Goal: Information Seeking & Learning: Learn about a topic

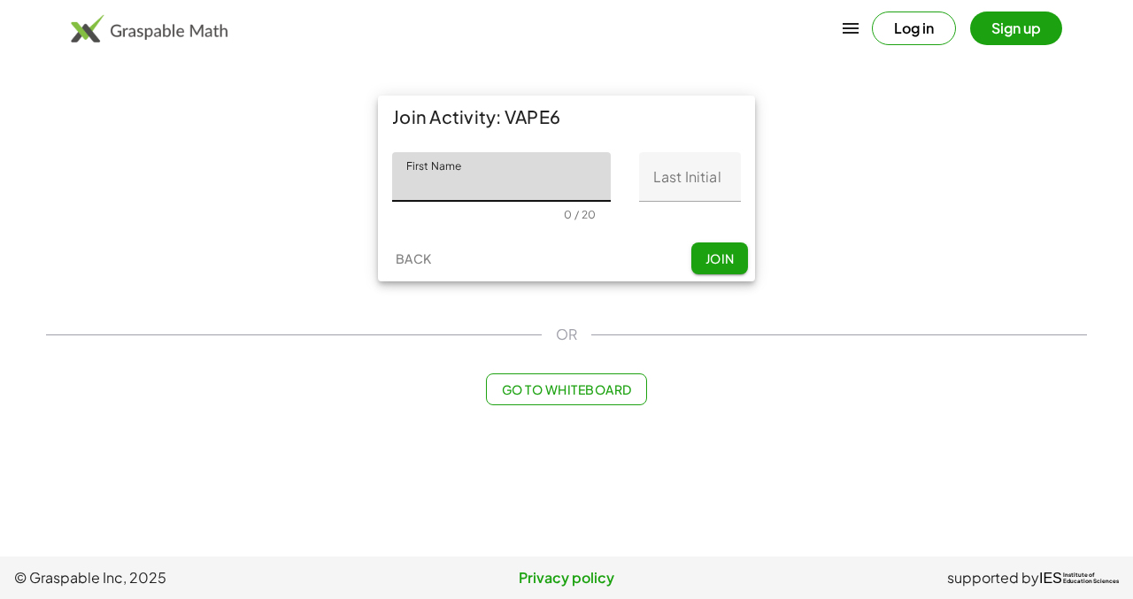
click at [528, 171] on input "First Name" at bounding box center [501, 177] width 219 height 50
type input "*******"
click at [681, 184] on input "Last Initial" at bounding box center [690, 177] width 102 height 50
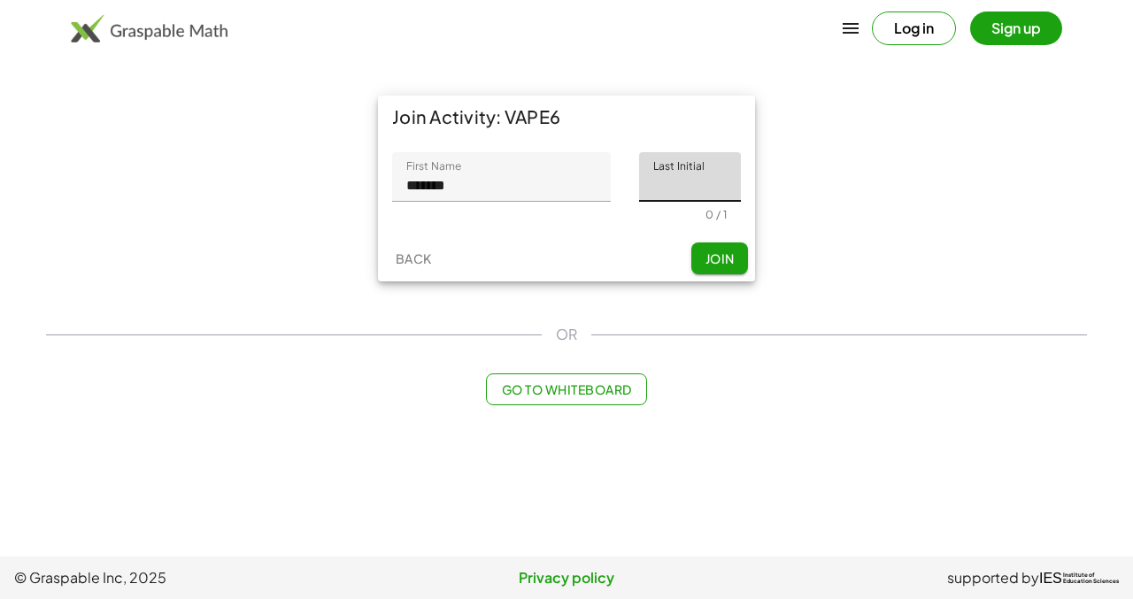
type input "*"
click at [715, 253] on span "Join" at bounding box center [718, 258] width 29 height 16
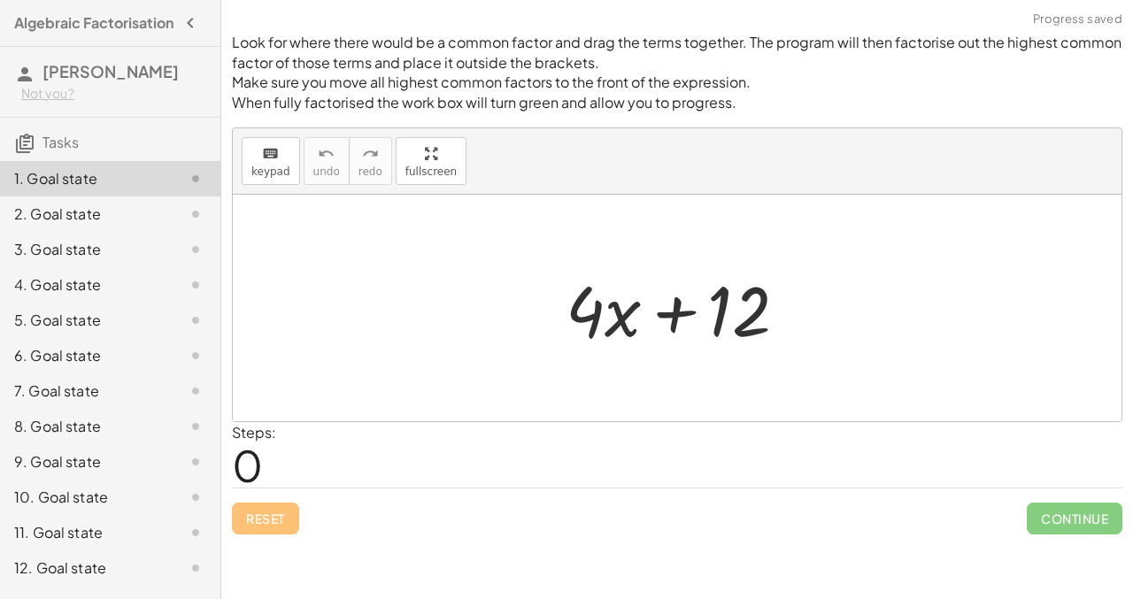
click at [52, 103] on div "Not you?" at bounding box center [113, 94] width 185 height 18
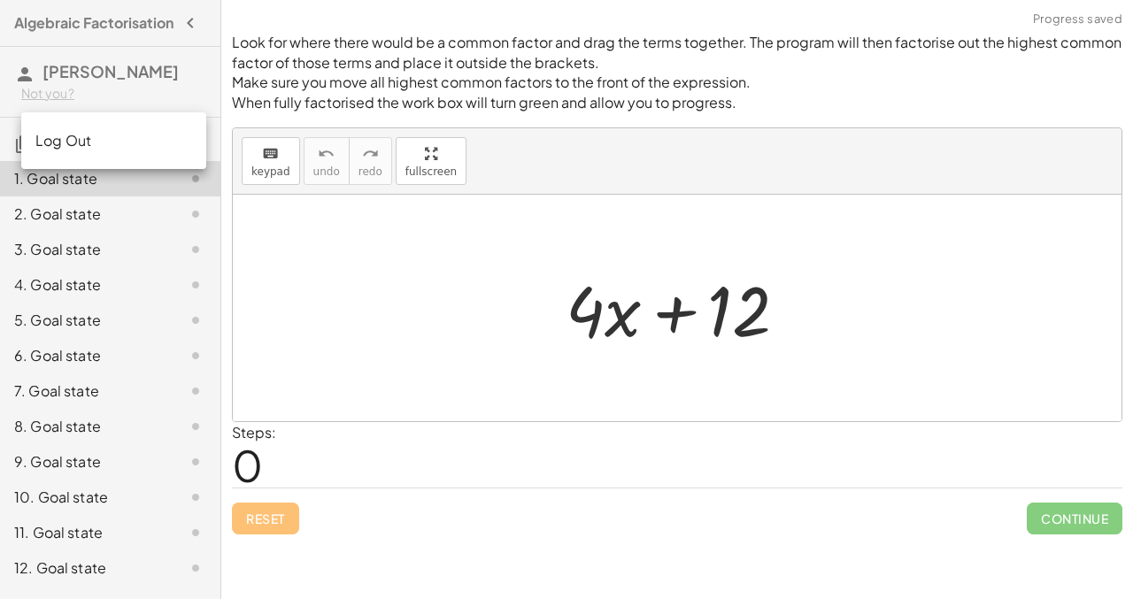
click at [50, 153] on div "Log Out" at bounding box center [113, 140] width 185 height 42
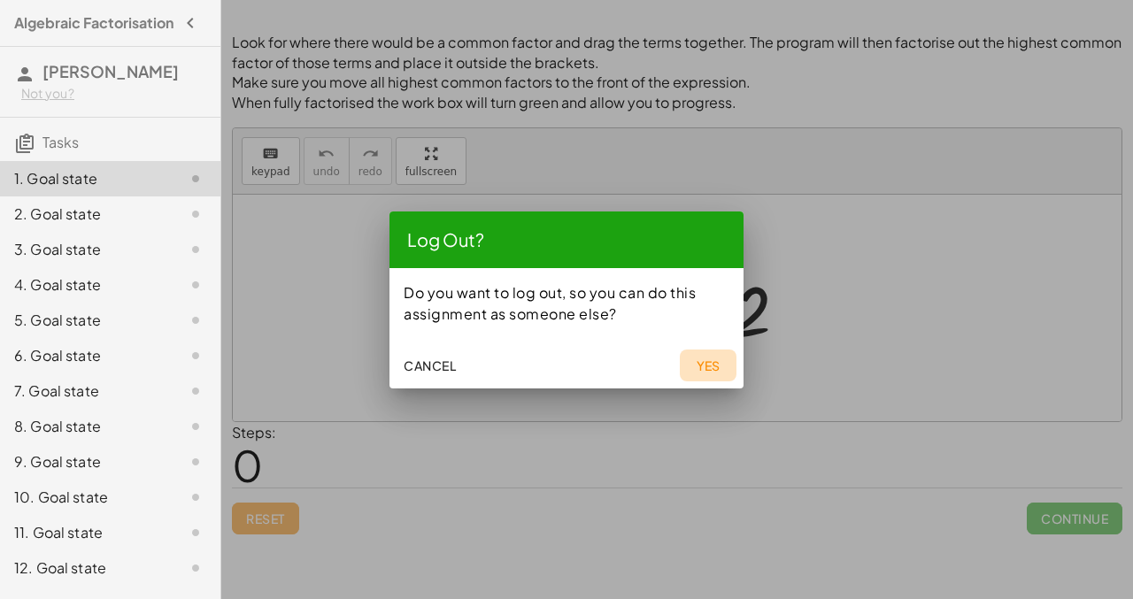
click at [699, 369] on span "Yes" at bounding box center [708, 365] width 25 height 16
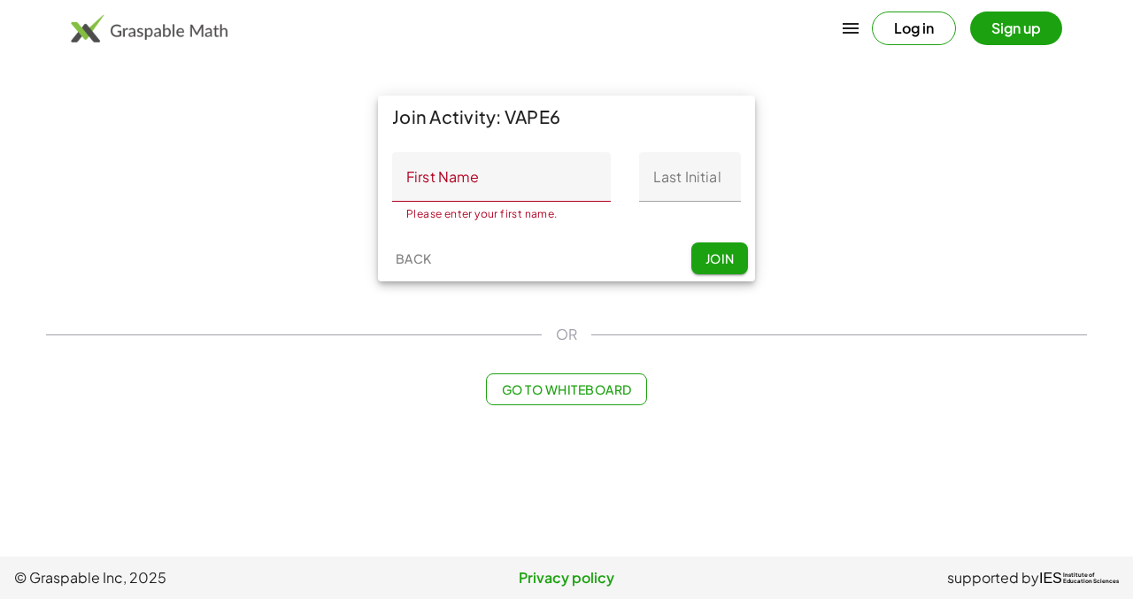
click at [902, 38] on button "Log in" at bounding box center [914, 29] width 84 height 34
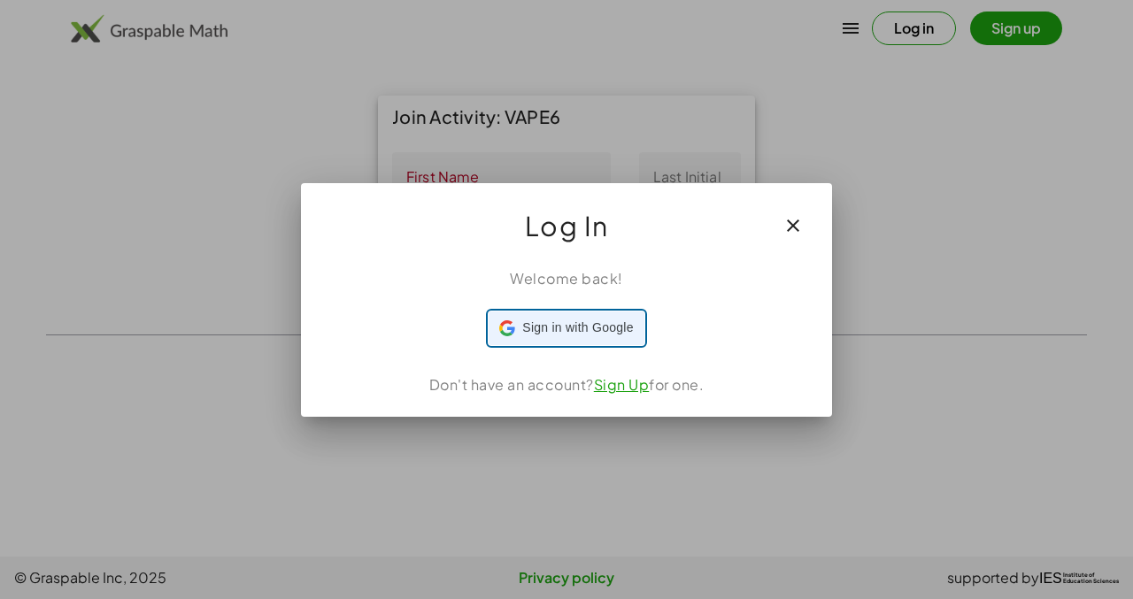
click at [584, 329] on span "Sign in with Google" at bounding box center [577, 328] width 111 height 19
click at [791, 219] on icon "button" at bounding box center [792, 225] width 21 height 21
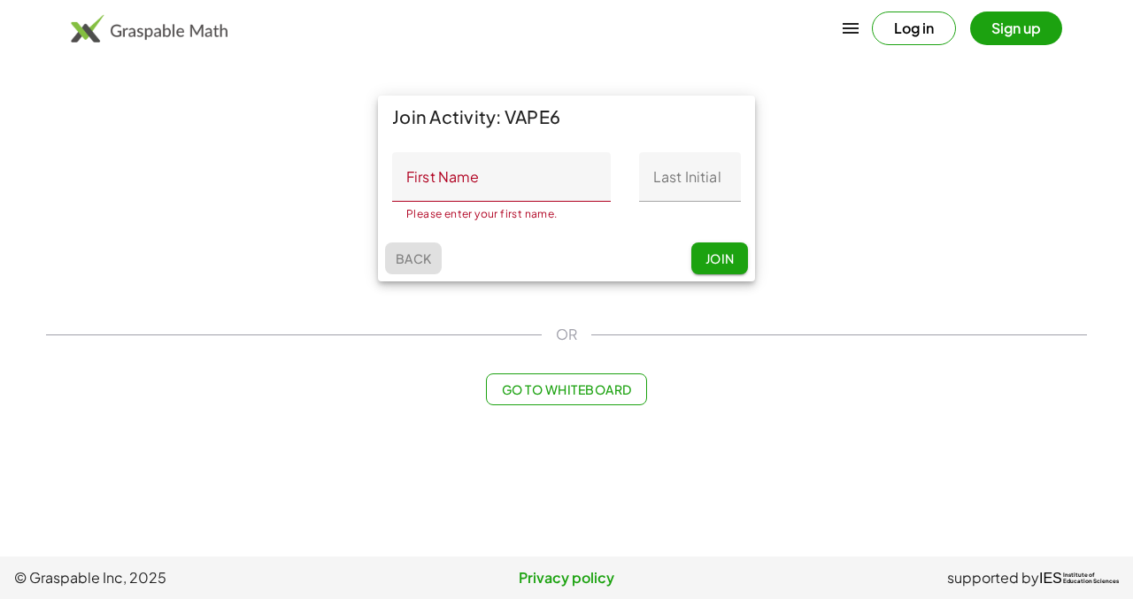
click at [420, 254] on span "Back" at bounding box center [413, 258] width 36 height 16
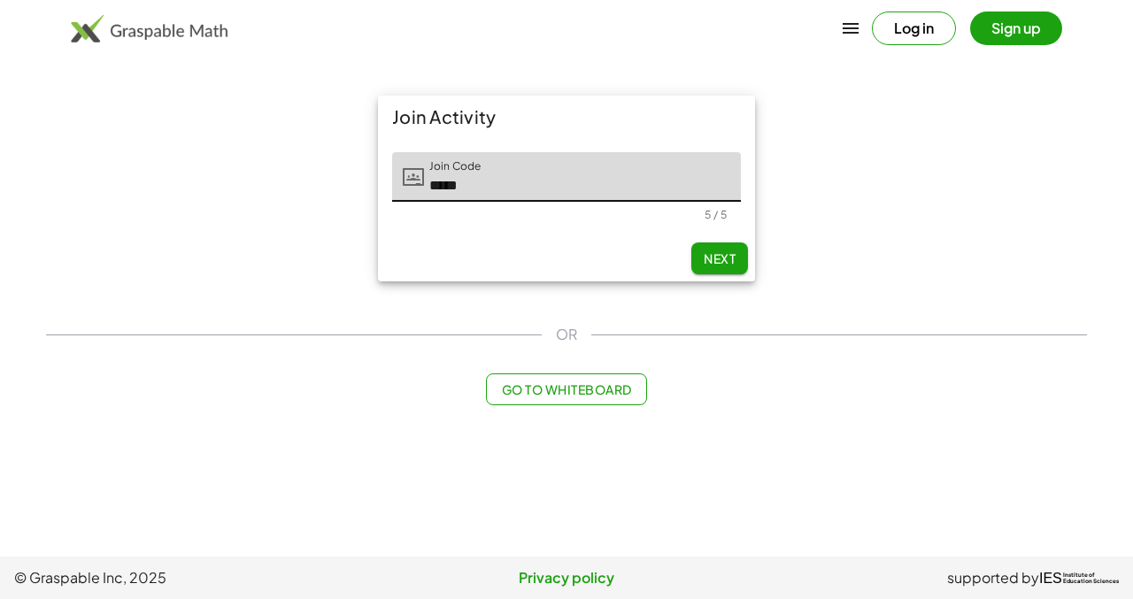
click at [725, 266] on button "Next" at bounding box center [719, 258] width 57 height 32
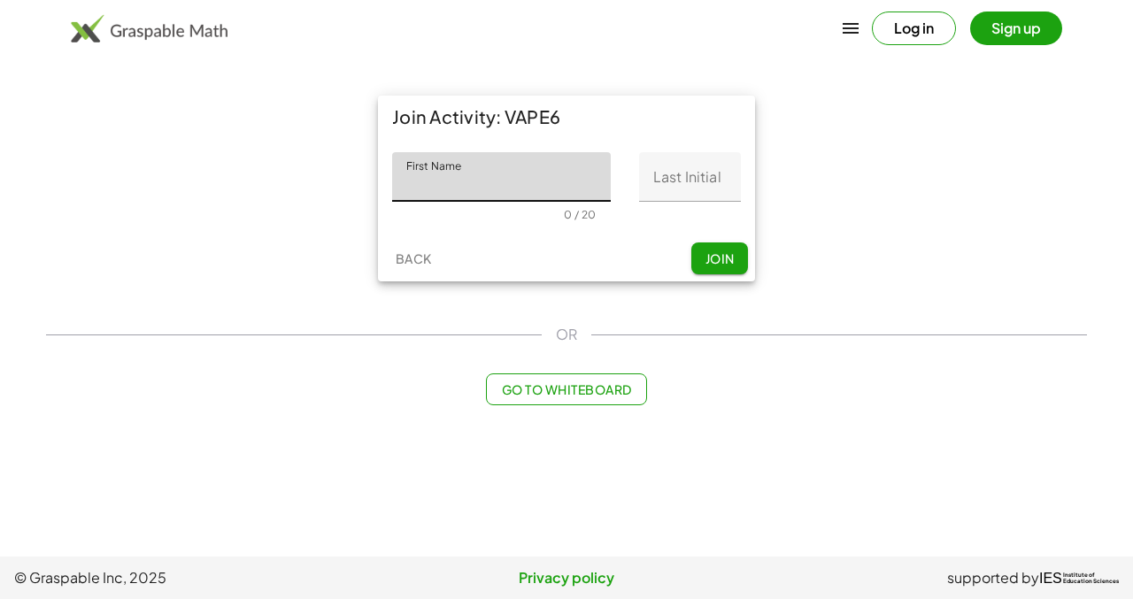
click at [564, 196] on input "First Name" at bounding box center [501, 177] width 219 height 50
type input "*******"
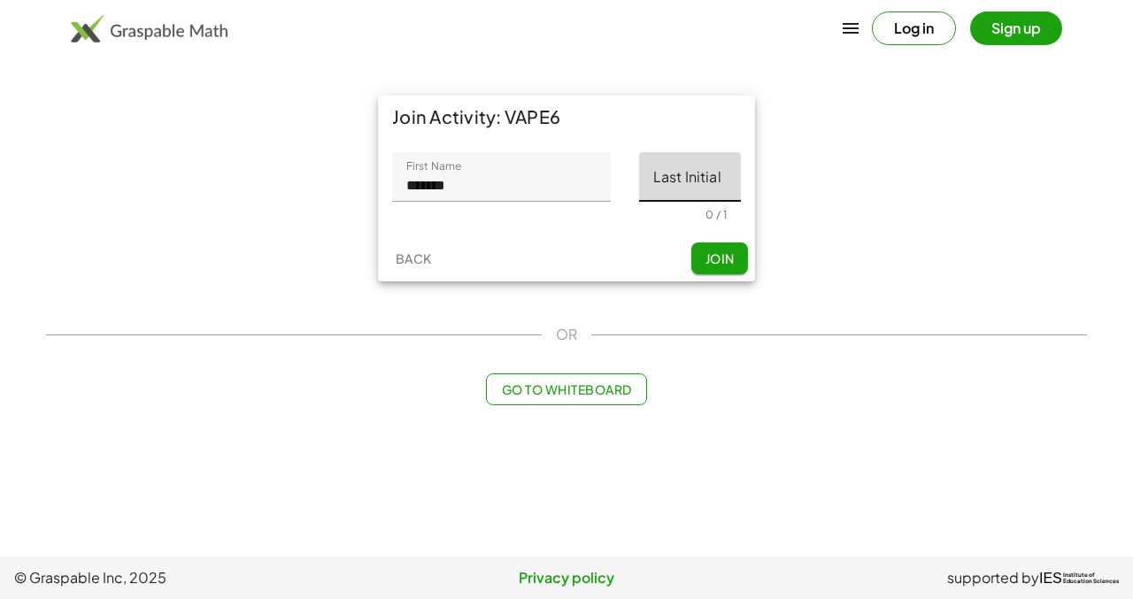
click at [675, 189] on input "Last Initial" at bounding box center [690, 177] width 102 height 50
type input "*"
click at [717, 261] on span "Join" at bounding box center [718, 258] width 29 height 16
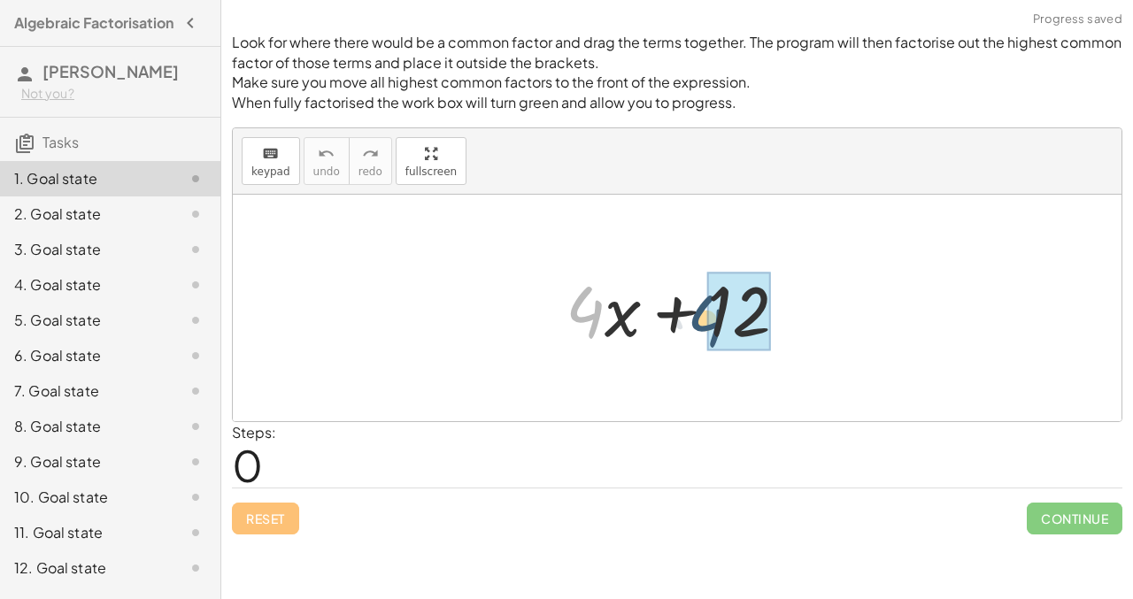
drag, startPoint x: 580, startPoint y: 311, endPoint x: 722, endPoint y: 319, distance: 141.9
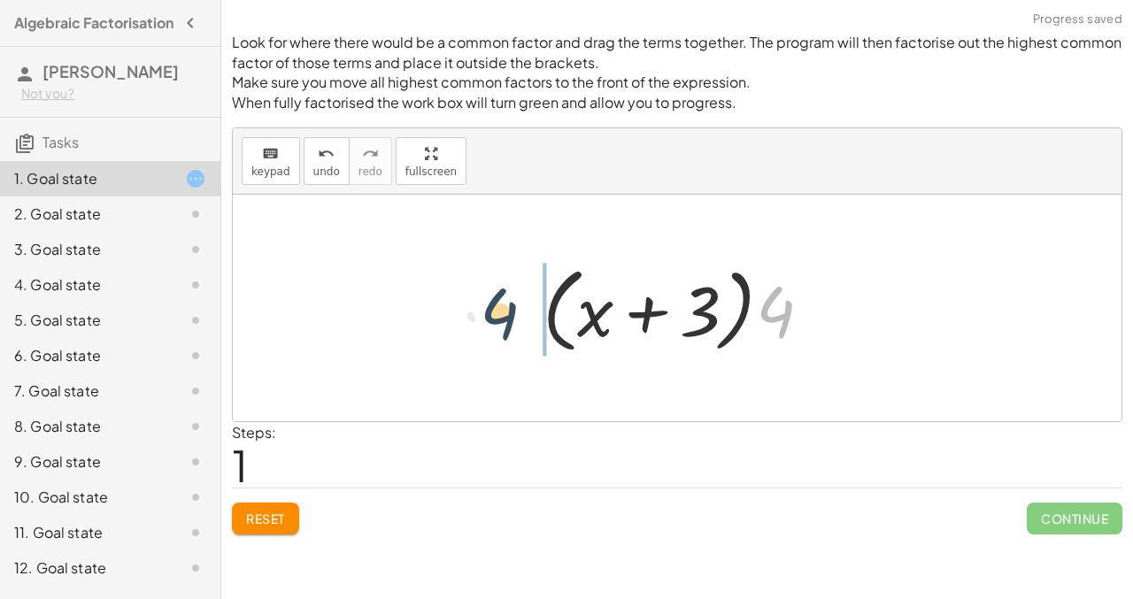
drag, startPoint x: 784, startPoint y: 322, endPoint x: 505, endPoint y: 321, distance: 278.7
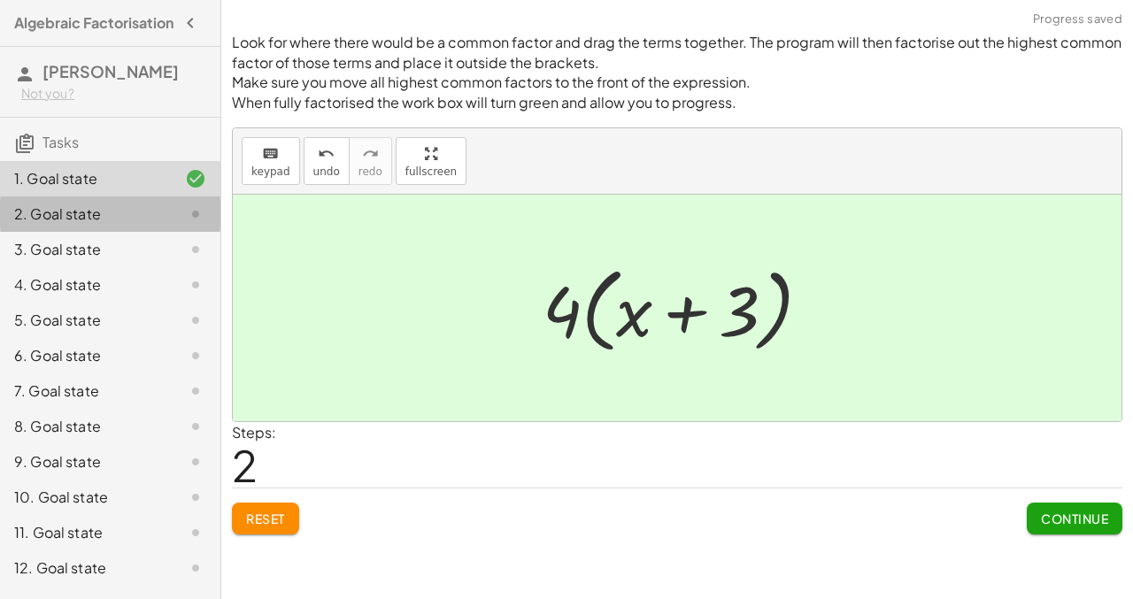
click at [175, 225] on div at bounding box center [182, 214] width 50 height 21
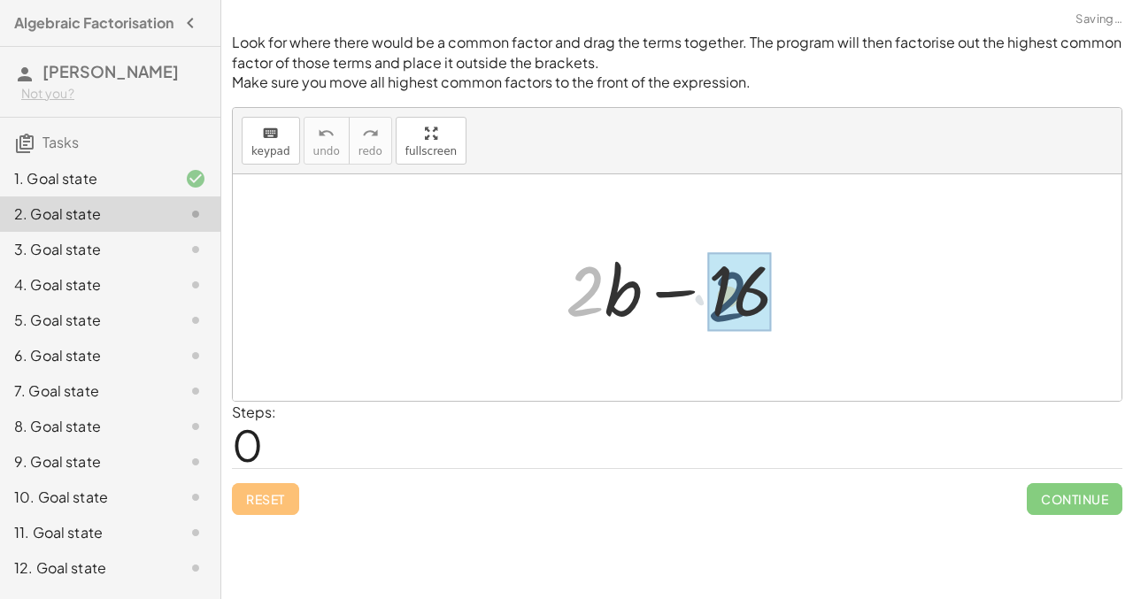
drag, startPoint x: 579, startPoint y: 298, endPoint x: 723, endPoint y: 304, distance: 144.3
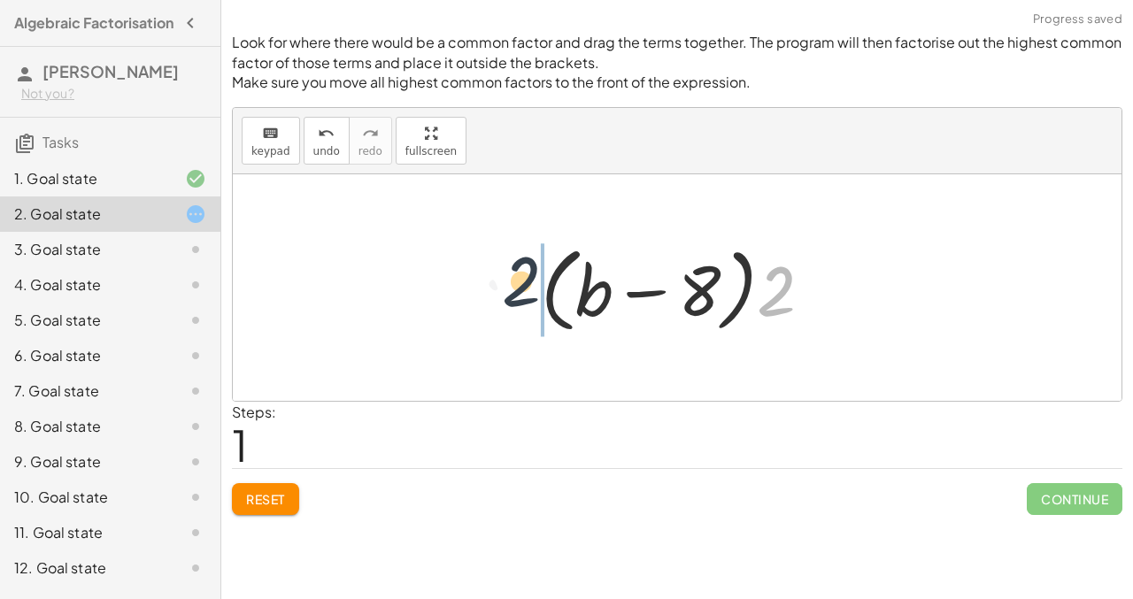
drag, startPoint x: 772, startPoint y: 303, endPoint x: 505, endPoint y: 289, distance: 267.6
click at [505, 289] on div "+ · 2 · b − 16 + · 2 · b − · 2 · 8 · 2 + · 2 b − 8 · ( )" at bounding box center [677, 287] width 888 height 227
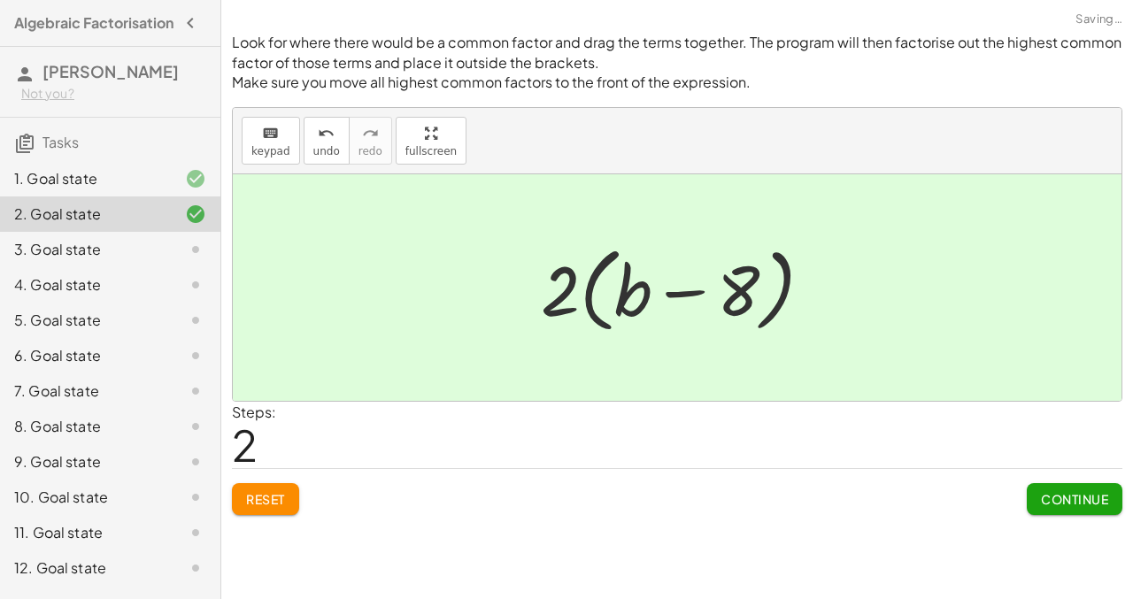
click at [178, 260] on div at bounding box center [182, 249] width 50 height 21
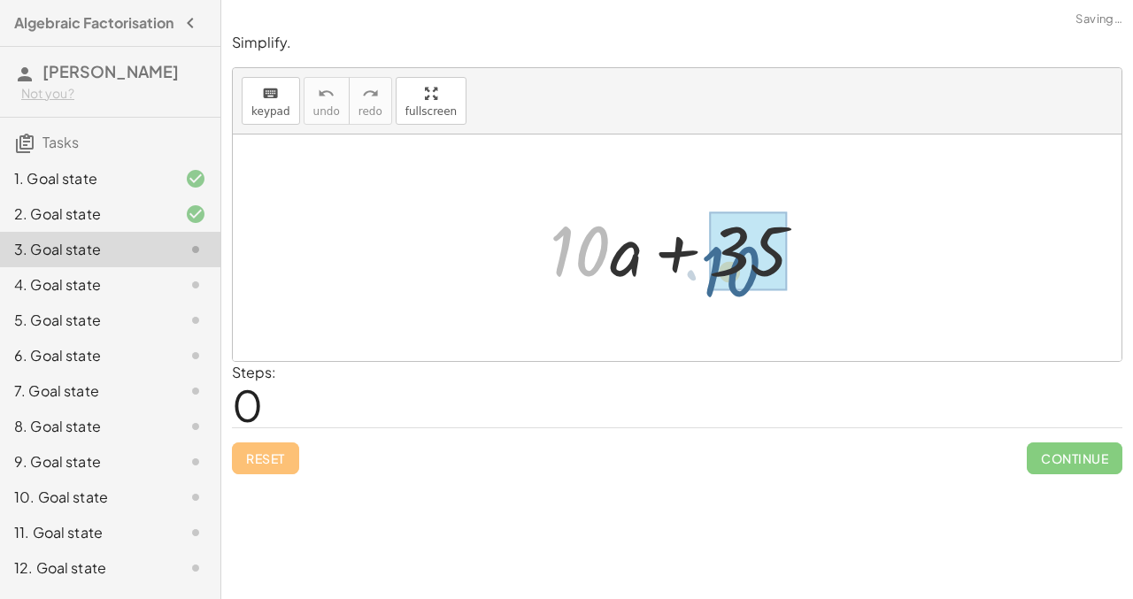
drag, startPoint x: 575, startPoint y: 245, endPoint x: 730, endPoint y: 264, distance: 156.0
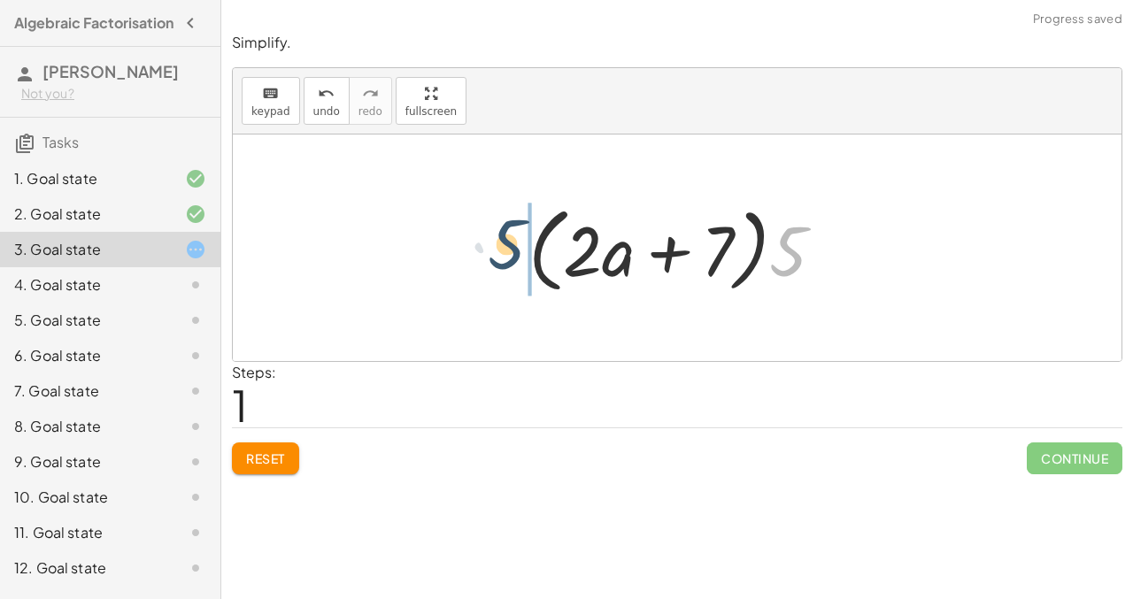
drag, startPoint x: 780, startPoint y: 264, endPoint x: 494, endPoint y: 255, distance: 286.8
click at [494, 255] on div "+ · 10 · a + 35 + · 5 · 2 · a + · 5 · 7 · 5 + · · a + 5 · 2 7 · ( )" at bounding box center [677, 248] width 888 height 227
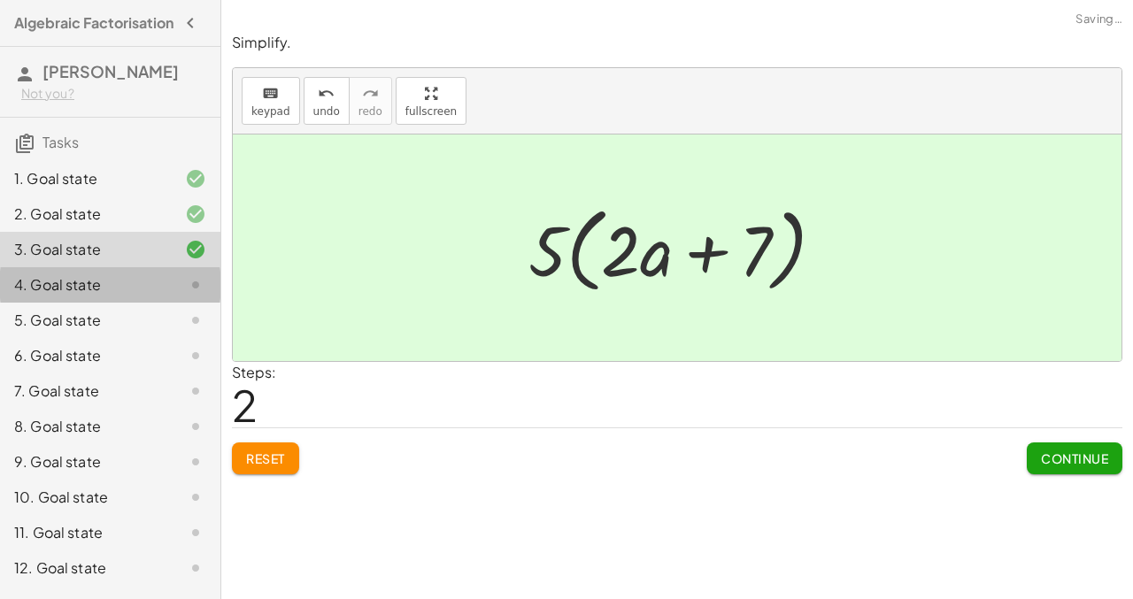
click at [166, 288] on div at bounding box center [182, 284] width 50 height 21
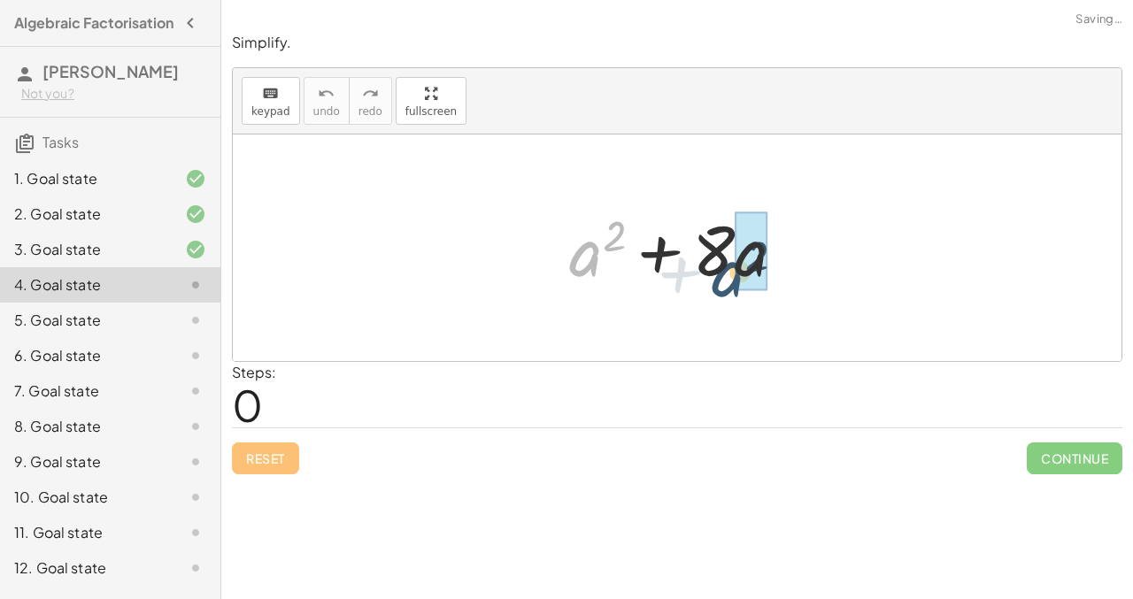
drag, startPoint x: 580, startPoint y: 260, endPoint x: 743, endPoint y: 275, distance: 164.4
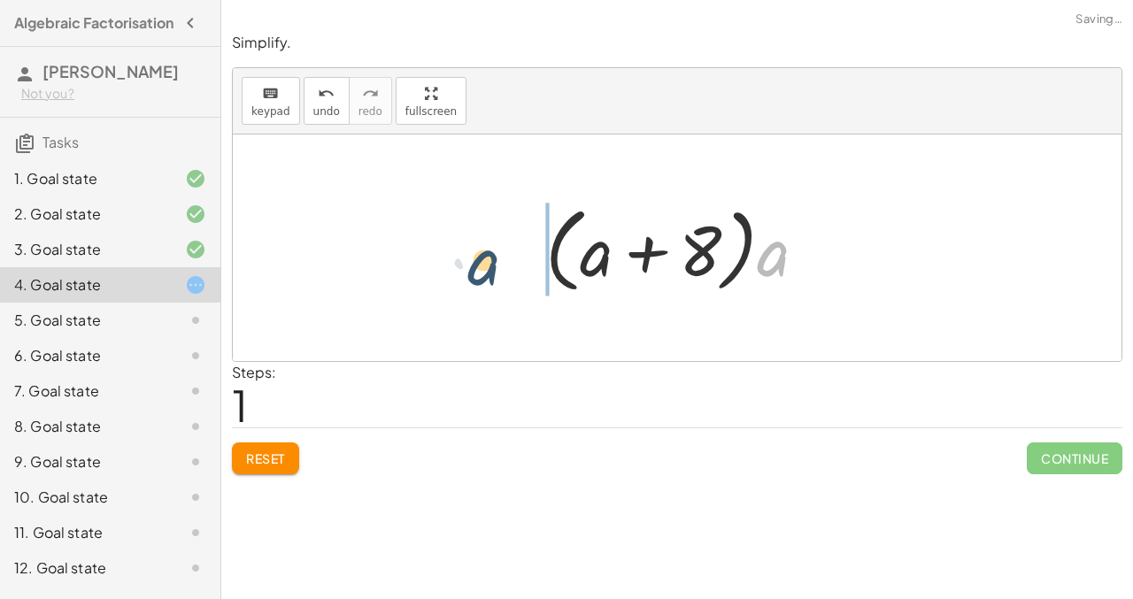
drag, startPoint x: 780, startPoint y: 259, endPoint x: 489, endPoint y: 265, distance: 291.2
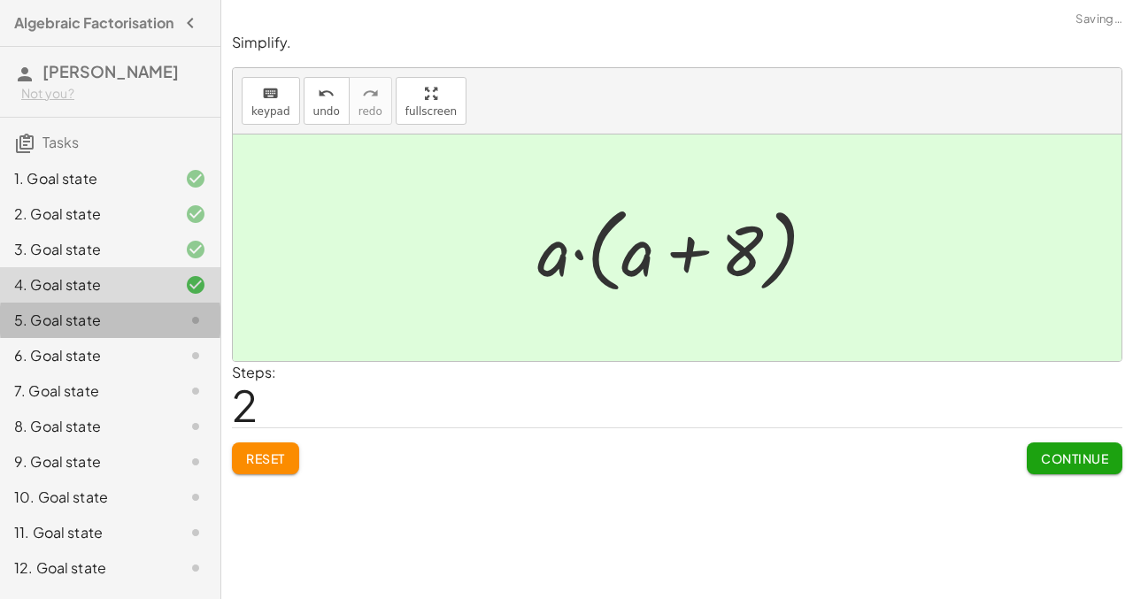
click at [149, 325] on div "5. Goal state" at bounding box center [85, 320] width 142 height 21
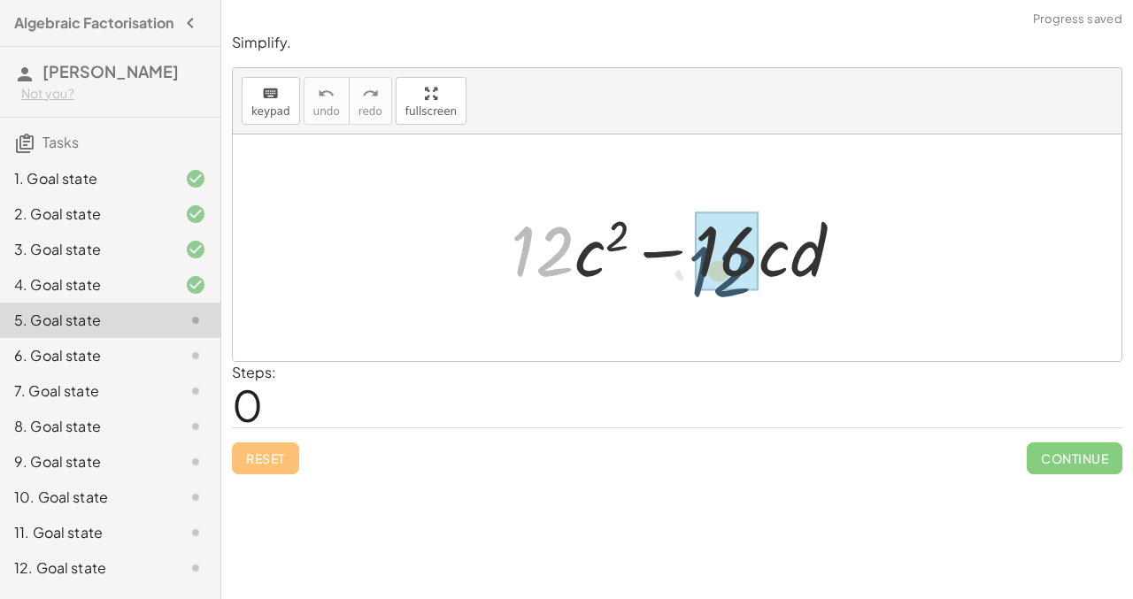
drag, startPoint x: 530, startPoint y: 256, endPoint x: 722, endPoint y: 273, distance: 192.8
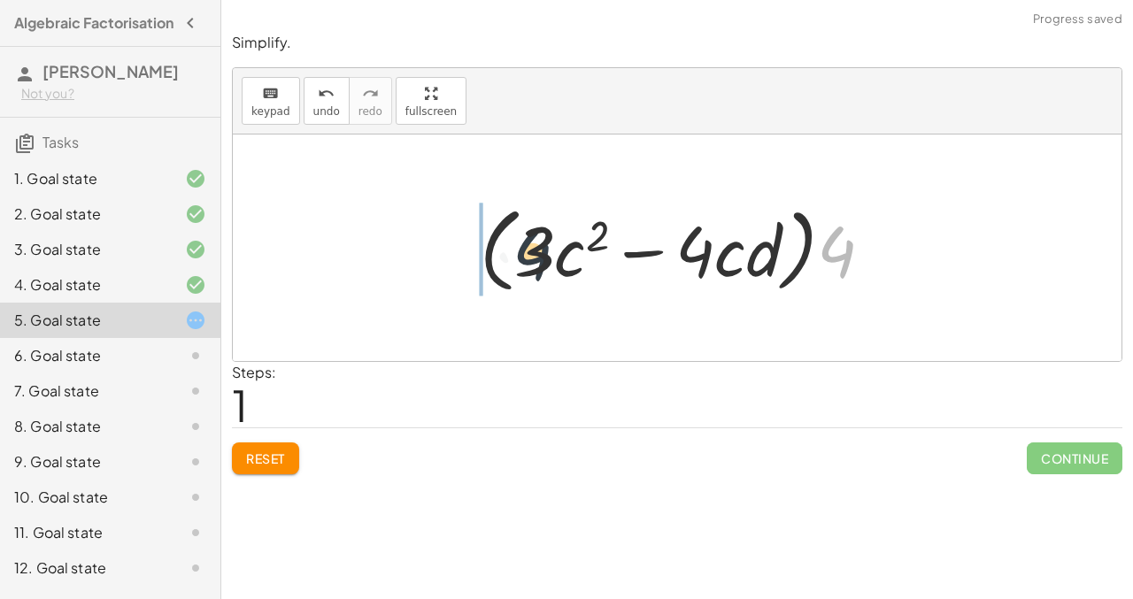
drag, startPoint x: 828, startPoint y: 260, endPoint x: 457, endPoint y: 254, distance: 370.8
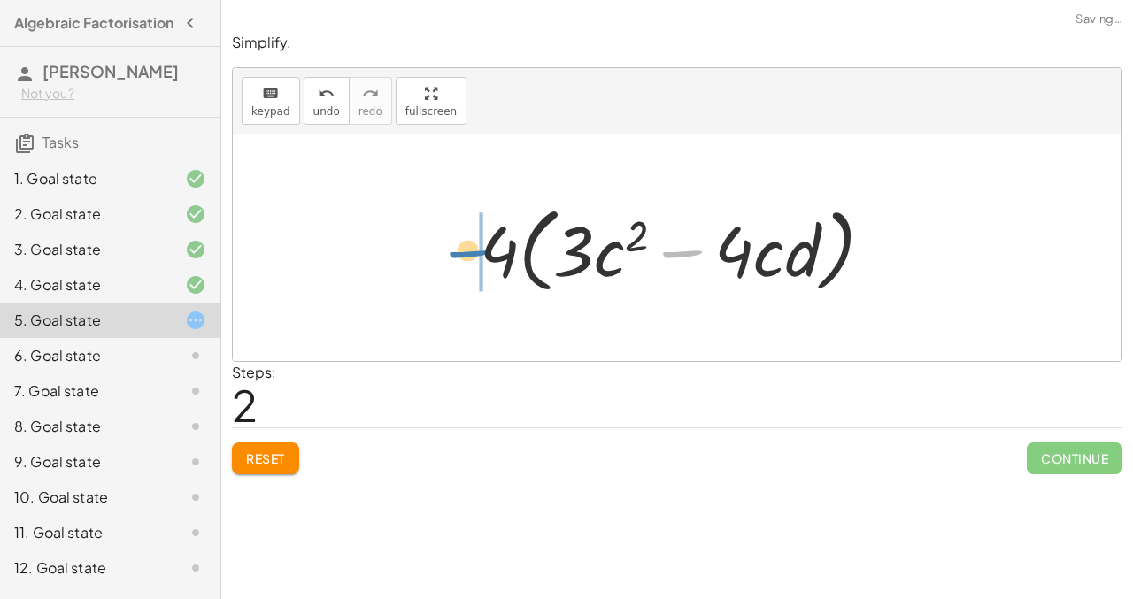
drag, startPoint x: 673, startPoint y: 252, endPoint x: 458, endPoint y: 251, distance: 215.0
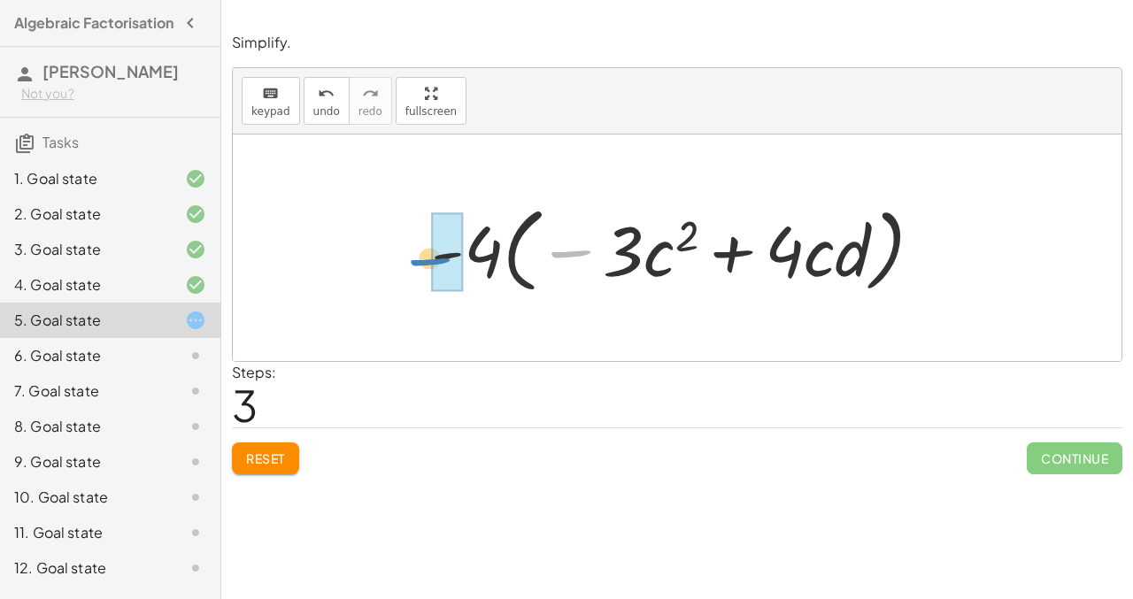
drag, startPoint x: 565, startPoint y: 250, endPoint x: 430, endPoint y: 250, distance: 135.4
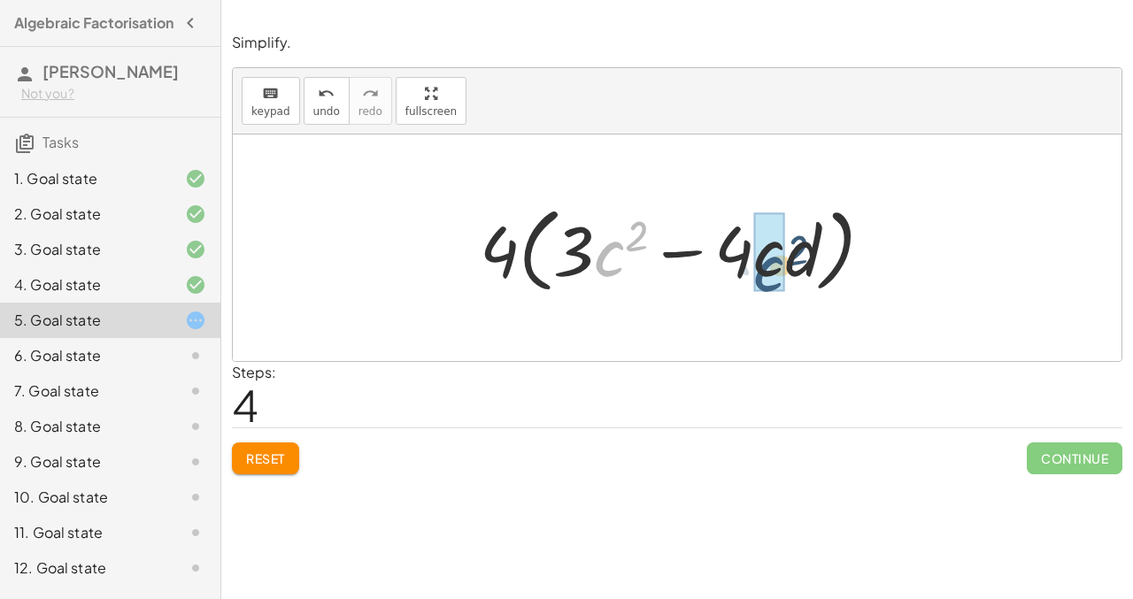
drag, startPoint x: 602, startPoint y: 252, endPoint x: 759, endPoint y: 265, distance: 158.1
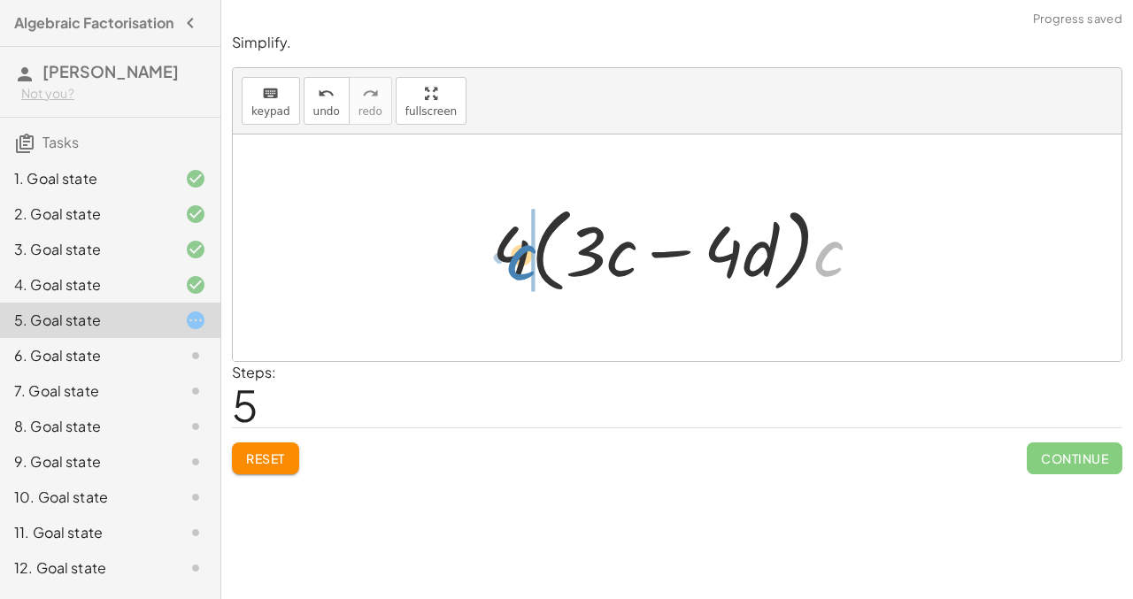
drag, startPoint x: 832, startPoint y: 252, endPoint x: 526, endPoint y: 256, distance: 305.3
click at [526, 256] on div at bounding box center [684, 248] width 402 height 102
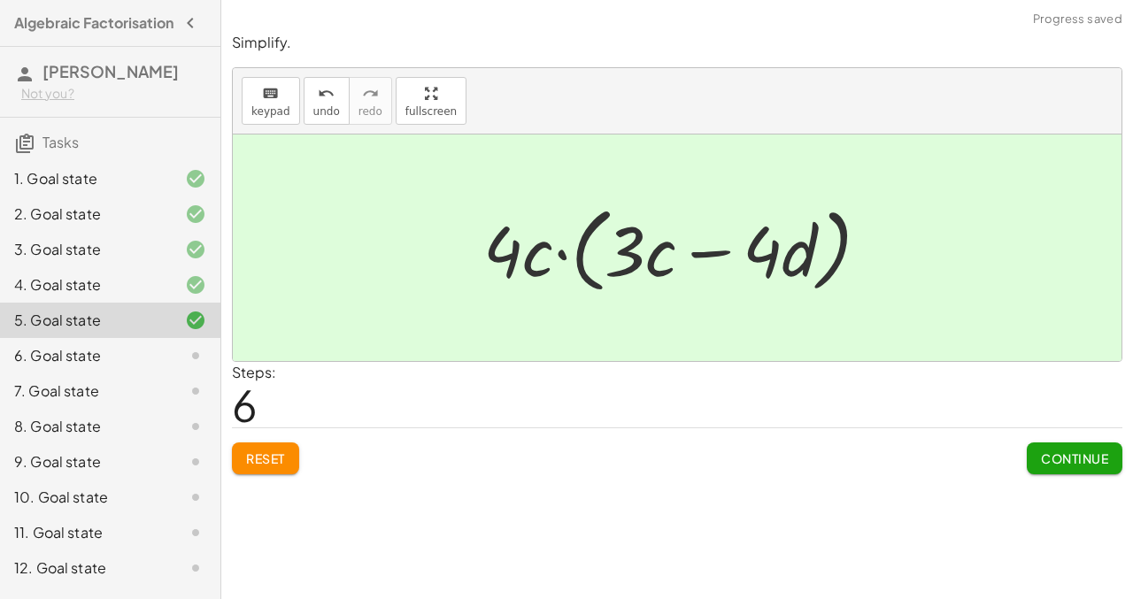
click at [147, 365] on div "6. Goal state" at bounding box center [85, 355] width 142 height 21
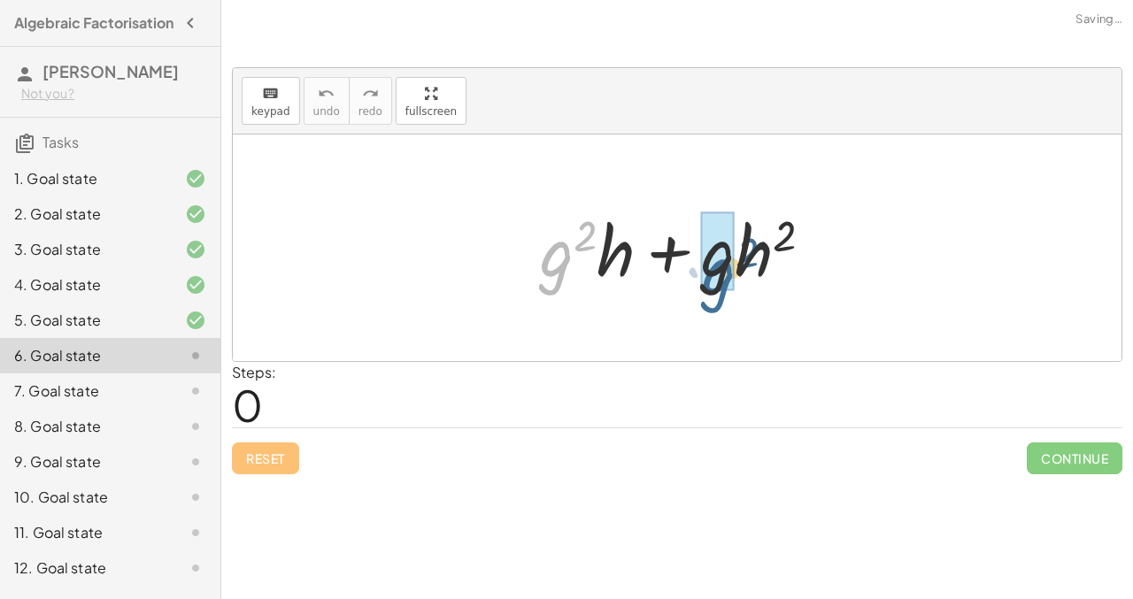
drag, startPoint x: 547, startPoint y: 260, endPoint x: 710, endPoint y: 277, distance: 163.7
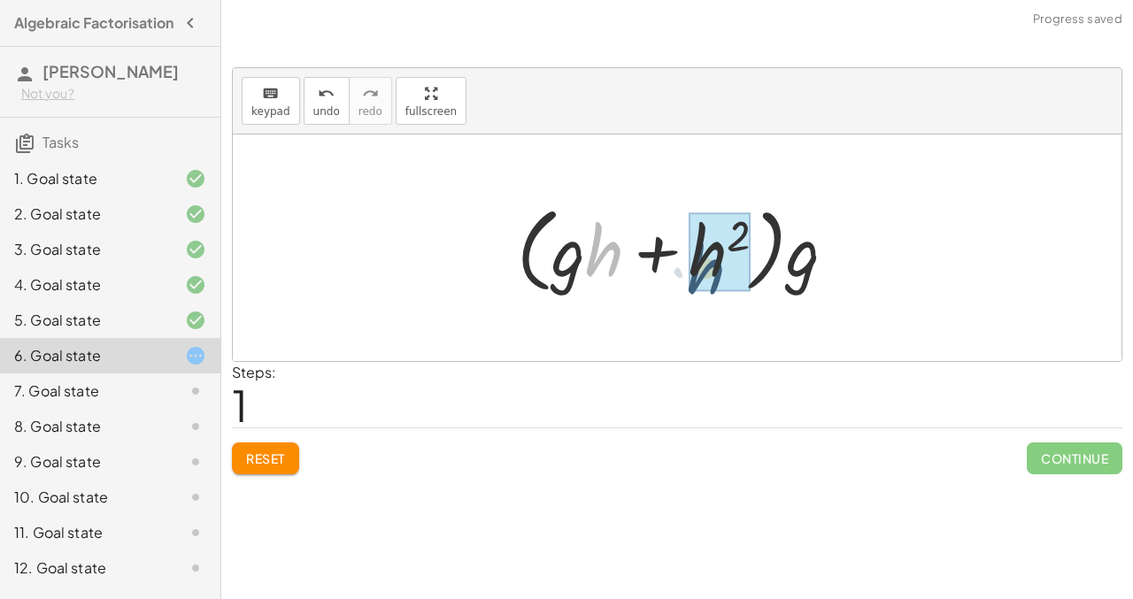
drag, startPoint x: 596, startPoint y: 251, endPoint x: 703, endPoint y: 266, distance: 109.0
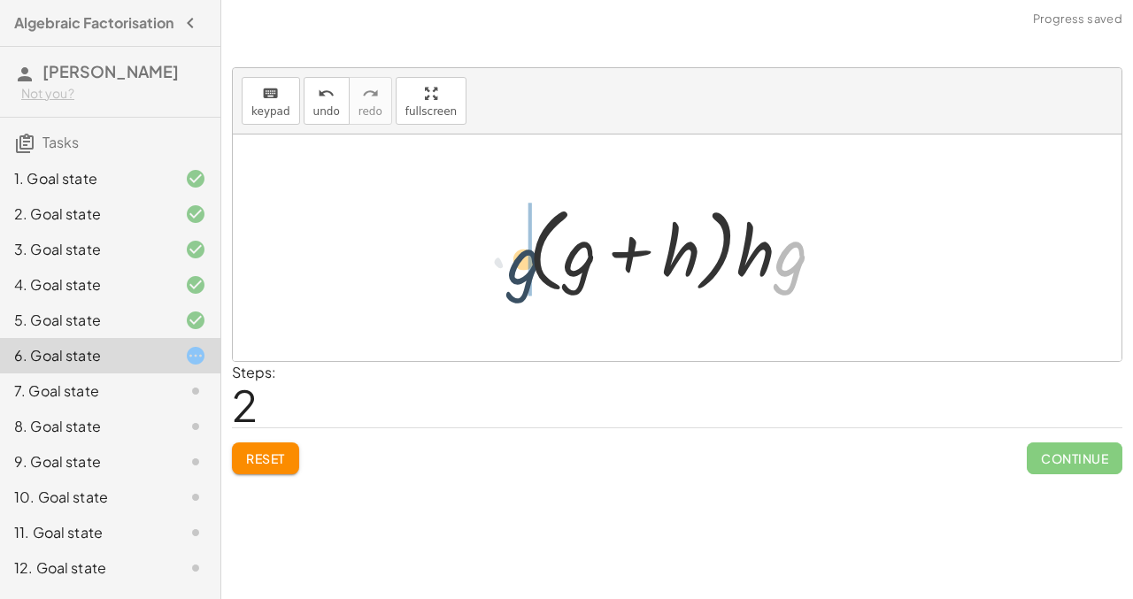
drag, startPoint x: 790, startPoint y: 260, endPoint x: 522, endPoint y: 267, distance: 268.2
click at [522, 267] on div at bounding box center [683, 248] width 328 height 102
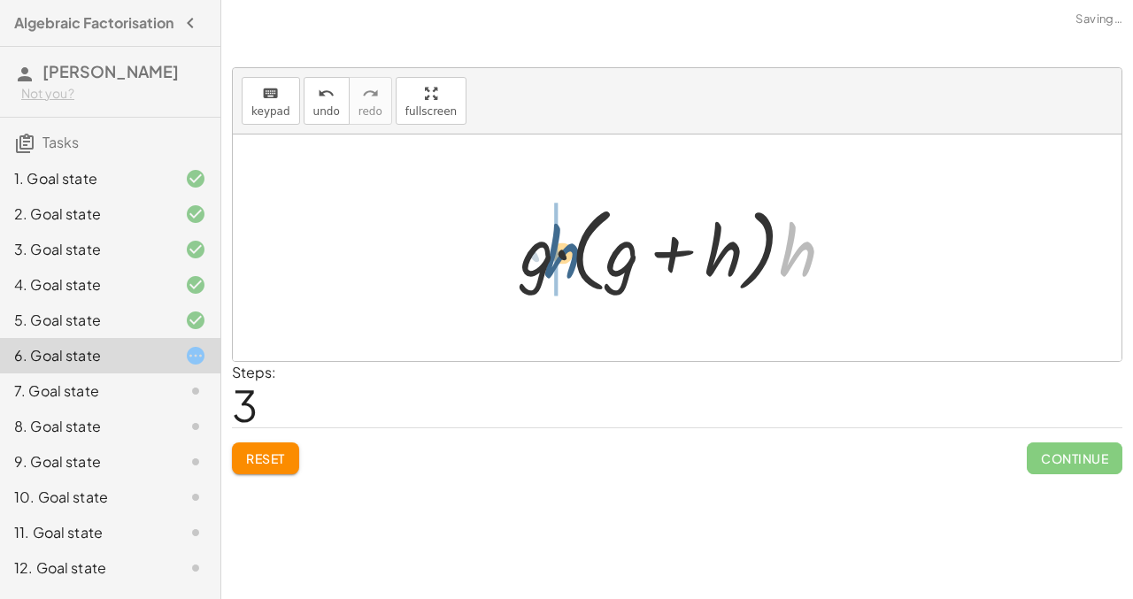
drag, startPoint x: 793, startPoint y: 257, endPoint x: 557, endPoint y: 257, distance: 236.3
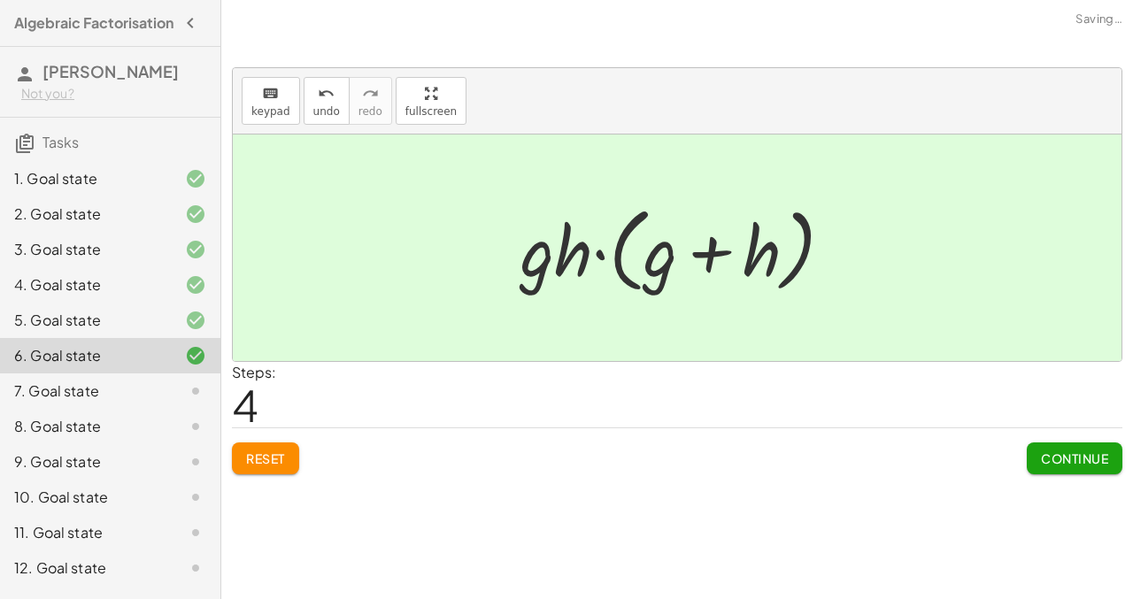
click at [162, 396] on div at bounding box center [182, 390] width 50 height 21
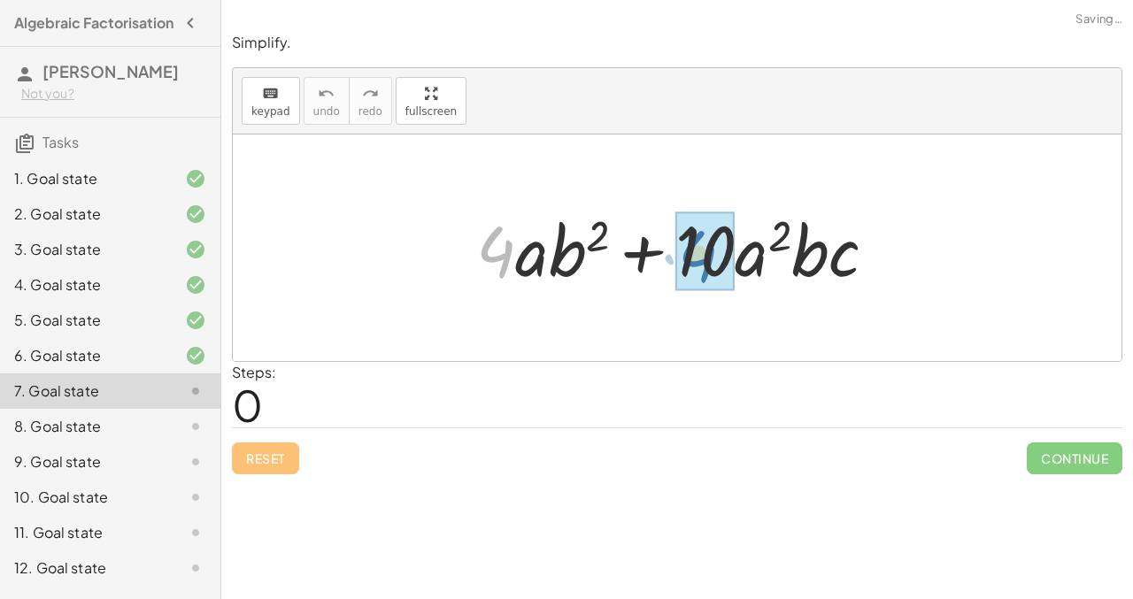
drag, startPoint x: 499, startPoint y: 242, endPoint x: 701, endPoint y: 245, distance: 201.8
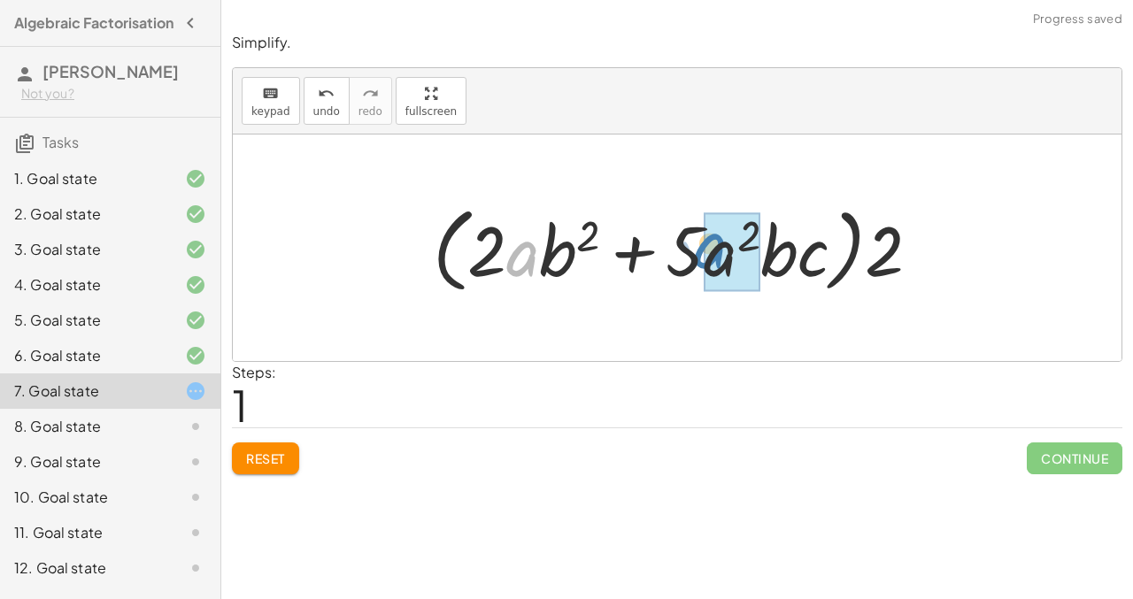
drag, startPoint x: 522, startPoint y: 250, endPoint x: 711, endPoint y: 242, distance: 188.6
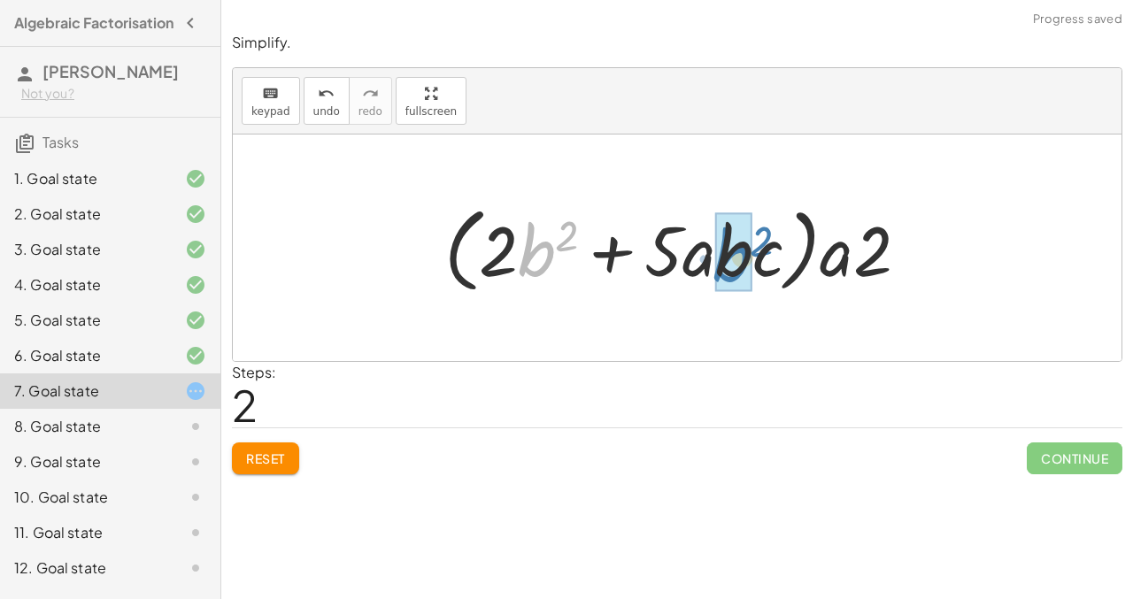
drag, startPoint x: 539, startPoint y: 254, endPoint x: 734, endPoint y: 259, distance: 194.7
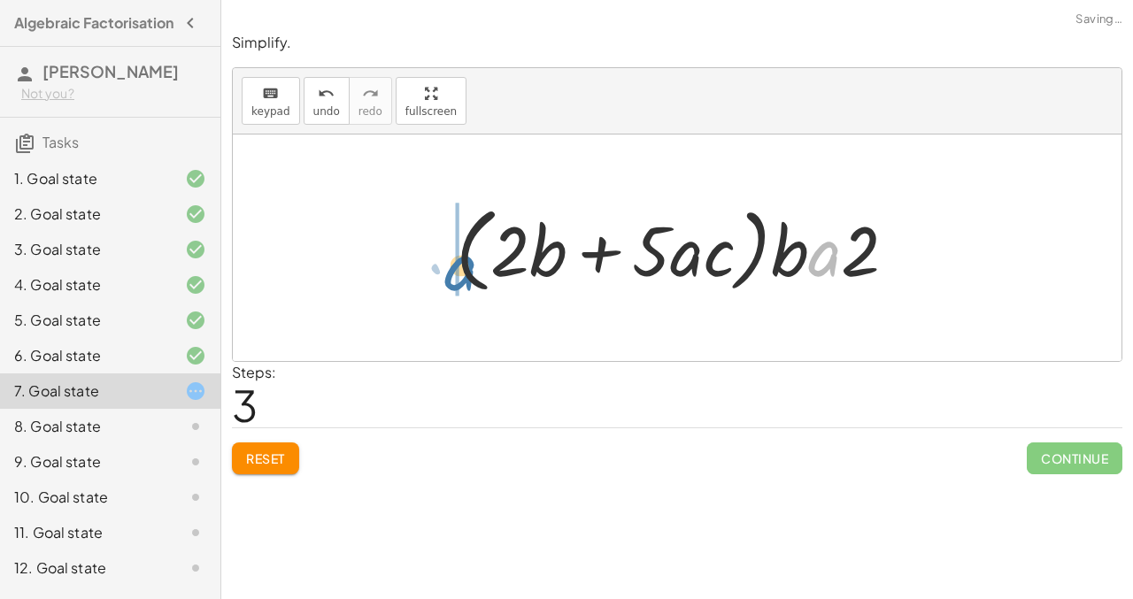
drag, startPoint x: 827, startPoint y: 261, endPoint x: 453, endPoint y: 274, distance: 374.5
click at [453, 274] on div at bounding box center [683, 248] width 473 height 102
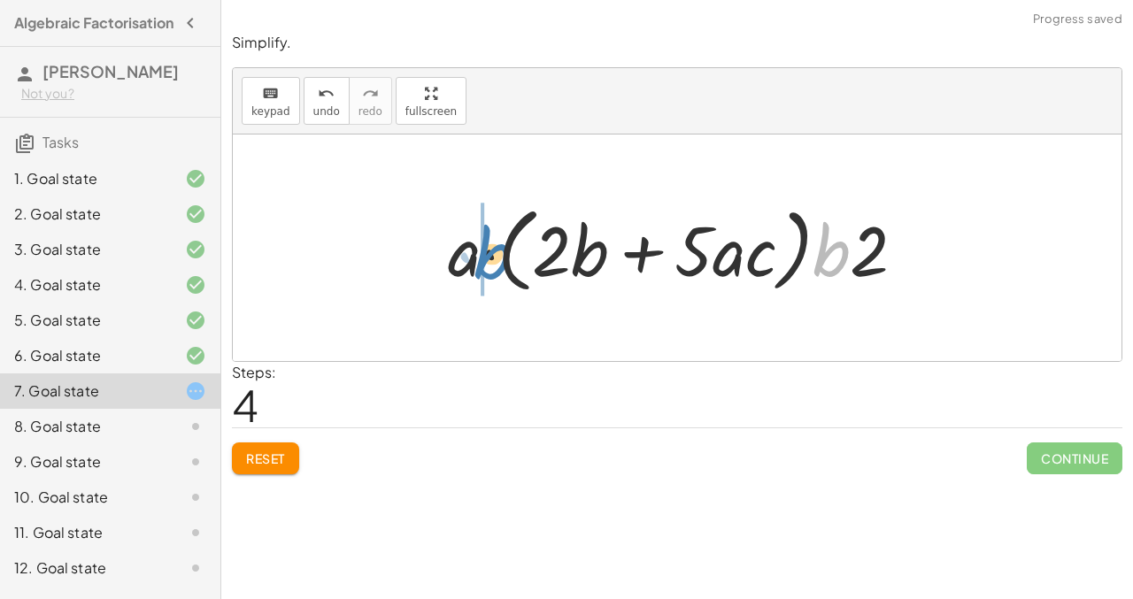
drag, startPoint x: 827, startPoint y: 262, endPoint x: 488, endPoint y: 265, distance: 339.8
click at [488, 265] on div at bounding box center [683, 248] width 489 height 102
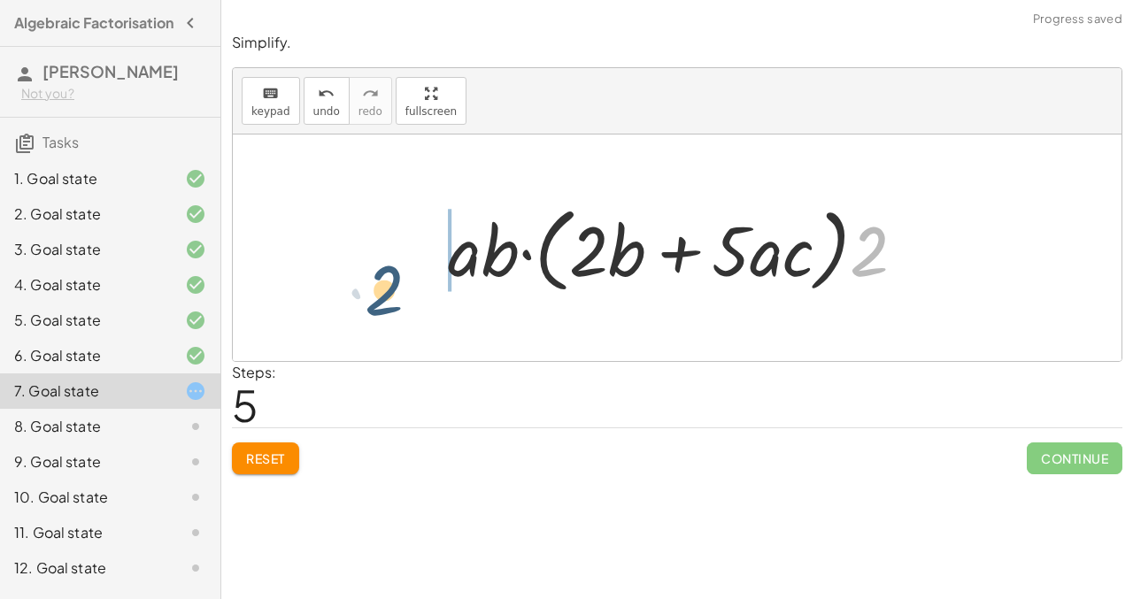
drag, startPoint x: 866, startPoint y: 256, endPoint x: 388, endPoint y: 289, distance: 479.9
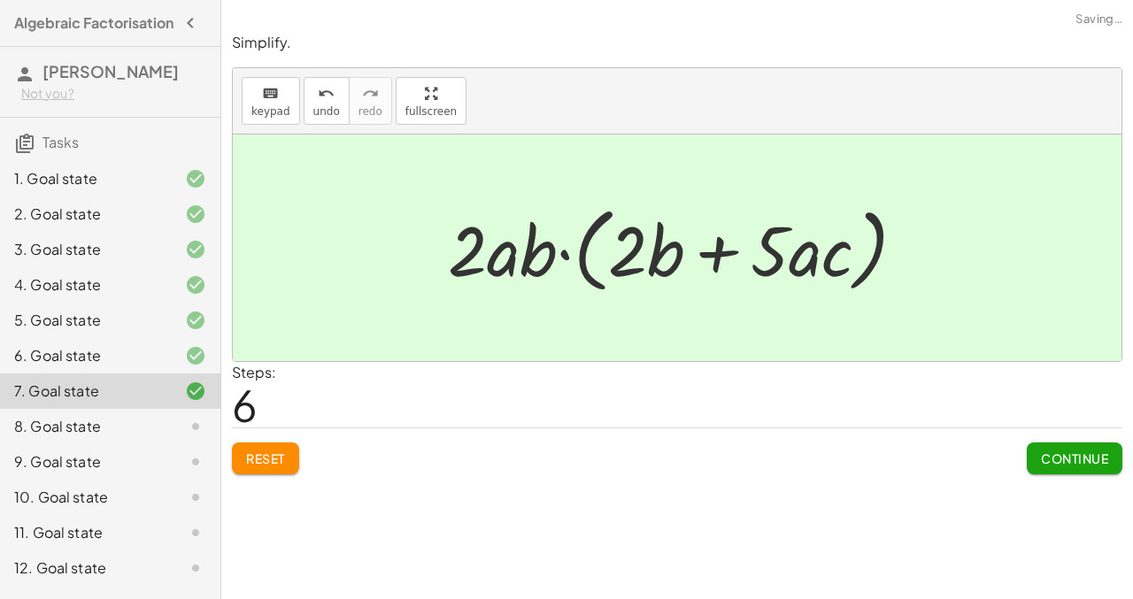
click at [162, 434] on div at bounding box center [182, 426] width 50 height 21
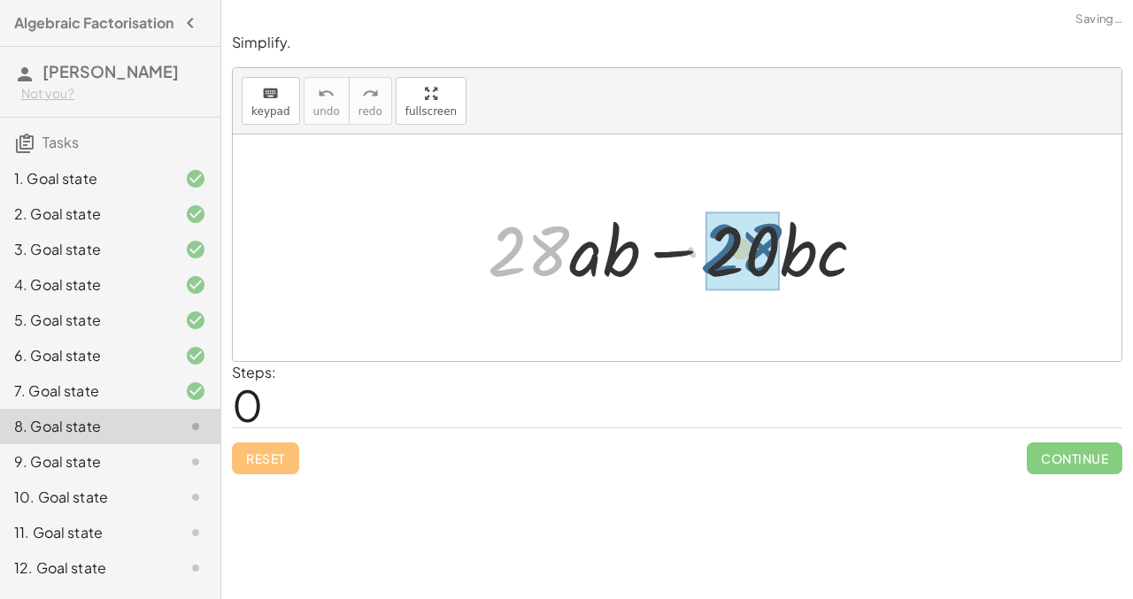
drag, startPoint x: 508, startPoint y: 244, endPoint x: 721, endPoint y: 242, distance: 213.3
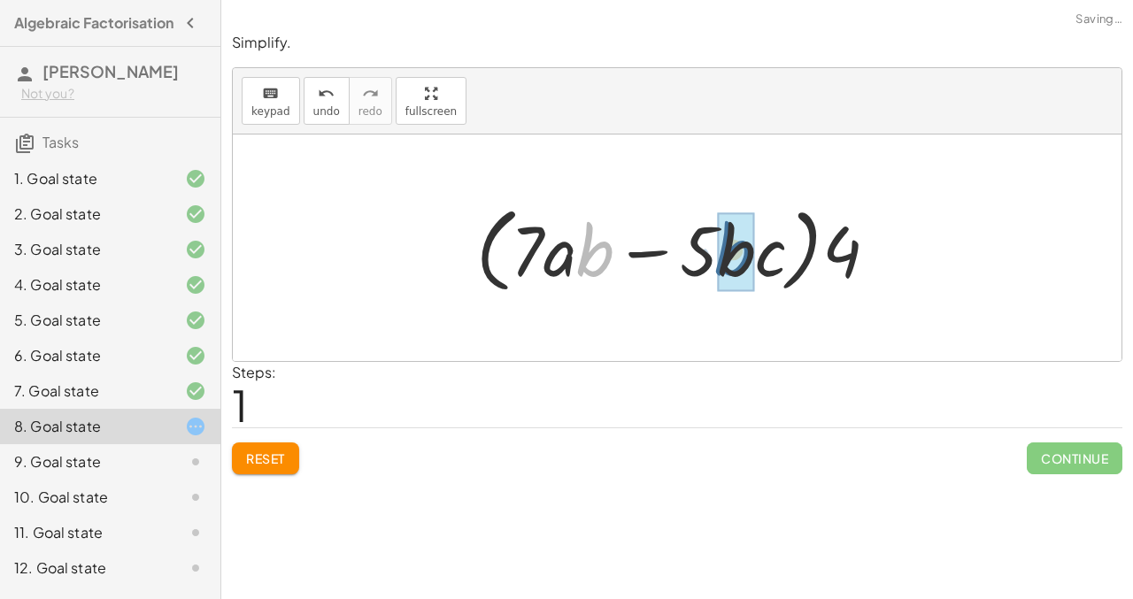
drag, startPoint x: 590, startPoint y: 255, endPoint x: 728, endPoint y: 253, distance: 138.1
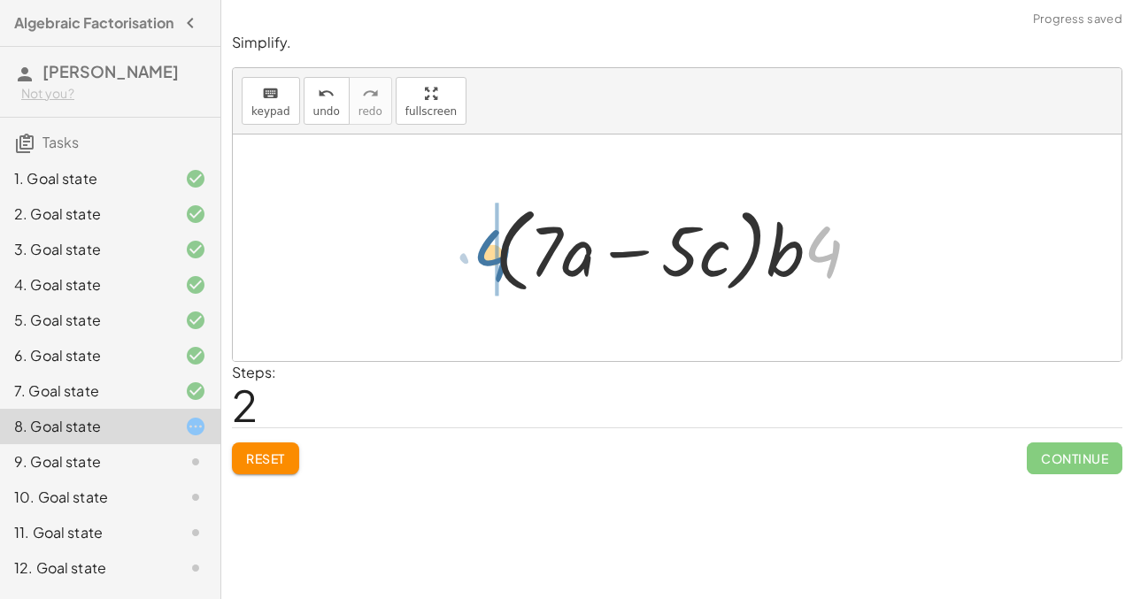
drag, startPoint x: 820, startPoint y: 253, endPoint x: 488, endPoint y: 257, distance: 331.8
click at [488, 257] on div at bounding box center [684, 248] width 396 height 102
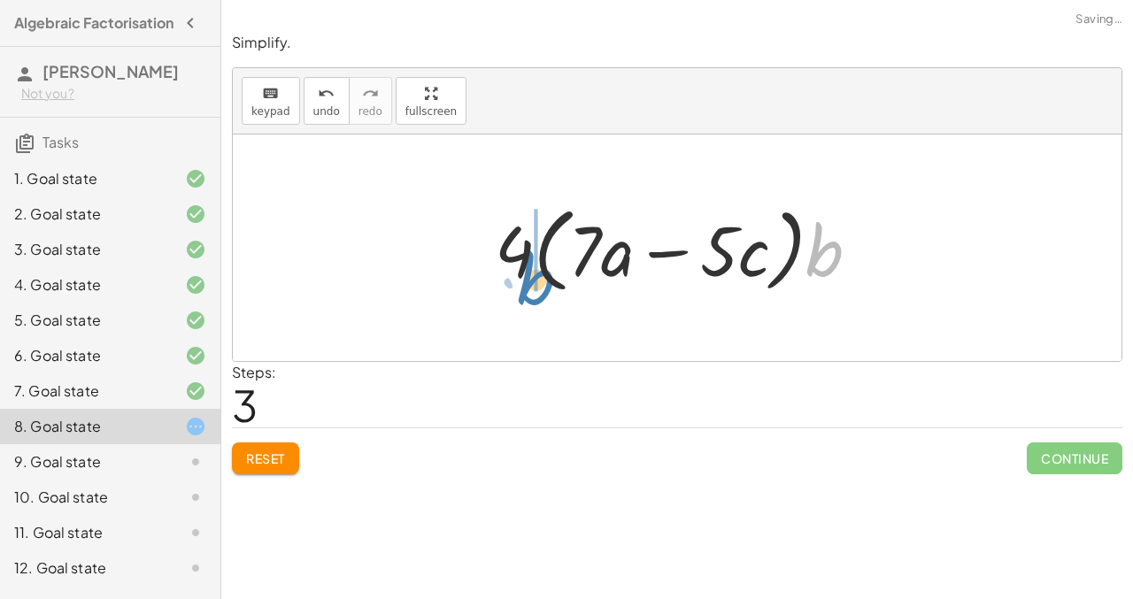
drag, startPoint x: 832, startPoint y: 263, endPoint x: 544, endPoint y: 289, distance: 288.8
click at [544, 289] on div at bounding box center [684, 248] width 396 height 102
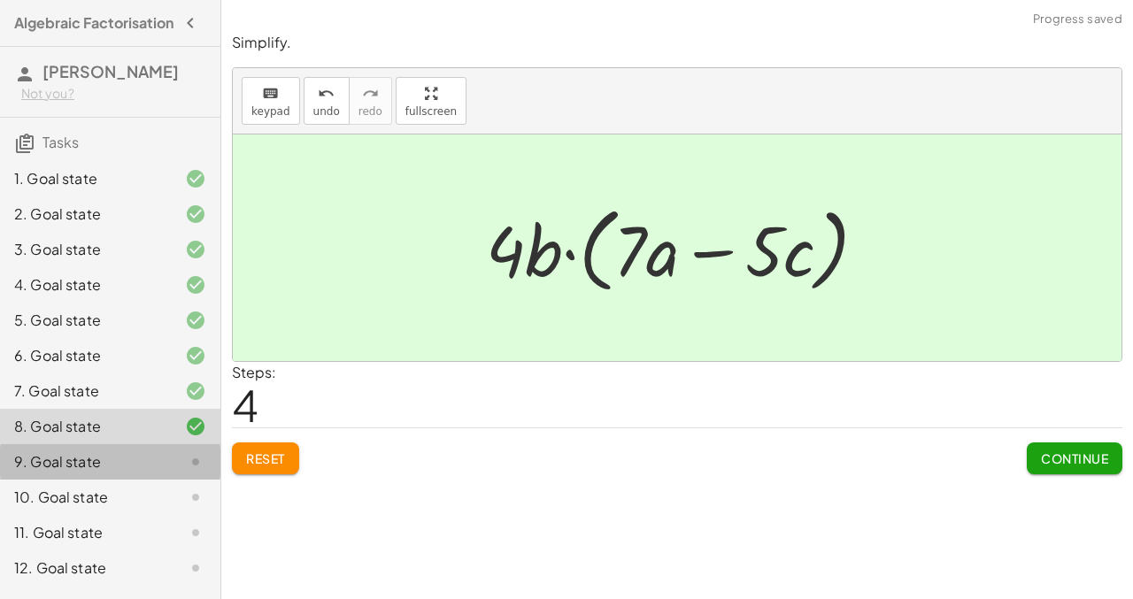
click at [166, 463] on div at bounding box center [182, 461] width 50 height 21
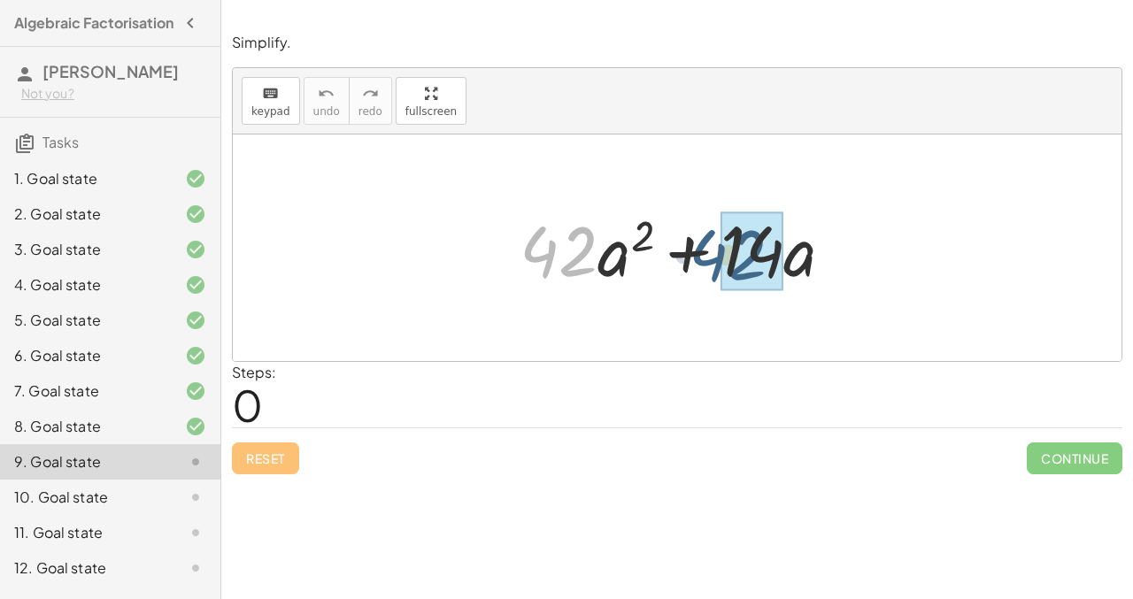
drag, startPoint x: 548, startPoint y: 256, endPoint x: 735, endPoint y: 259, distance: 187.6
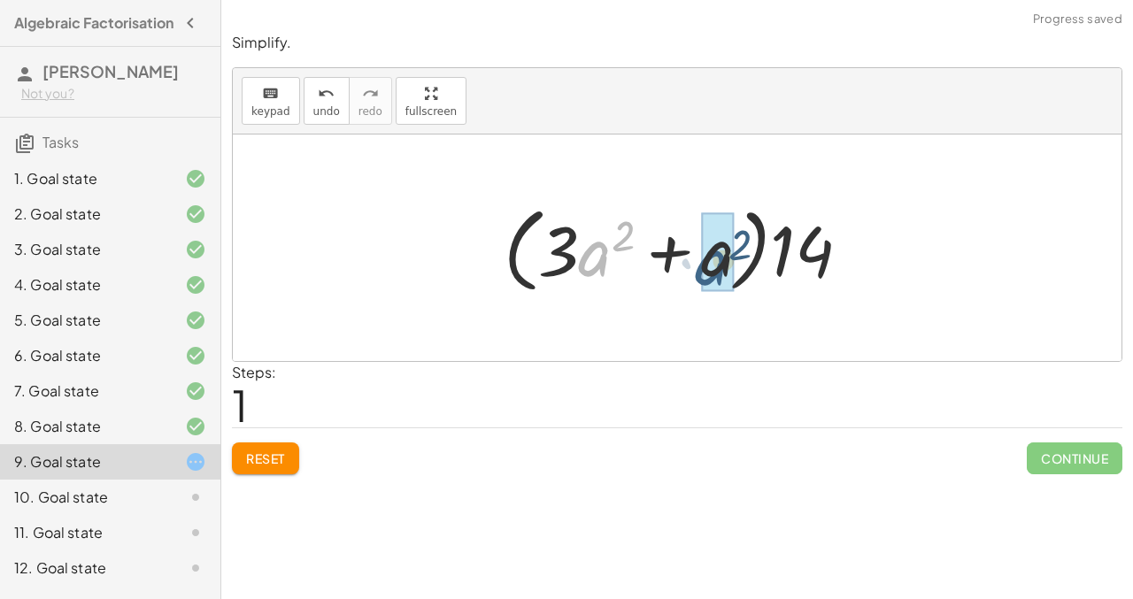
drag, startPoint x: 592, startPoint y: 257, endPoint x: 709, endPoint y: 266, distance: 117.1
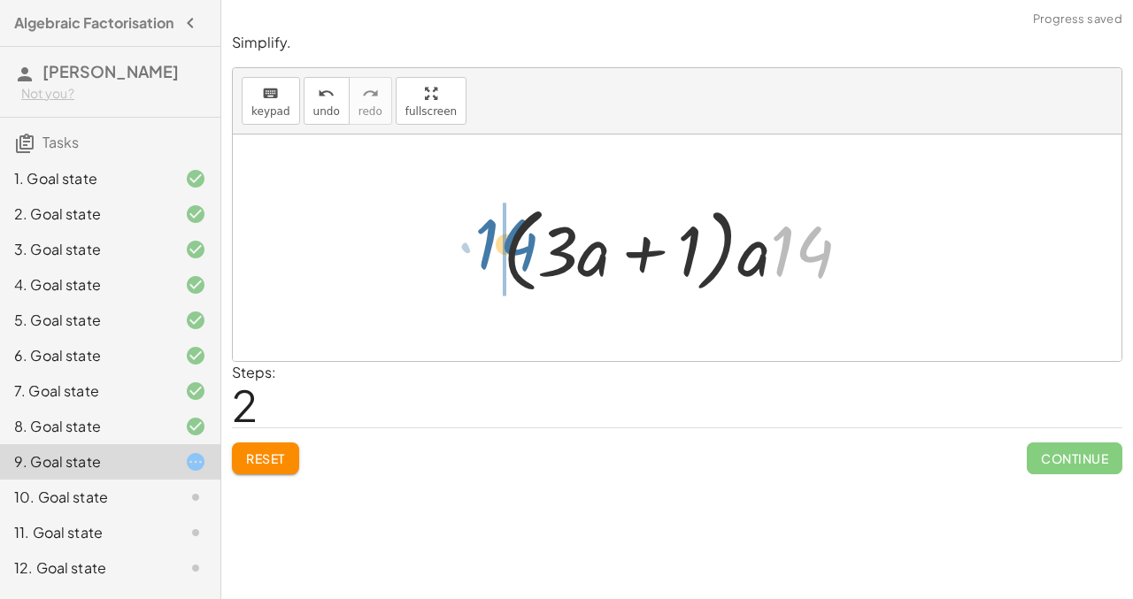
drag, startPoint x: 796, startPoint y: 258, endPoint x: 486, endPoint y: 253, distance: 310.6
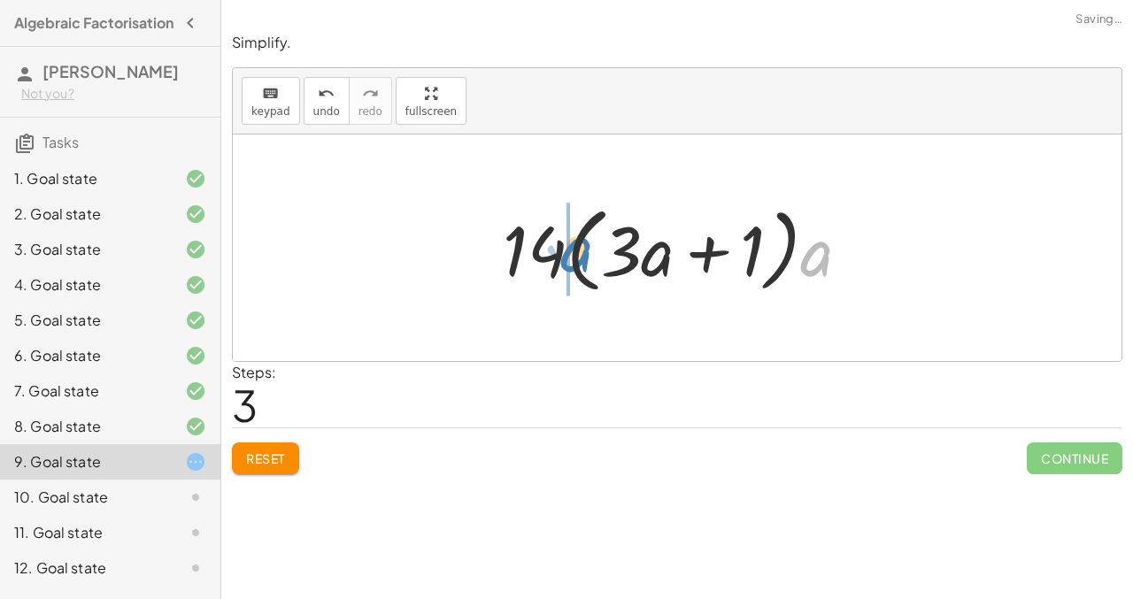
drag, startPoint x: 801, startPoint y: 265, endPoint x: 559, endPoint y: 261, distance: 241.6
click at [559, 261] on div at bounding box center [684, 248] width 380 height 102
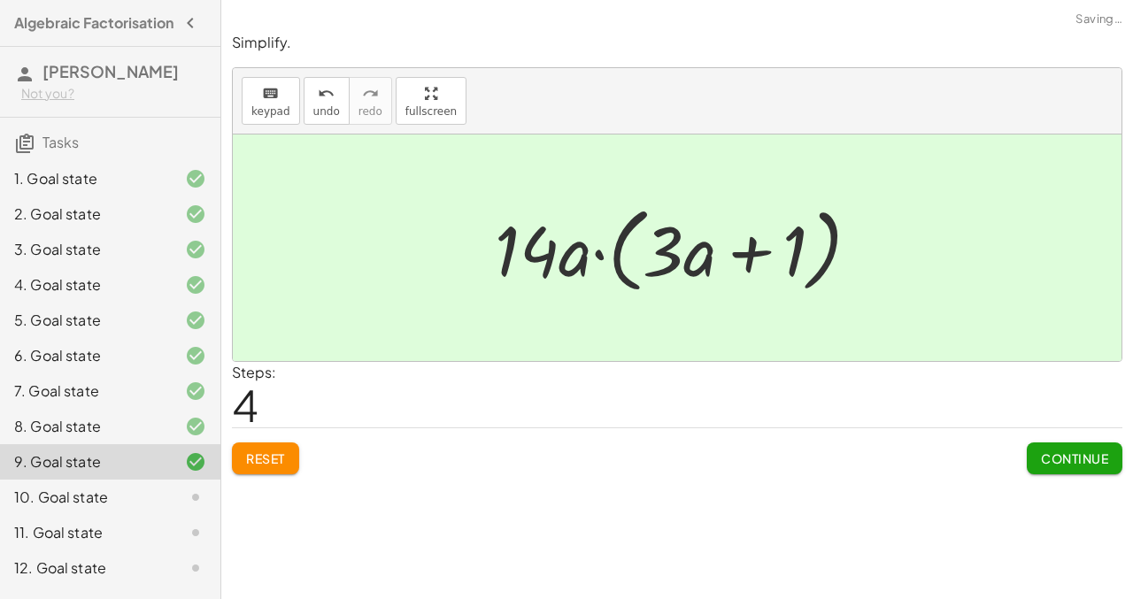
click at [164, 508] on div at bounding box center [182, 497] width 50 height 21
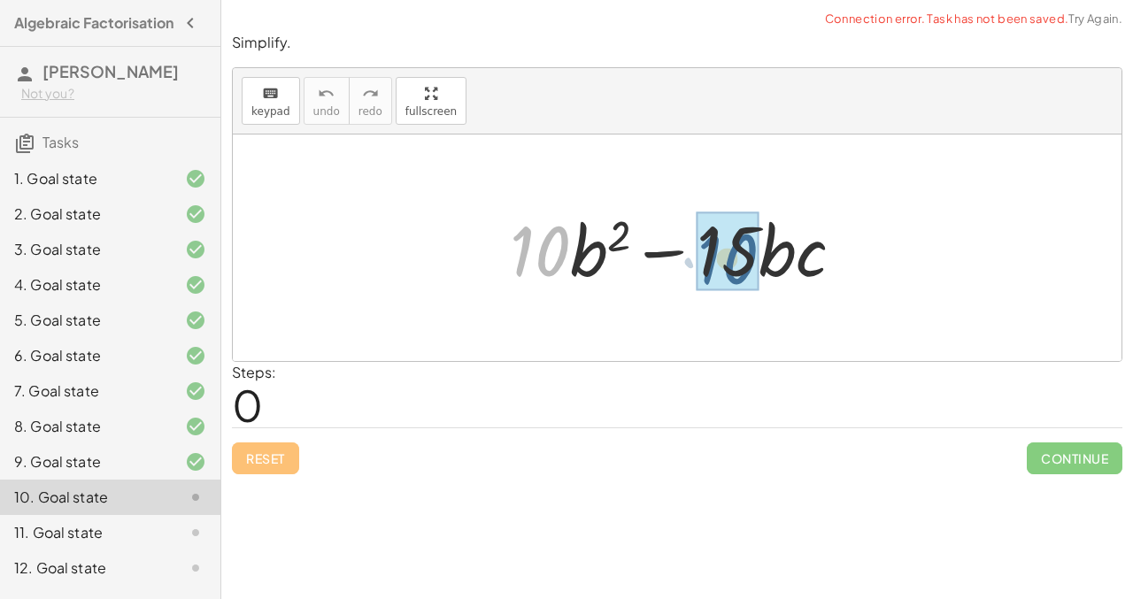
drag, startPoint x: 548, startPoint y: 247, endPoint x: 735, endPoint y: 253, distance: 187.7
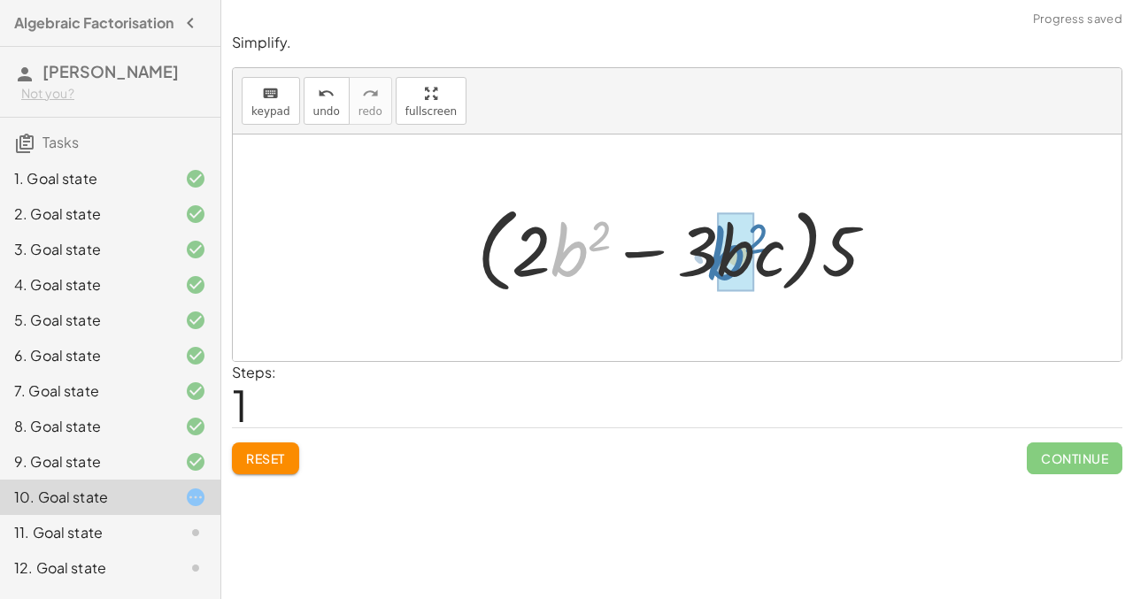
drag, startPoint x: 562, startPoint y: 254, endPoint x: 721, endPoint y: 257, distance: 159.3
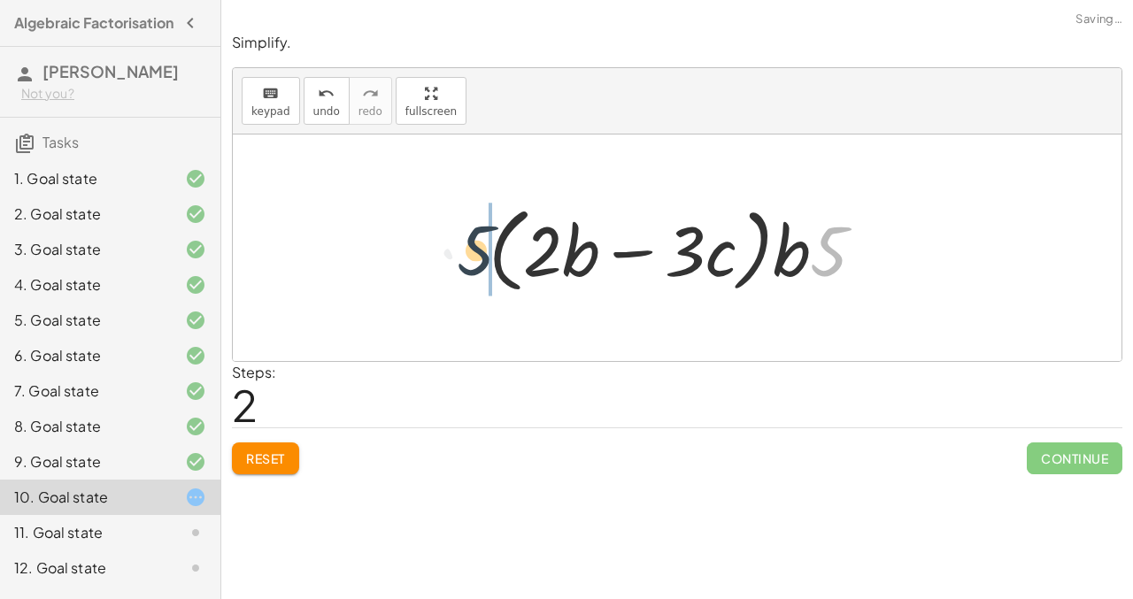
drag, startPoint x: 827, startPoint y: 264, endPoint x: 453, endPoint y: 257, distance: 374.4
click at [451, 257] on div "+ · 10 · b 2 − · 15 · b · c + · 5 · 2 · b 2 − · 5 · 3 · b · c · ( + · 2 · b 2 −…" at bounding box center [677, 248] width 888 height 227
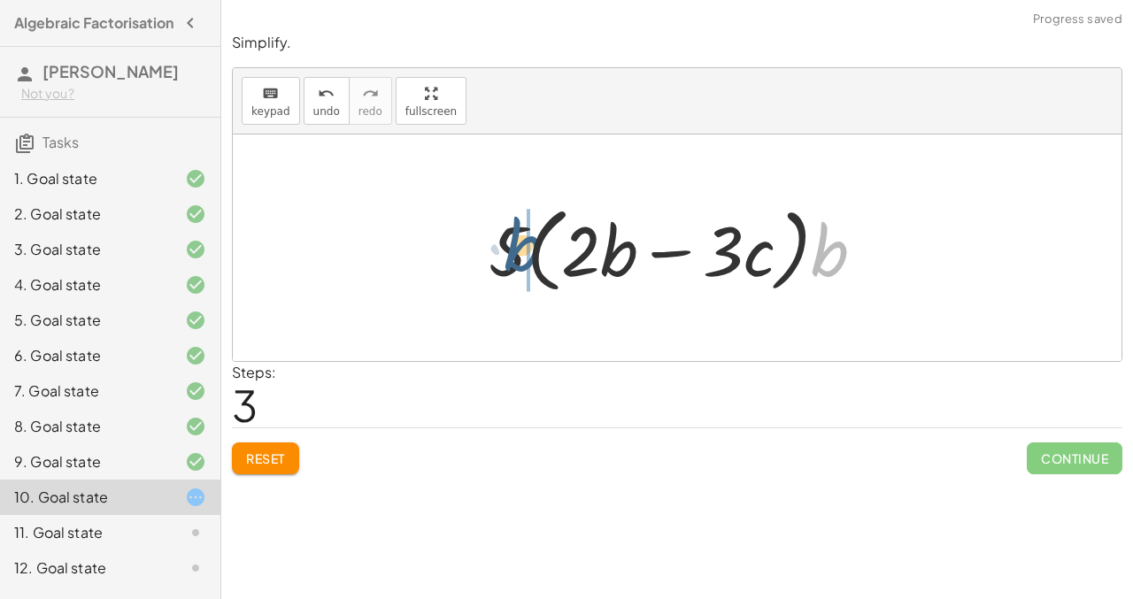
drag, startPoint x: 825, startPoint y: 262, endPoint x: 511, endPoint y: 255, distance: 313.3
click at [511, 255] on div at bounding box center [684, 248] width 408 height 102
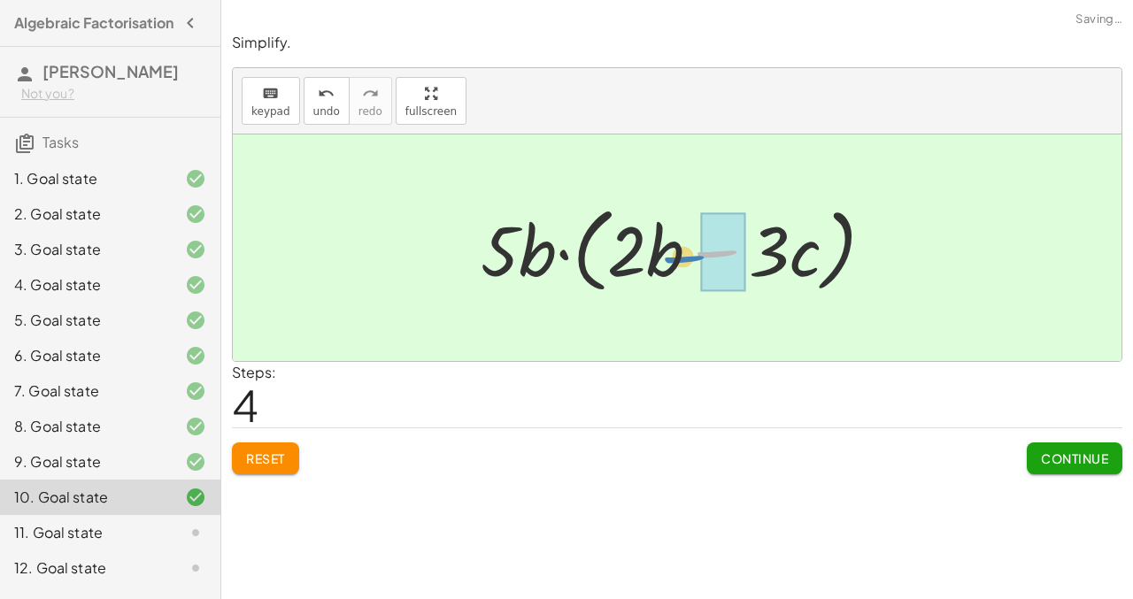
drag, startPoint x: 719, startPoint y: 255, endPoint x: 689, endPoint y: 259, distance: 30.4
click at [689, 259] on div at bounding box center [684, 248] width 425 height 102
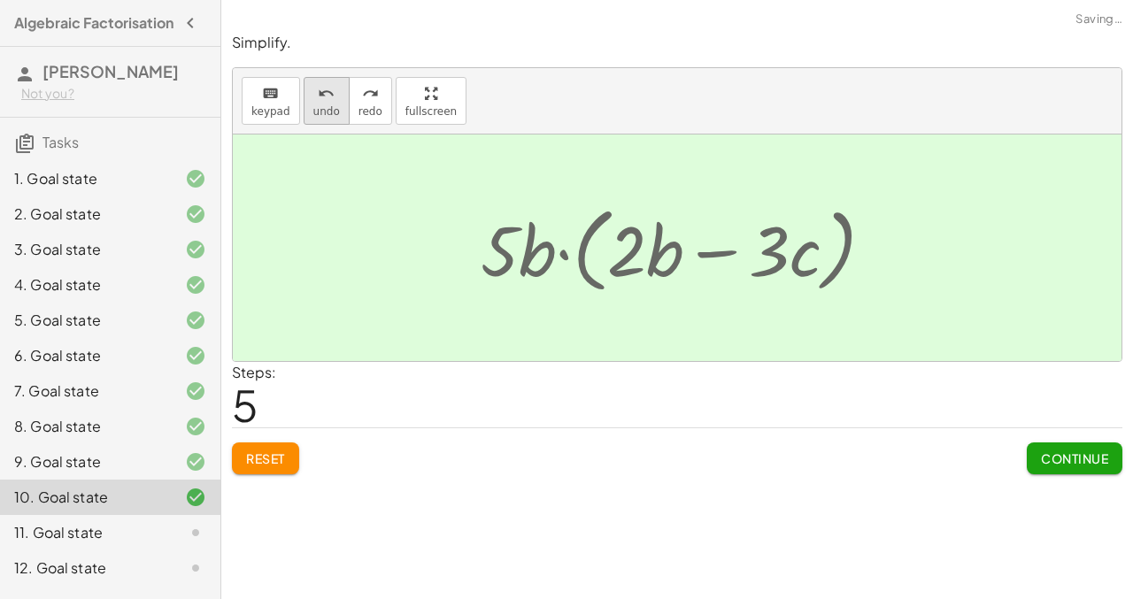
click at [326, 96] on icon "undo" at bounding box center [326, 93] width 17 height 21
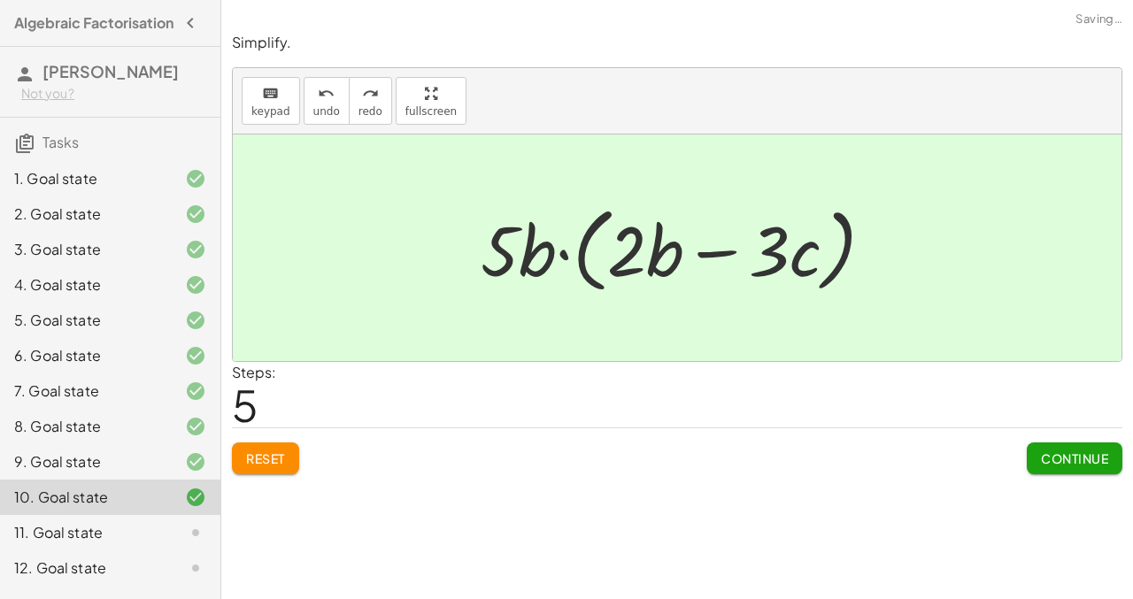
click at [114, 536] on div "11. Goal state" at bounding box center [85, 532] width 142 height 21
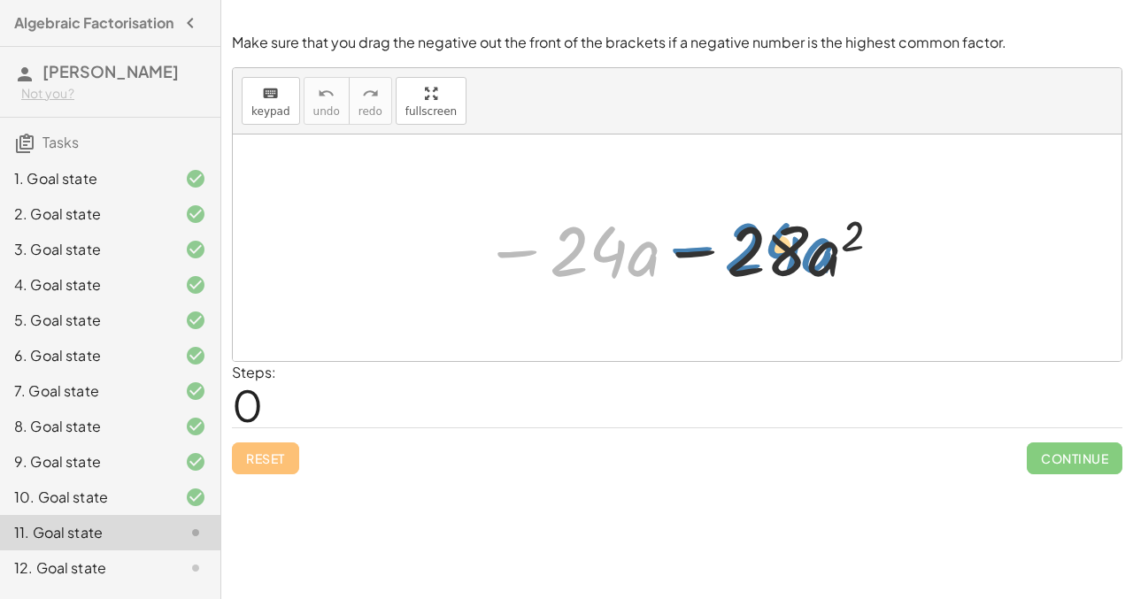
drag, startPoint x: 524, startPoint y: 251, endPoint x: 699, endPoint y: 248, distance: 175.2
click at [699, 249] on div at bounding box center [683, 248] width 418 height 91
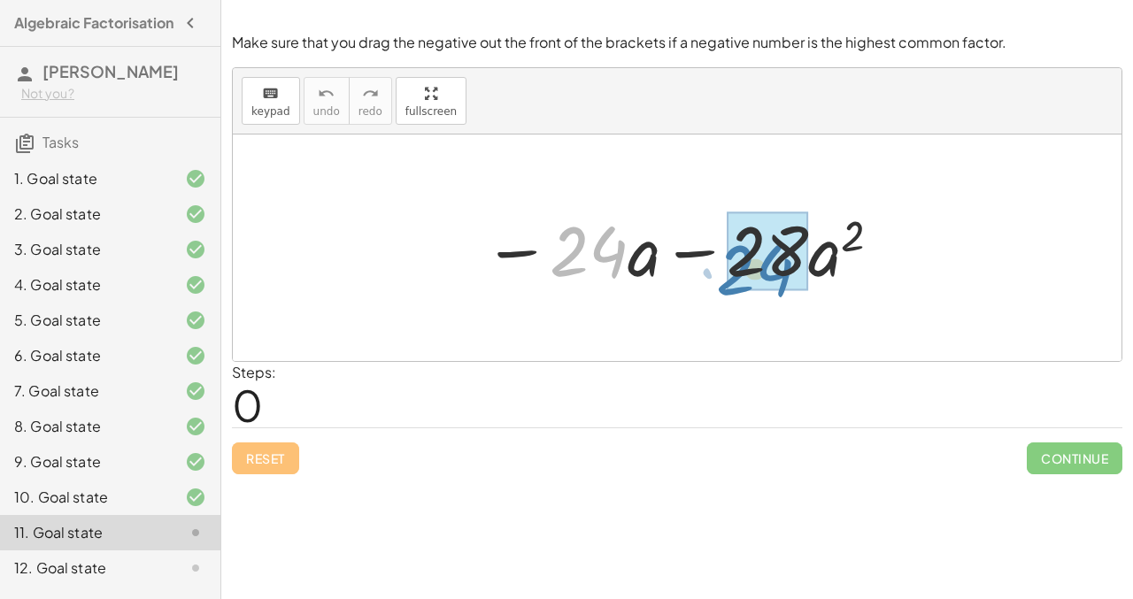
drag, startPoint x: 580, startPoint y: 247, endPoint x: 749, endPoint y: 265, distance: 169.1
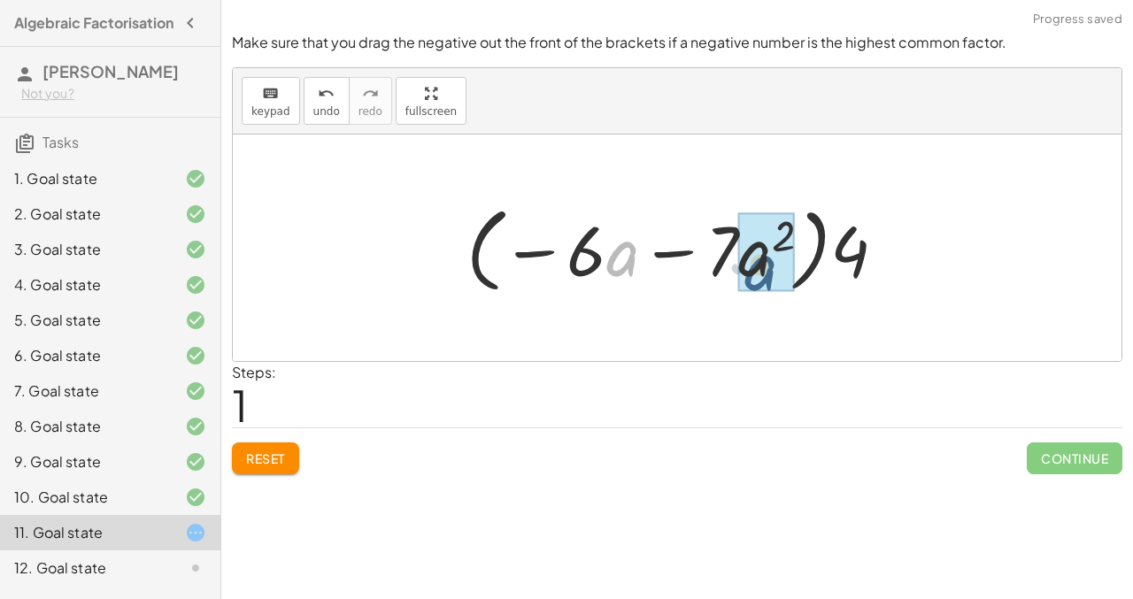
drag, startPoint x: 617, startPoint y: 248, endPoint x: 734, endPoint y: 266, distance: 118.3
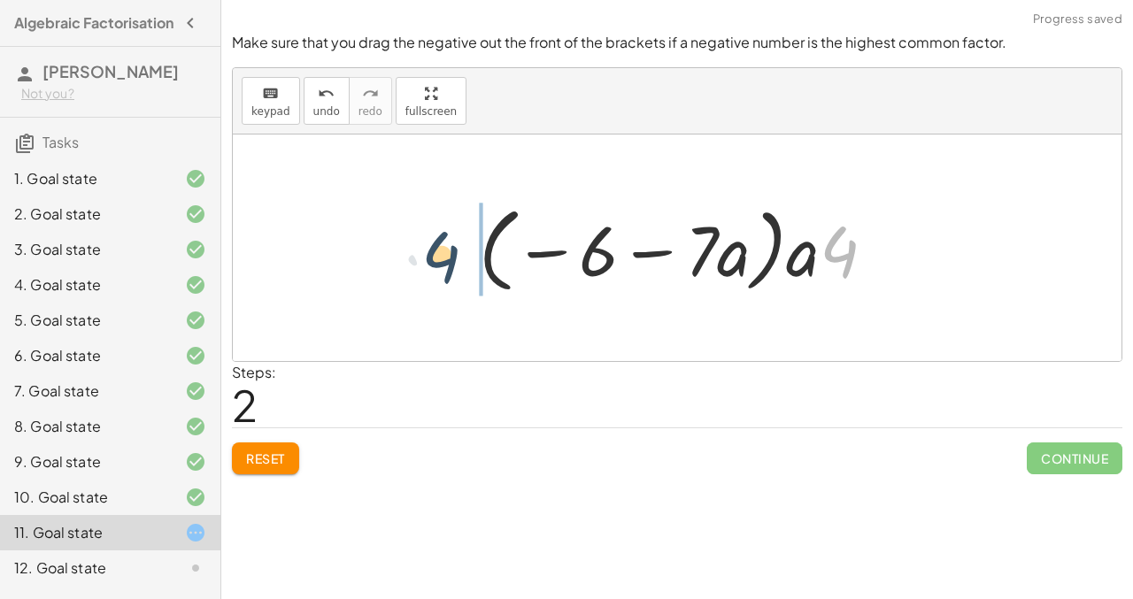
drag, startPoint x: 833, startPoint y: 252, endPoint x: 441, endPoint y: 252, distance: 392.0
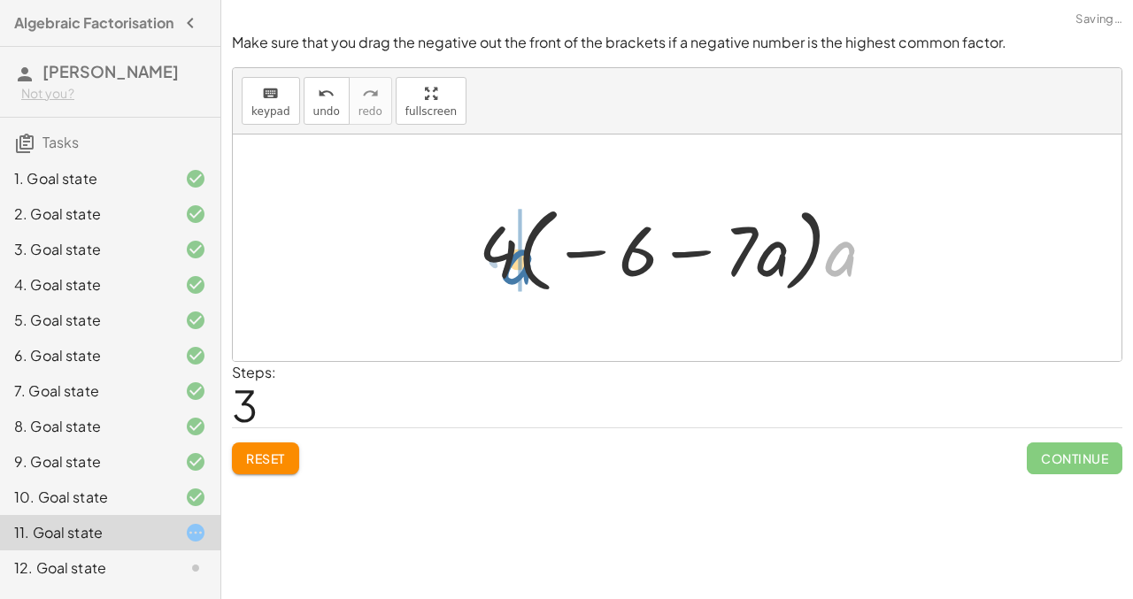
drag, startPoint x: 851, startPoint y: 255, endPoint x: 526, endPoint y: 262, distance: 325.7
click at [525, 262] on div at bounding box center [684, 248] width 428 height 102
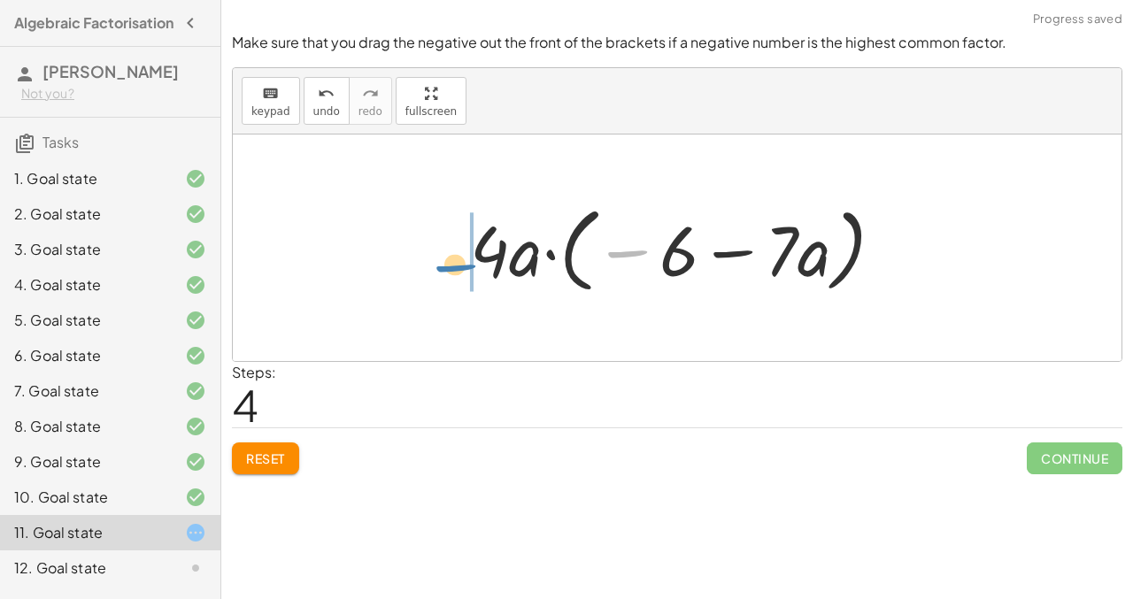
drag, startPoint x: 634, startPoint y: 254, endPoint x: 463, endPoint y: 267, distance: 171.3
click at [463, 267] on div at bounding box center [683, 248] width 445 height 102
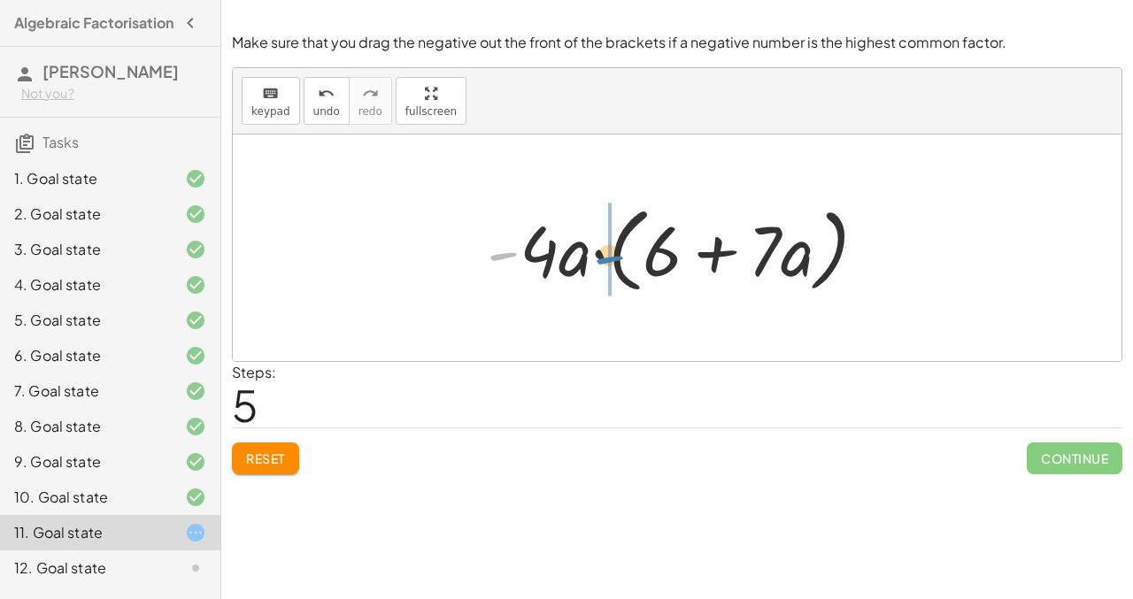
drag, startPoint x: 503, startPoint y: 252, endPoint x: 608, endPoint y: 256, distance: 105.4
drag, startPoint x: 509, startPoint y: 250, endPoint x: 566, endPoint y: 250, distance: 57.5
click at [566, 250] on div at bounding box center [683, 248] width 411 height 102
drag, startPoint x: 497, startPoint y: 259, endPoint x: 562, endPoint y: 264, distance: 64.7
click at [562, 264] on div at bounding box center [683, 248] width 411 height 102
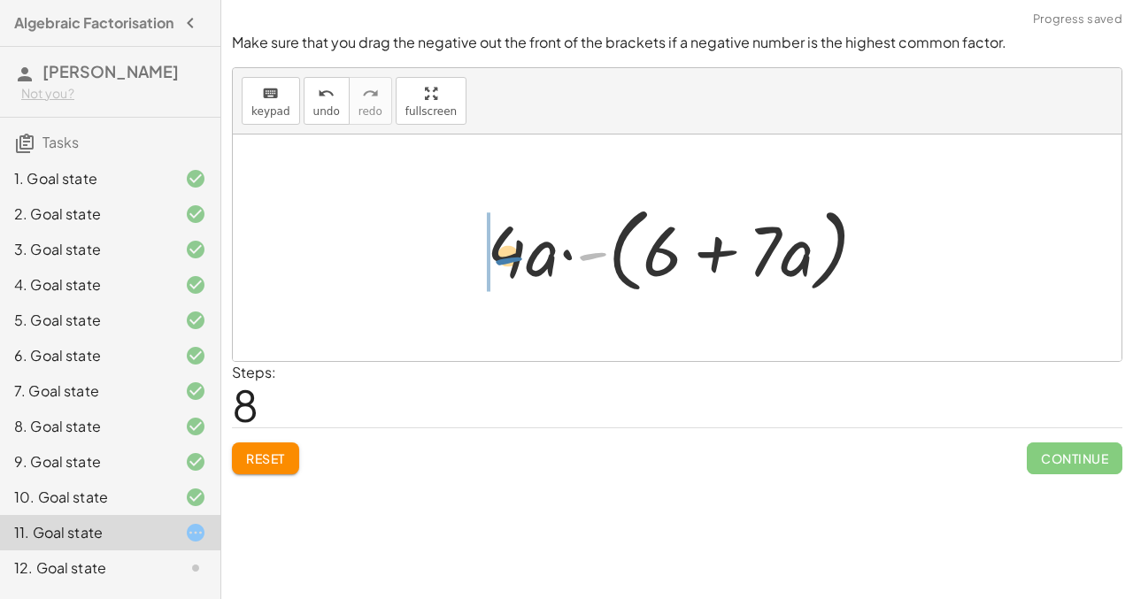
drag, startPoint x: 589, startPoint y: 251, endPoint x: 494, endPoint y: 252, distance: 95.6
click at [494, 252] on div at bounding box center [683, 248] width 411 height 102
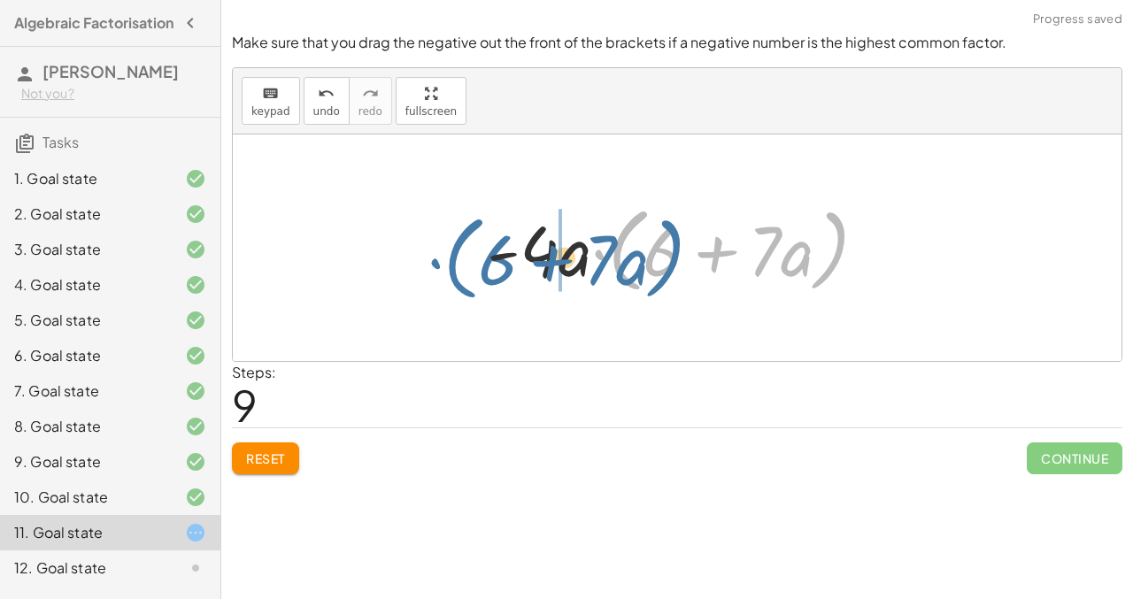
drag, startPoint x: 619, startPoint y: 266, endPoint x: 455, endPoint y: 274, distance: 163.9
click at [455, 274] on div "− · 24 · a − · 28 · a 2 − · 4 · 6 · a − · 4 · 7 · a 2 · ( − · 6 · a − · 7 · a 2…" at bounding box center [677, 248] width 888 height 227
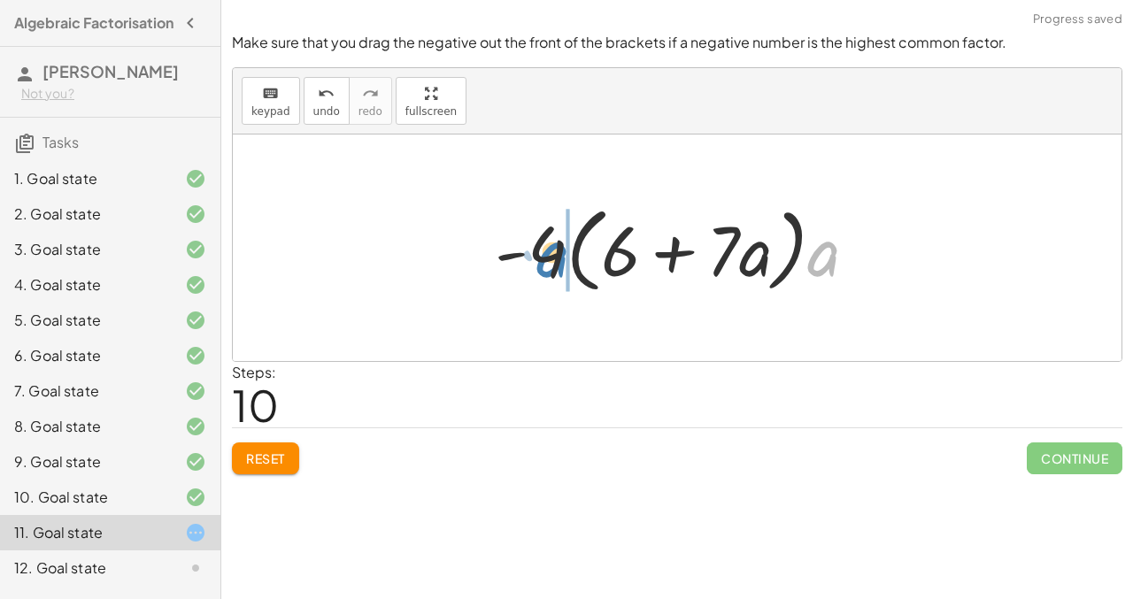
drag, startPoint x: 824, startPoint y: 264, endPoint x: 553, endPoint y: 265, distance: 270.8
click at [553, 265] on div at bounding box center [683, 248] width 395 height 102
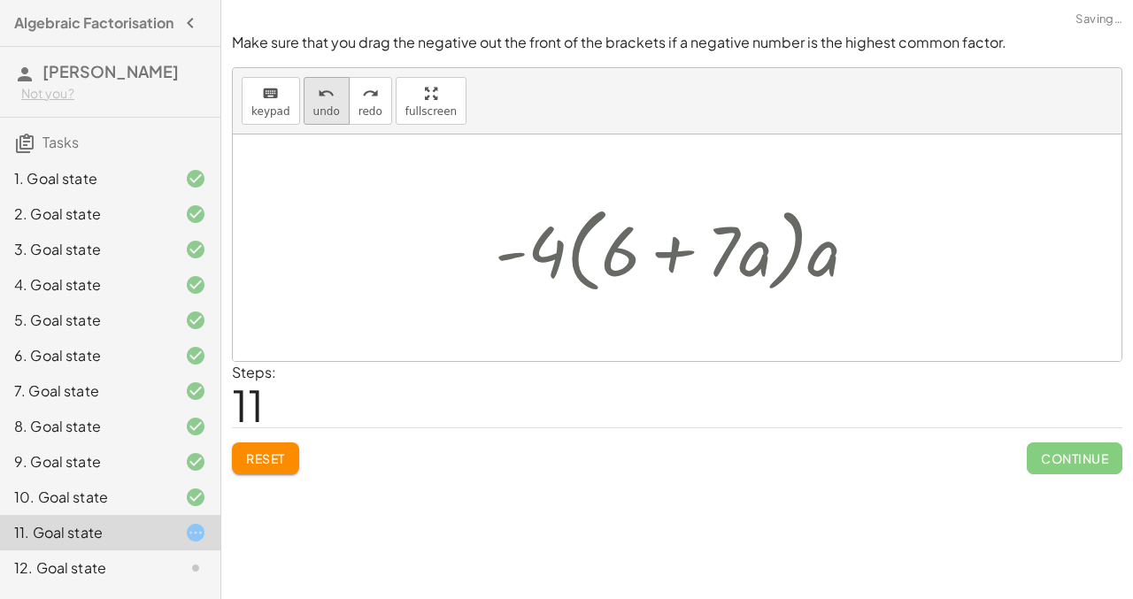
click at [318, 94] on icon "undo" at bounding box center [326, 93] width 17 height 21
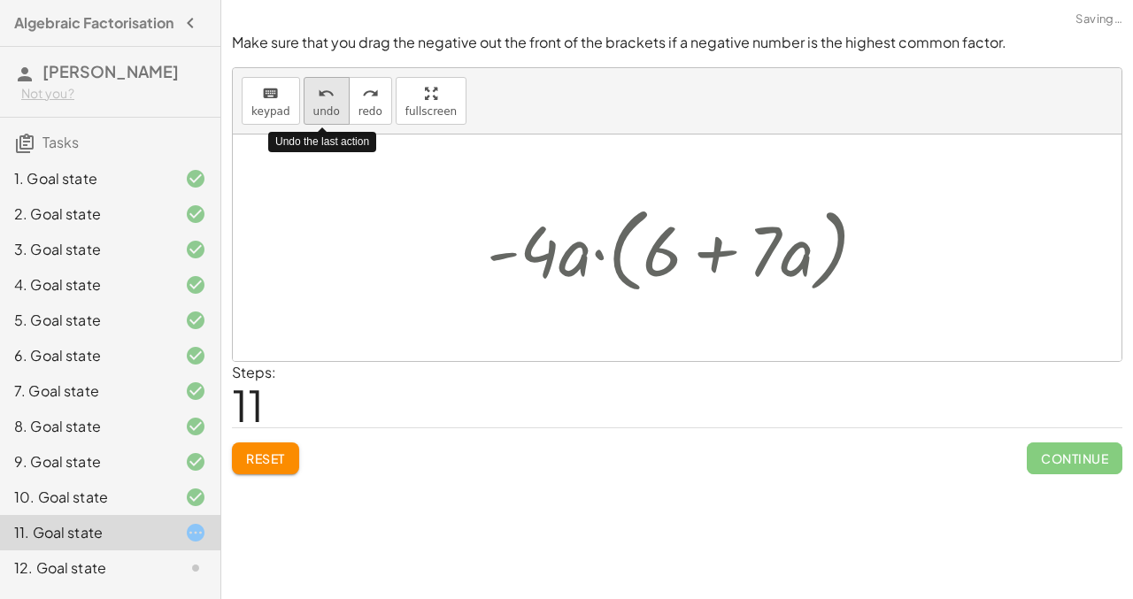
click at [318, 94] on icon "undo" at bounding box center [326, 93] width 17 height 21
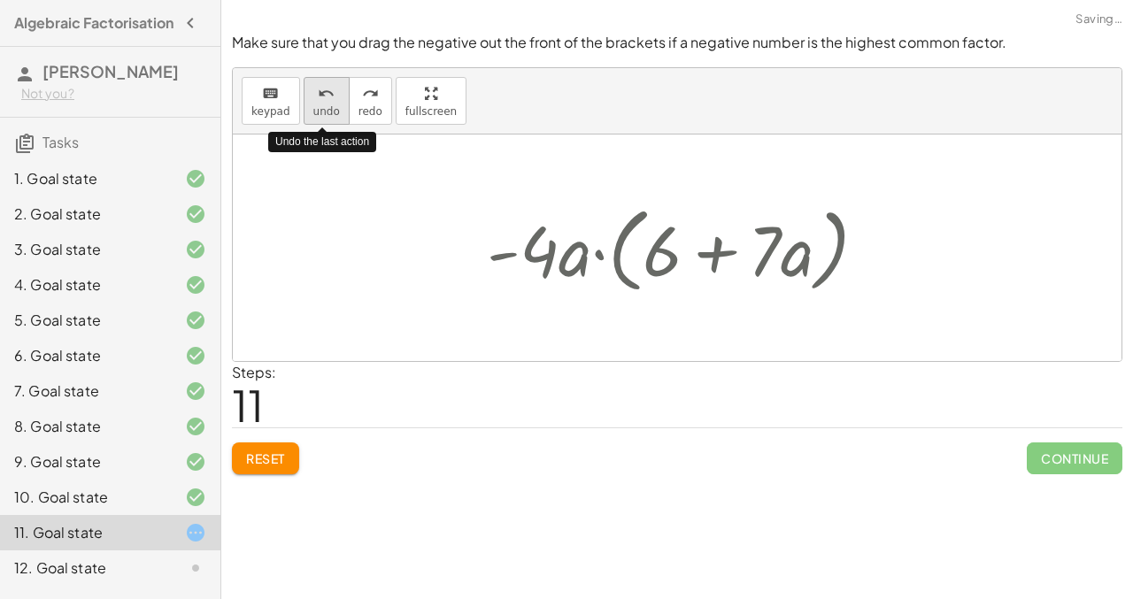
click at [318, 94] on icon "undo" at bounding box center [326, 93] width 17 height 21
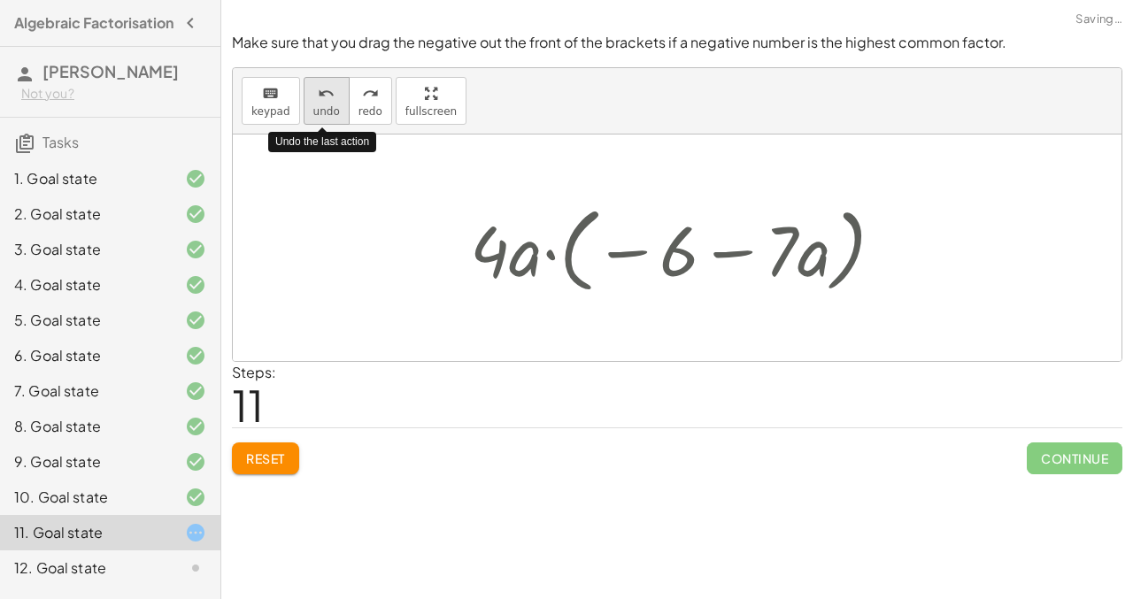
click at [318, 94] on icon "undo" at bounding box center [326, 93] width 17 height 21
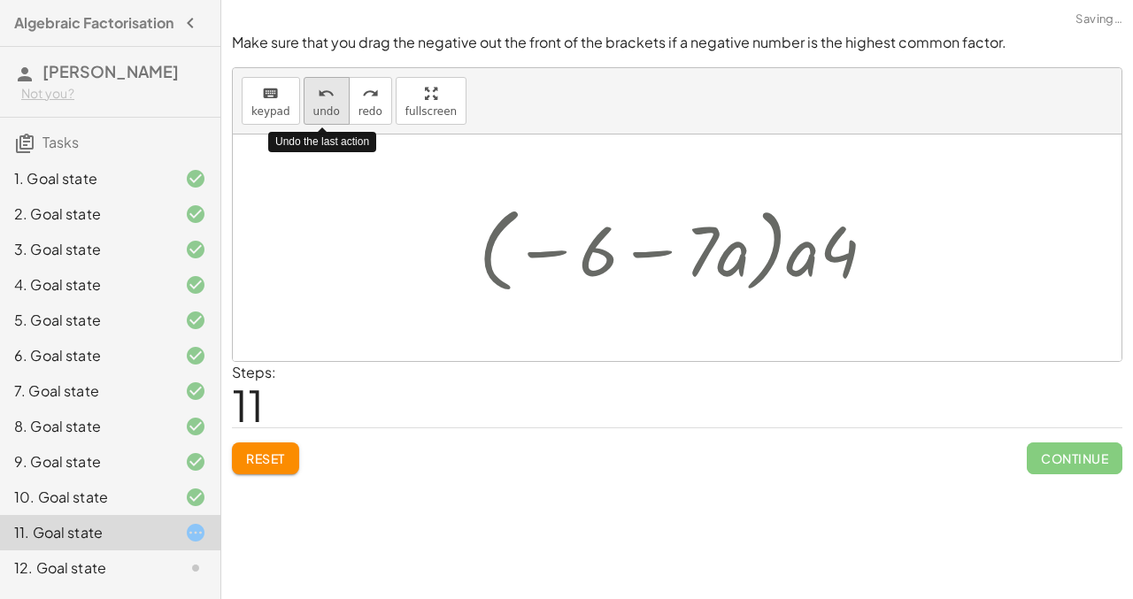
click at [318, 94] on icon "undo" at bounding box center [326, 93] width 17 height 21
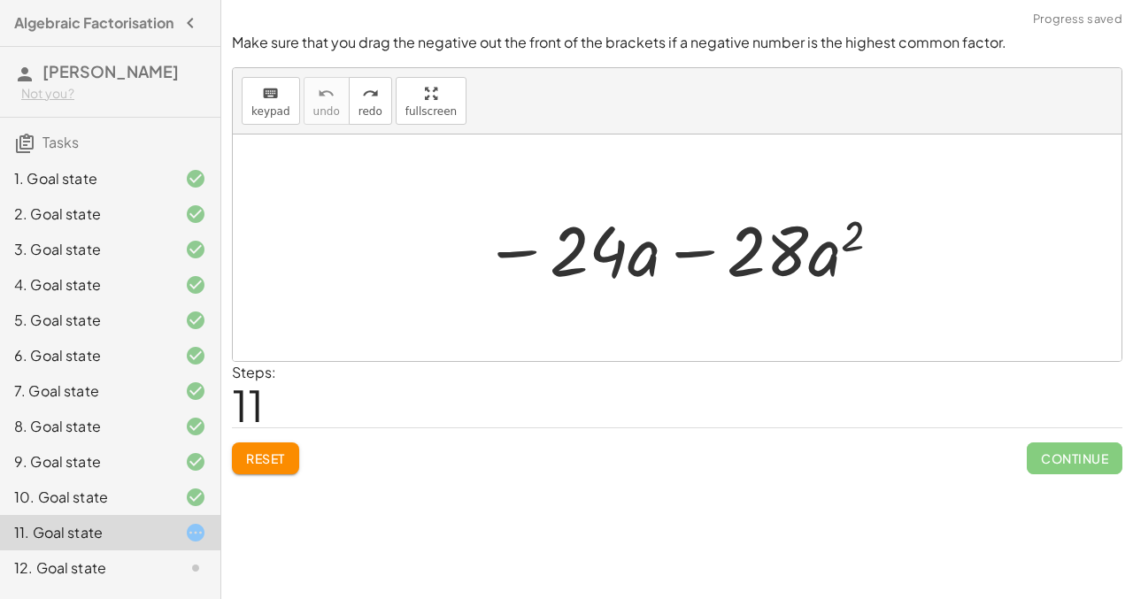
click at [274, 457] on span "Reset" at bounding box center [265, 458] width 39 height 16
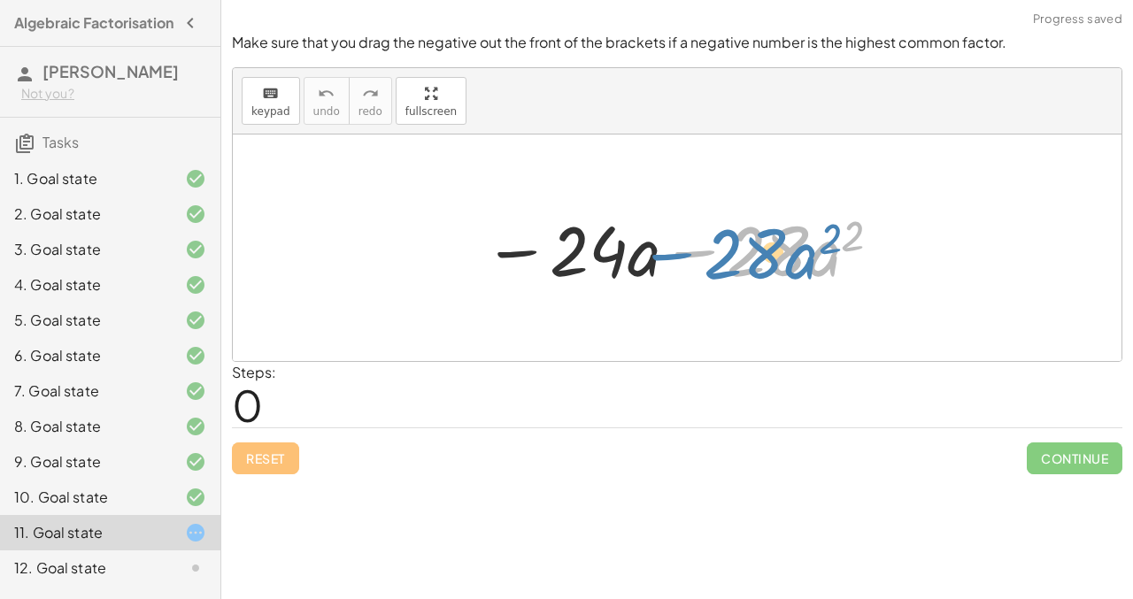
drag, startPoint x: 698, startPoint y: 253, endPoint x: 687, endPoint y: 257, distance: 12.0
click at [687, 257] on div at bounding box center [683, 248] width 418 height 91
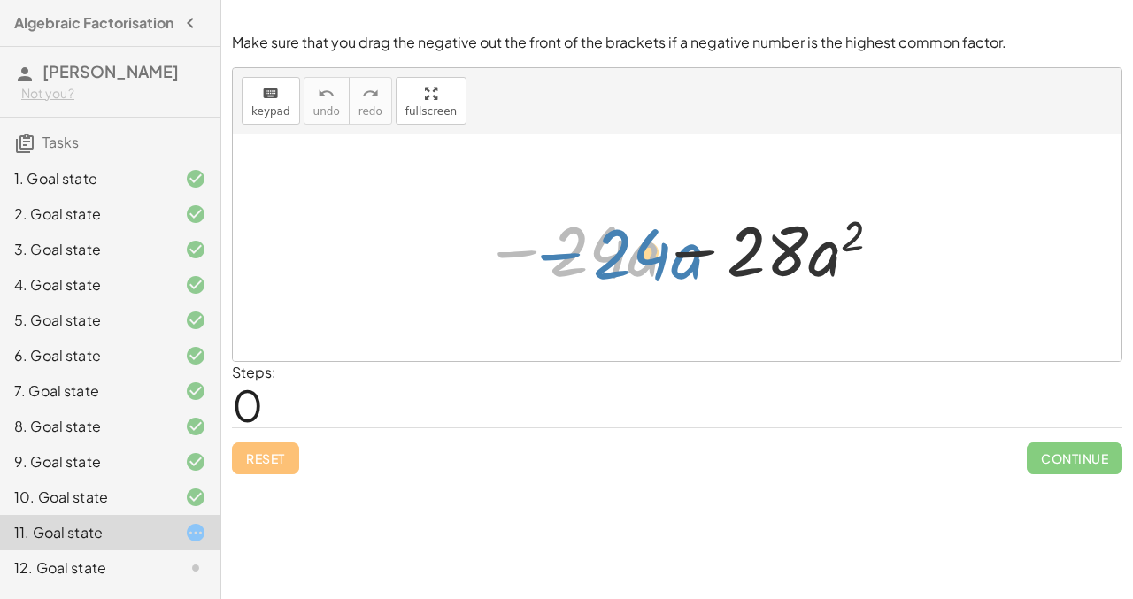
drag, startPoint x: 519, startPoint y: 253, endPoint x: 496, endPoint y: 249, distance: 23.4
click at [496, 249] on div at bounding box center [683, 248] width 418 height 91
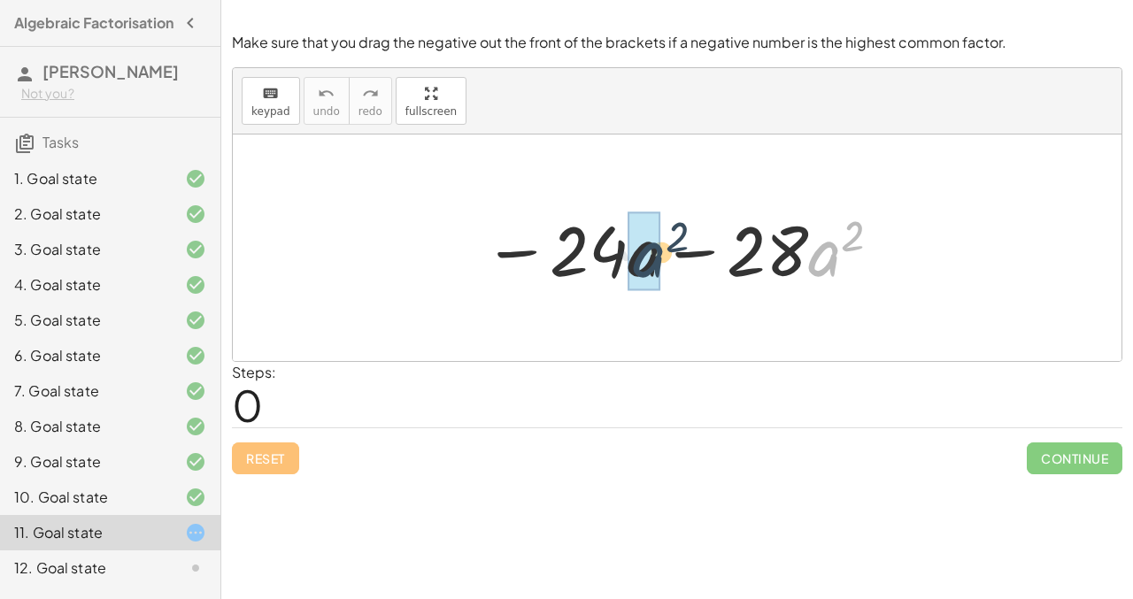
drag, startPoint x: 825, startPoint y: 256, endPoint x: 631, endPoint y: 252, distance: 193.8
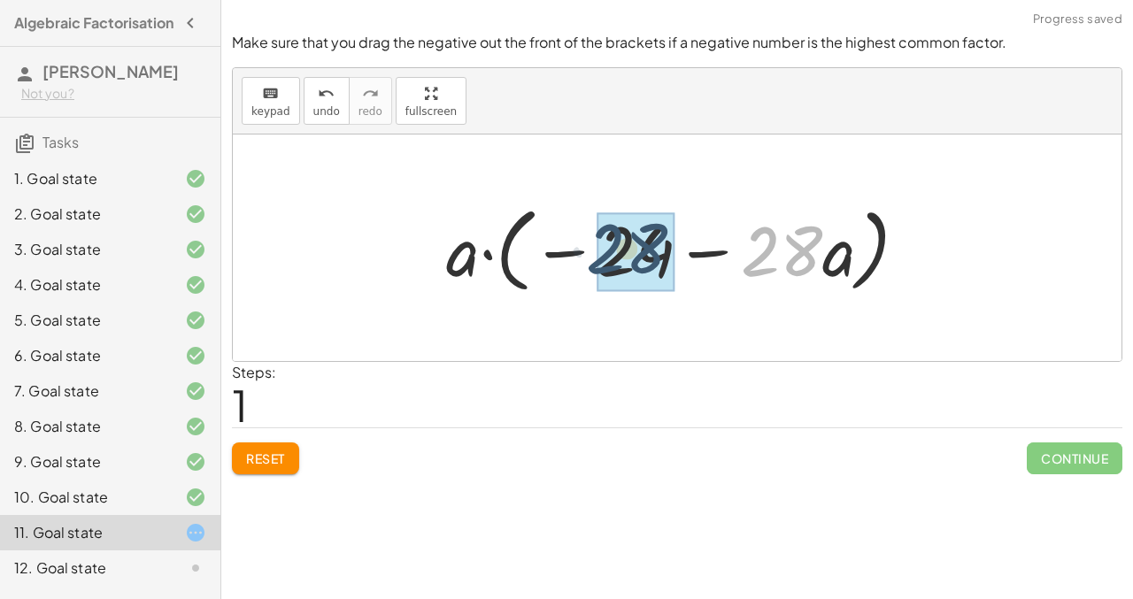
drag, startPoint x: 800, startPoint y: 256, endPoint x: 642, endPoint y: 252, distance: 157.5
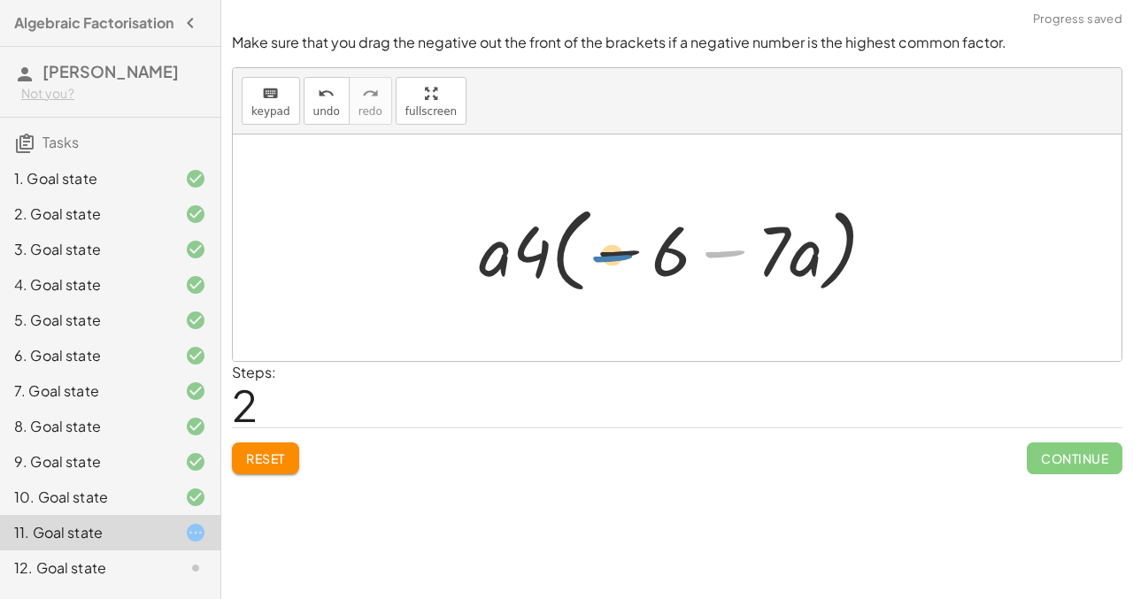
drag, startPoint x: 730, startPoint y: 252, endPoint x: 618, endPoint y: 256, distance: 112.4
click at [618, 256] on div at bounding box center [684, 248] width 428 height 102
drag, startPoint x: 708, startPoint y: 254, endPoint x: 459, endPoint y: 257, distance: 248.7
click at [459, 257] on div "− · 24 · a − · 28 · a 2 − · 24 · a − · 28 · a · a · a · ( − 24 − · 28 · a ) · a…" at bounding box center [677, 248] width 450 height 111
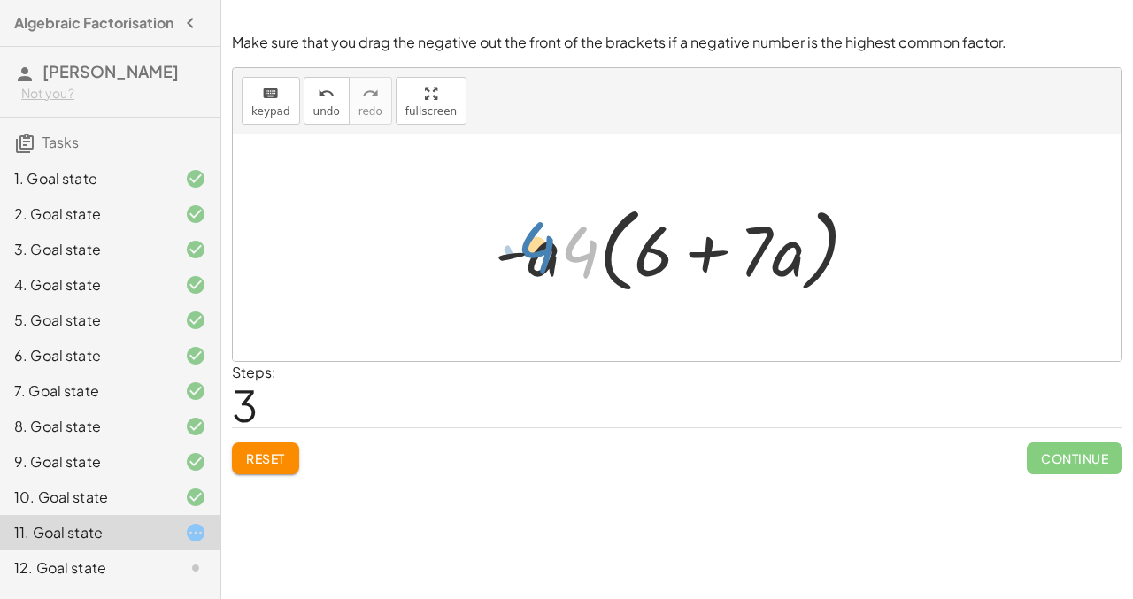
drag, startPoint x: 580, startPoint y: 251, endPoint x: 535, endPoint y: 247, distance: 44.5
click at [535, 247] on div at bounding box center [683, 248] width 395 height 102
drag, startPoint x: 533, startPoint y: 250, endPoint x: 591, endPoint y: 260, distance: 59.4
click at [591, 260] on div at bounding box center [683, 248] width 395 height 102
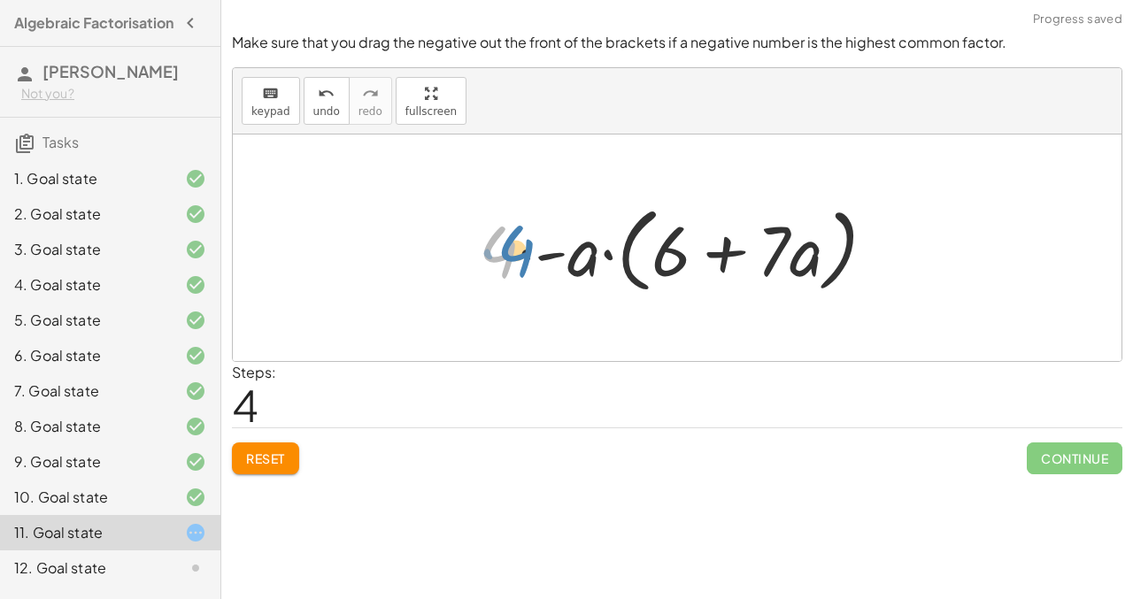
click at [499, 251] on div at bounding box center [684, 248] width 428 height 102
drag, startPoint x: 544, startPoint y: 252, endPoint x: 462, endPoint y: 255, distance: 82.3
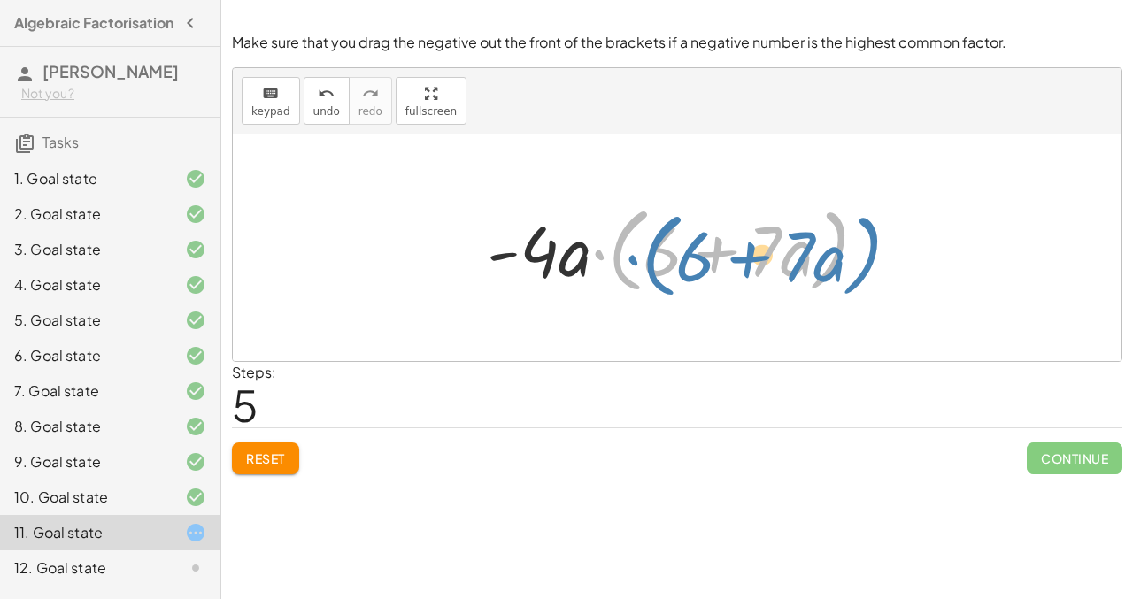
drag, startPoint x: 823, startPoint y: 278, endPoint x: 857, endPoint y: 283, distance: 34.0
click at [857, 283] on div at bounding box center [683, 248] width 411 height 102
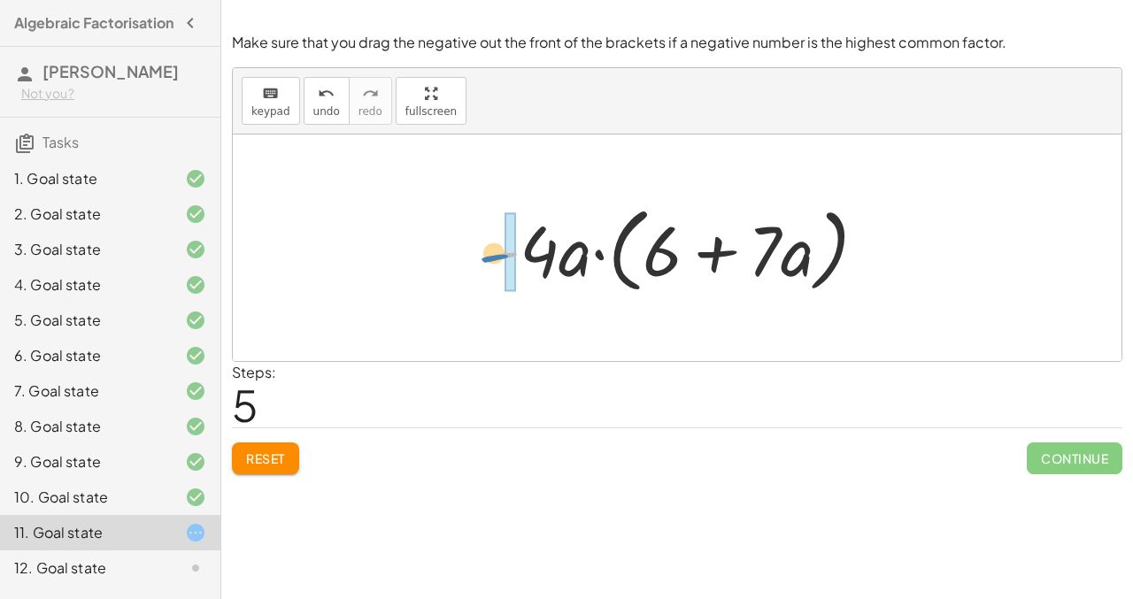
drag, startPoint x: 496, startPoint y: 251, endPoint x: 487, endPoint y: 253, distance: 9.9
click at [488, 253] on div at bounding box center [683, 248] width 411 height 102
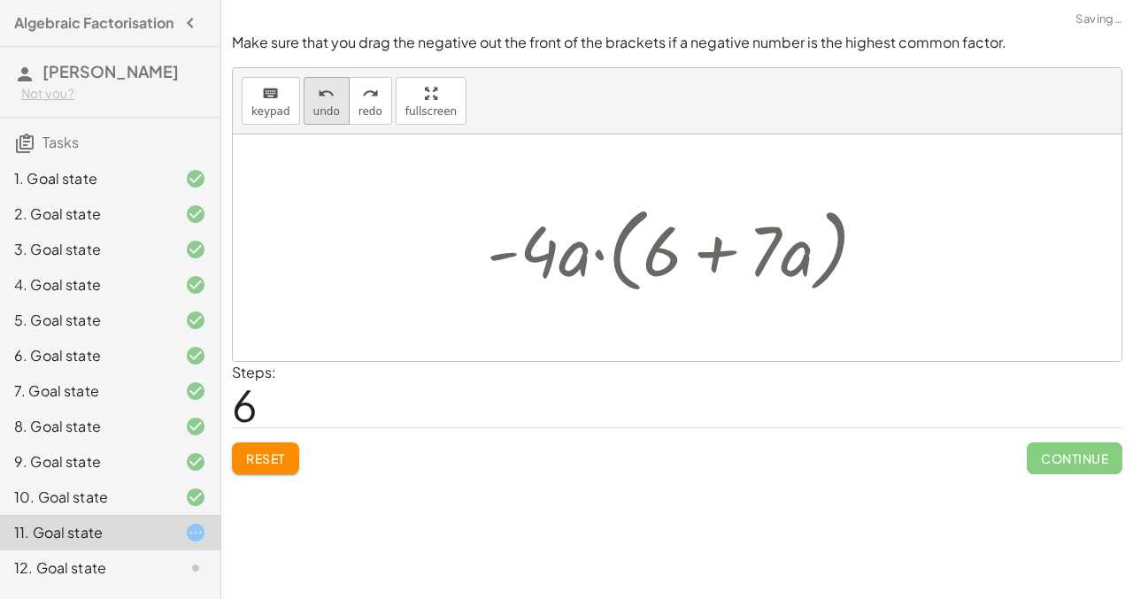
click at [323, 115] on span "undo" at bounding box center [326, 111] width 27 height 12
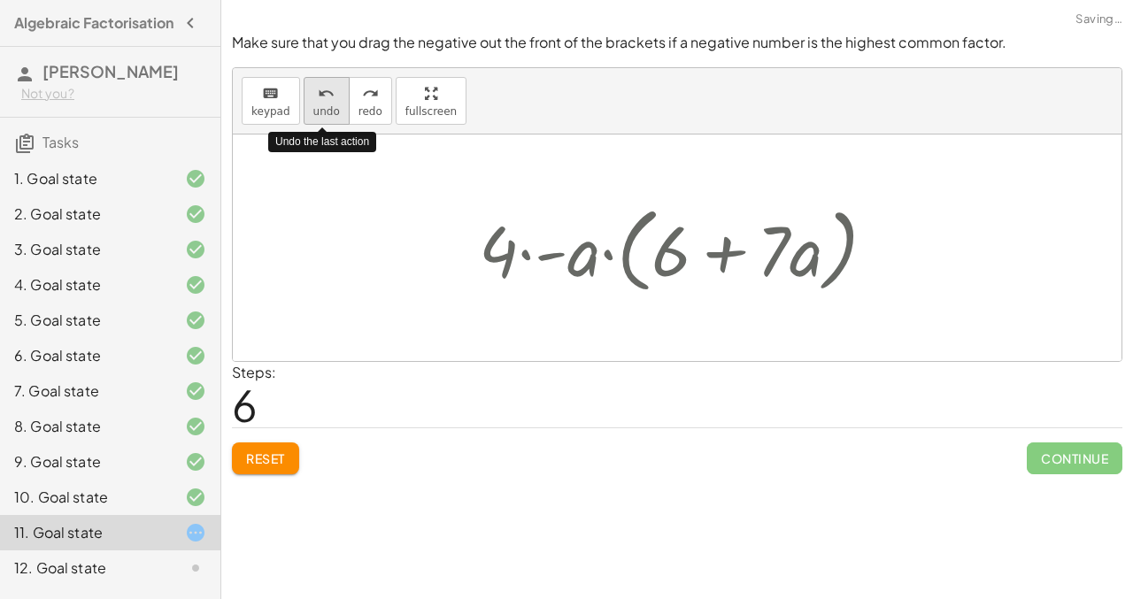
click at [323, 115] on span "undo" at bounding box center [326, 111] width 27 height 12
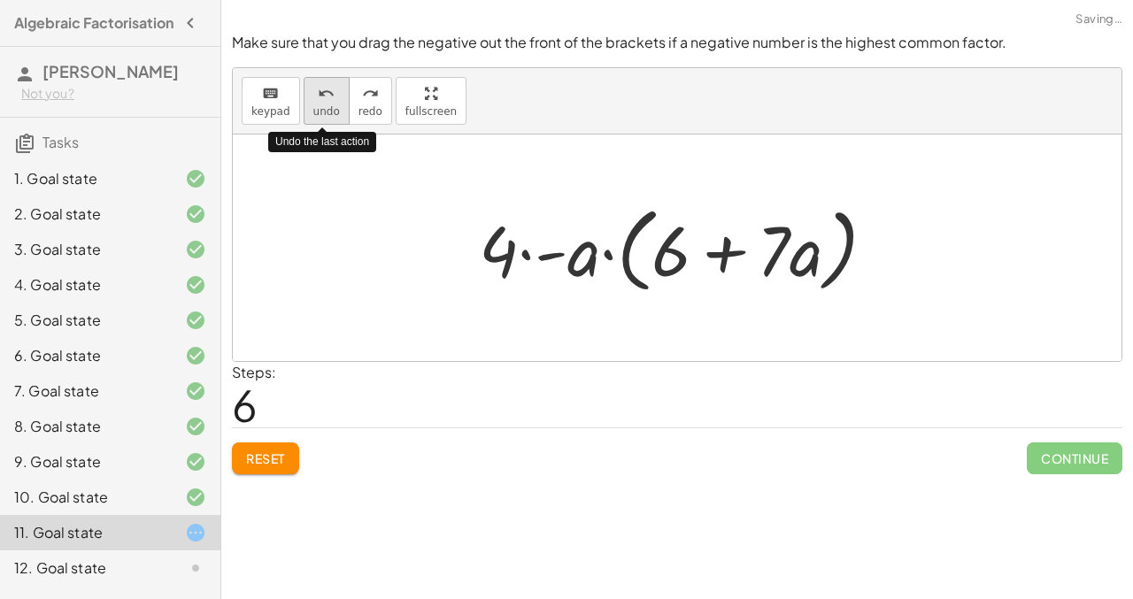
click at [323, 115] on span "undo" at bounding box center [326, 111] width 27 height 12
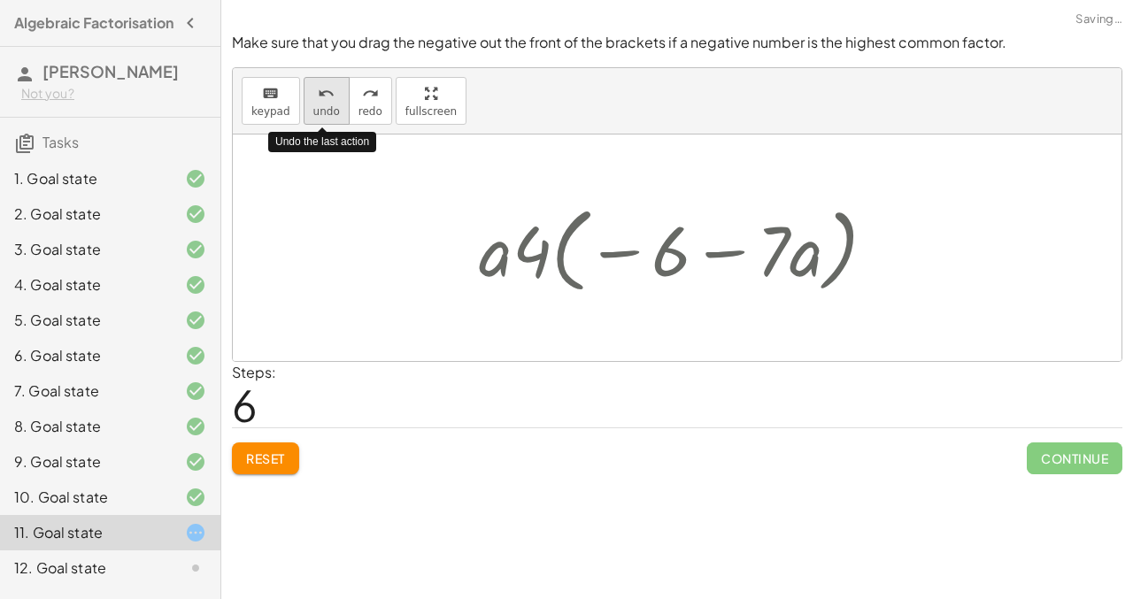
click at [323, 115] on span "undo" at bounding box center [326, 111] width 27 height 12
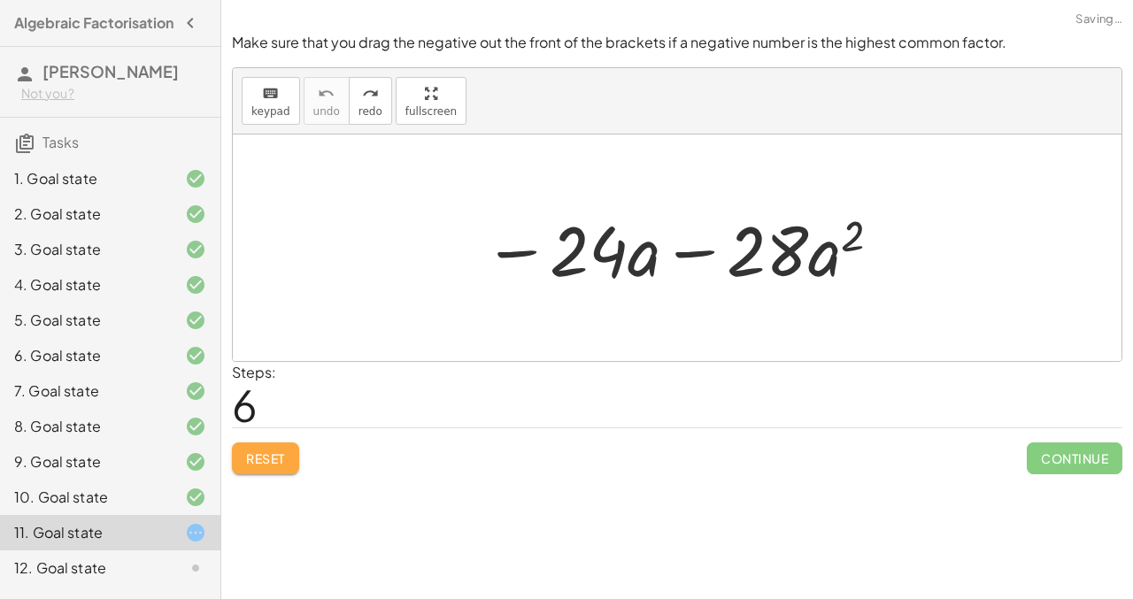
click at [269, 467] on button "Reset" at bounding box center [265, 458] width 67 height 32
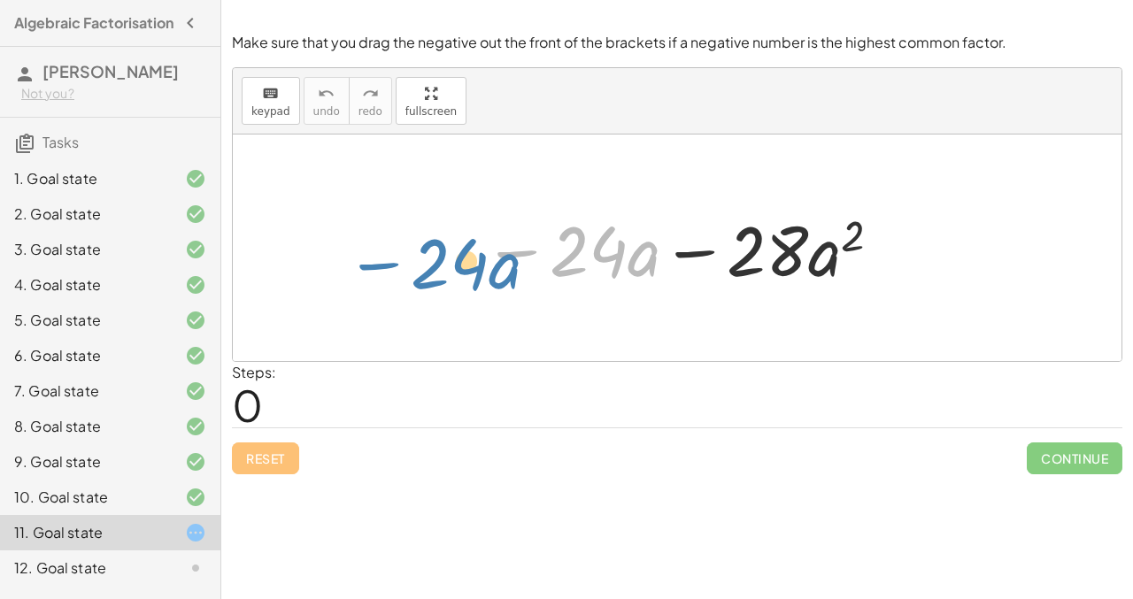
drag, startPoint x: 525, startPoint y: 250, endPoint x: 448, endPoint y: 257, distance: 77.2
click at [448, 257] on div "− · 24 · a − · 24 · a − · 28 · a 2" at bounding box center [677, 248] width 888 height 227
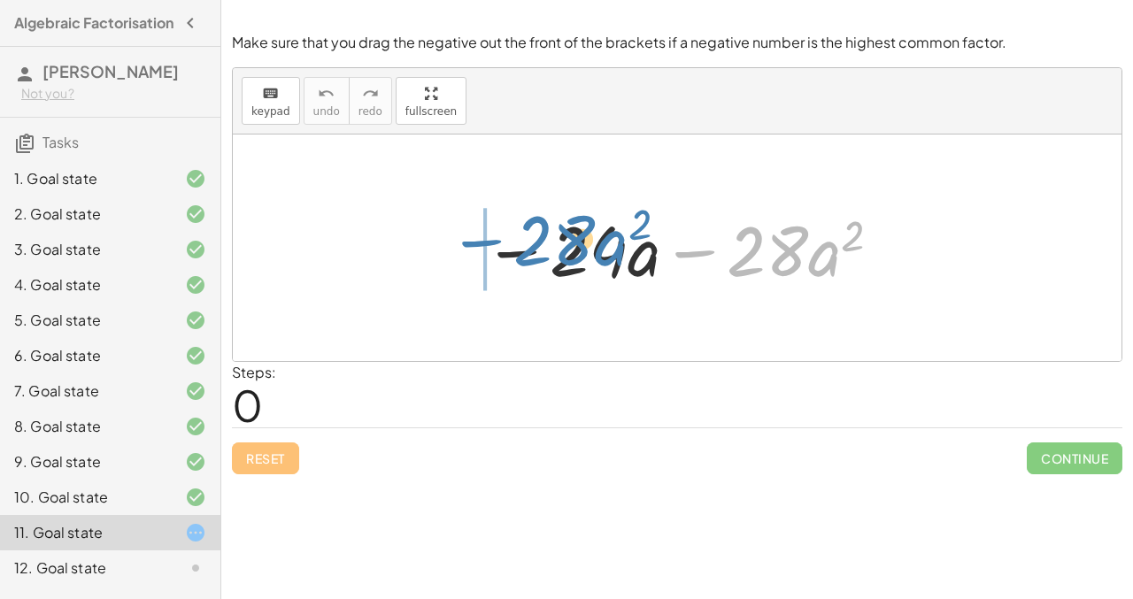
drag, startPoint x: 688, startPoint y: 254, endPoint x: 470, endPoint y: 243, distance: 218.8
click at [470, 243] on div "− · 28 · a 2 − · 24 · a − · 28 · a 2" at bounding box center [677, 248] width 440 height 100
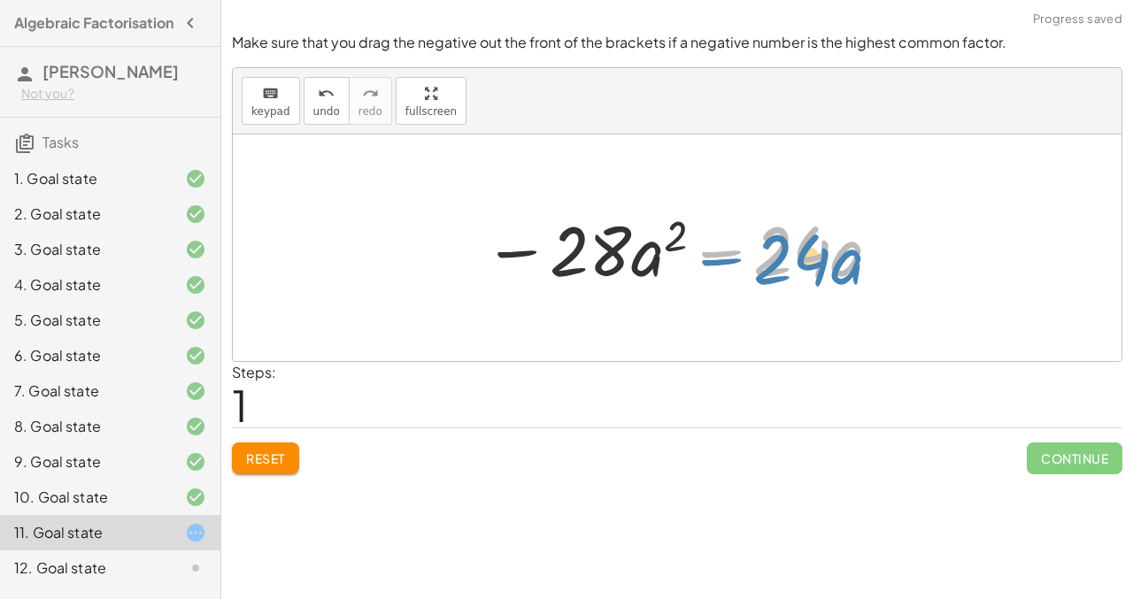
click at [721, 256] on div at bounding box center [683, 248] width 418 height 91
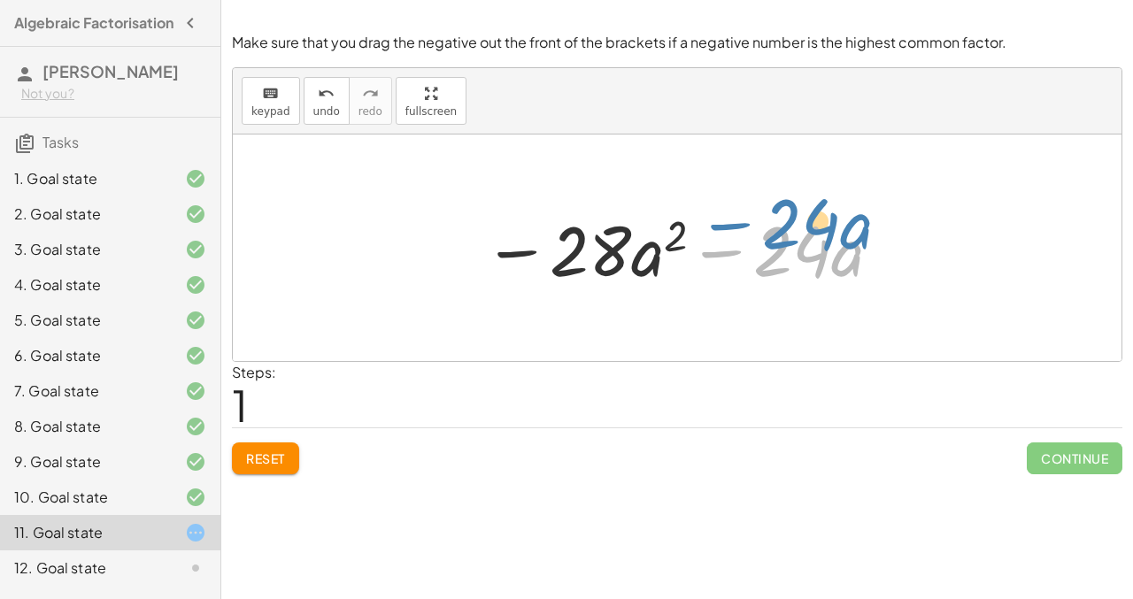
click at [719, 245] on div at bounding box center [683, 248] width 418 height 91
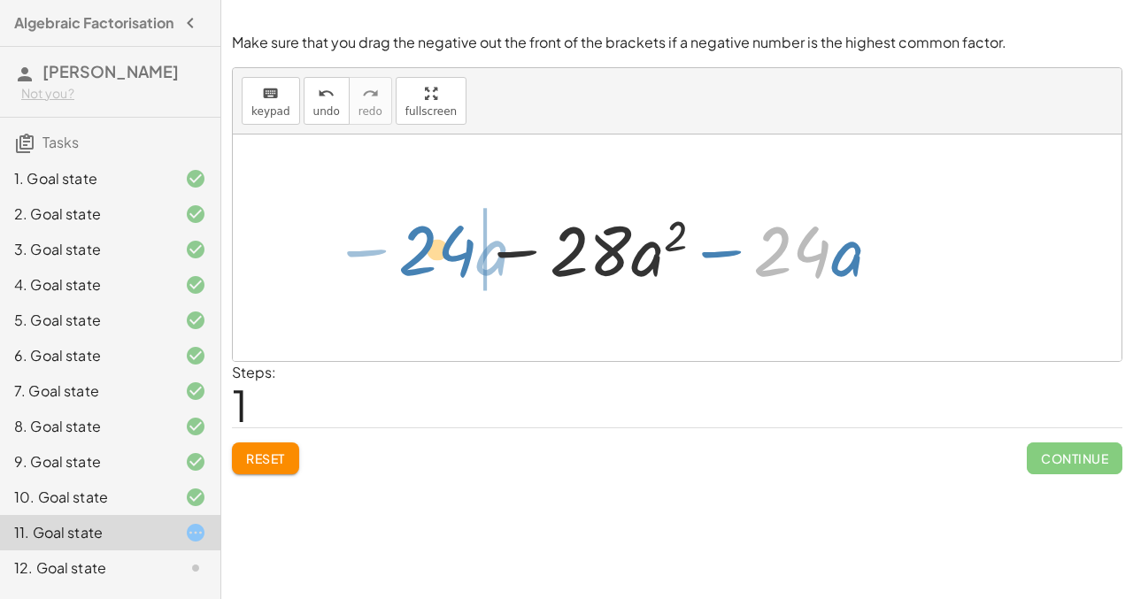
drag, startPoint x: 810, startPoint y: 251, endPoint x: 454, endPoint y: 250, distance: 355.7
click at [454, 250] on div "− · 24 · a − · 28 · a 2 · 24 − · a − · 24 · a − · 28 · a 2" at bounding box center [677, 248] width 888 height 227
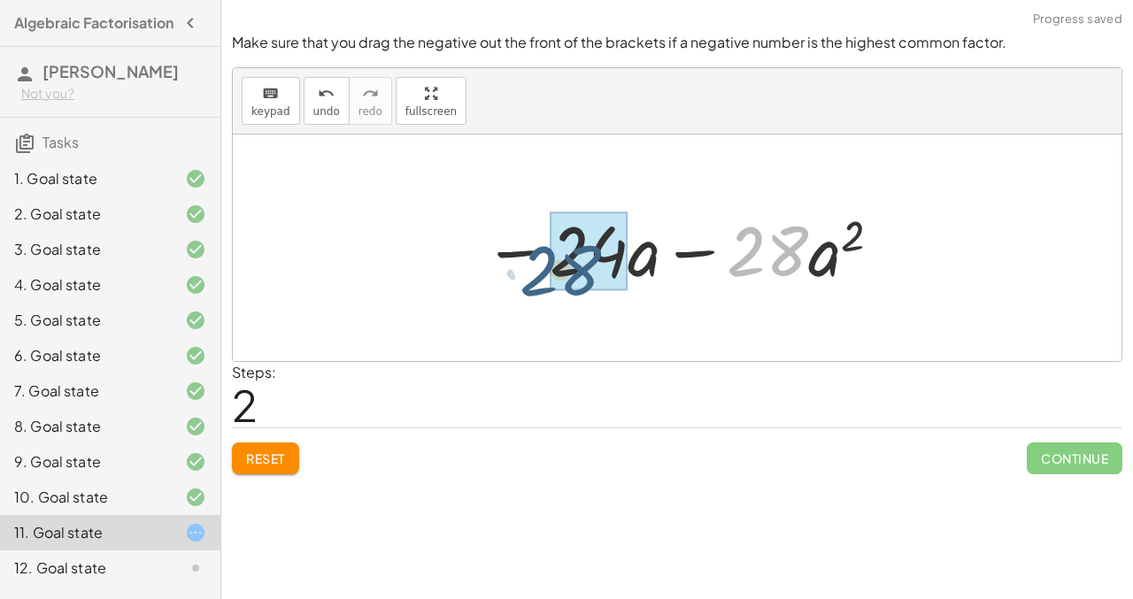
drag, startPoint x: 768, startPoint y: 249, endPoint x: 565, endPoint y: 267, distance: 203.5
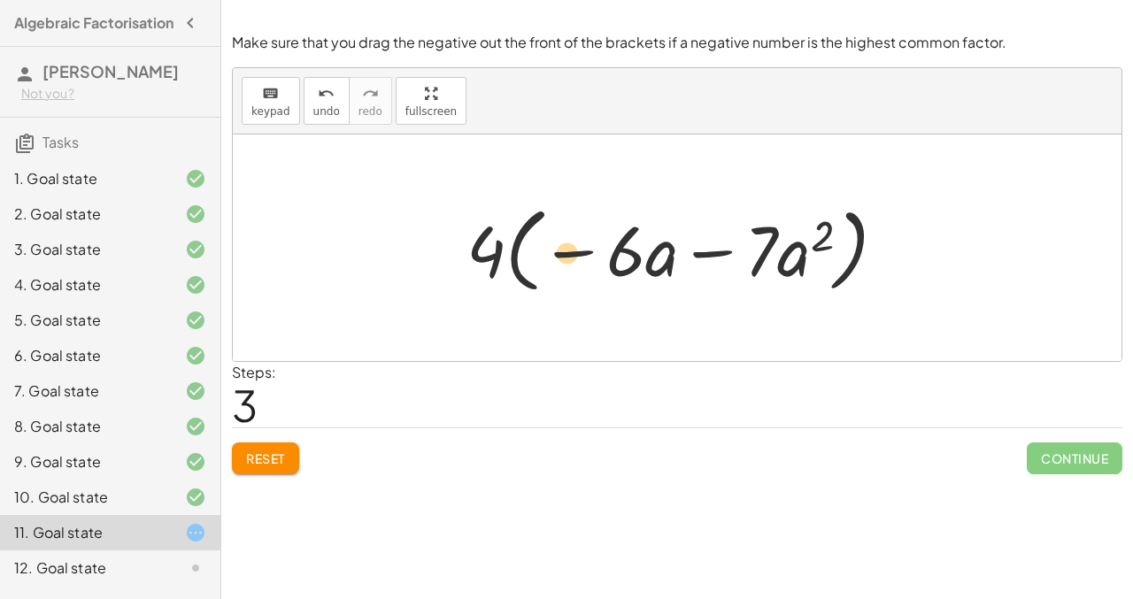
drag, startPoint x: 706, startPoint y: 253, endPoint x: 561, endPoint y: 256, distance: 145.1
click at [561, 256] on div at bounding box center [682, 248] width 451 height 102
drag, startPoint x: 702, startPoint y: 258, endPoint x: 452, endPoint y: 261, distance: 249.5
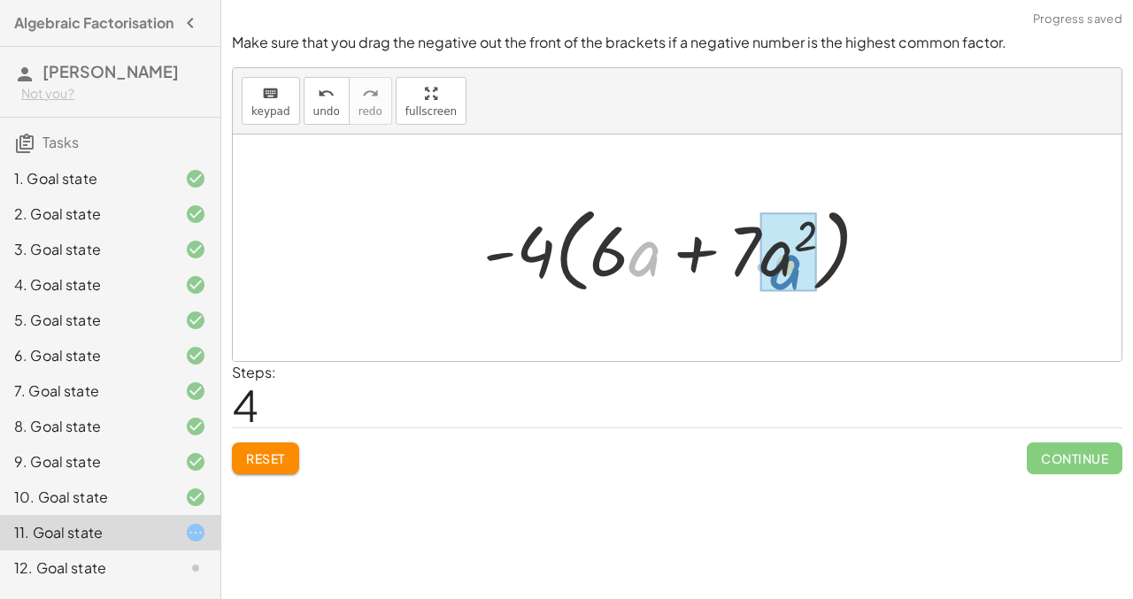
drag, startPoint x: 644, startPoint y: 256, endPoint x: 785, endPoint y: 268, distance: 141.2
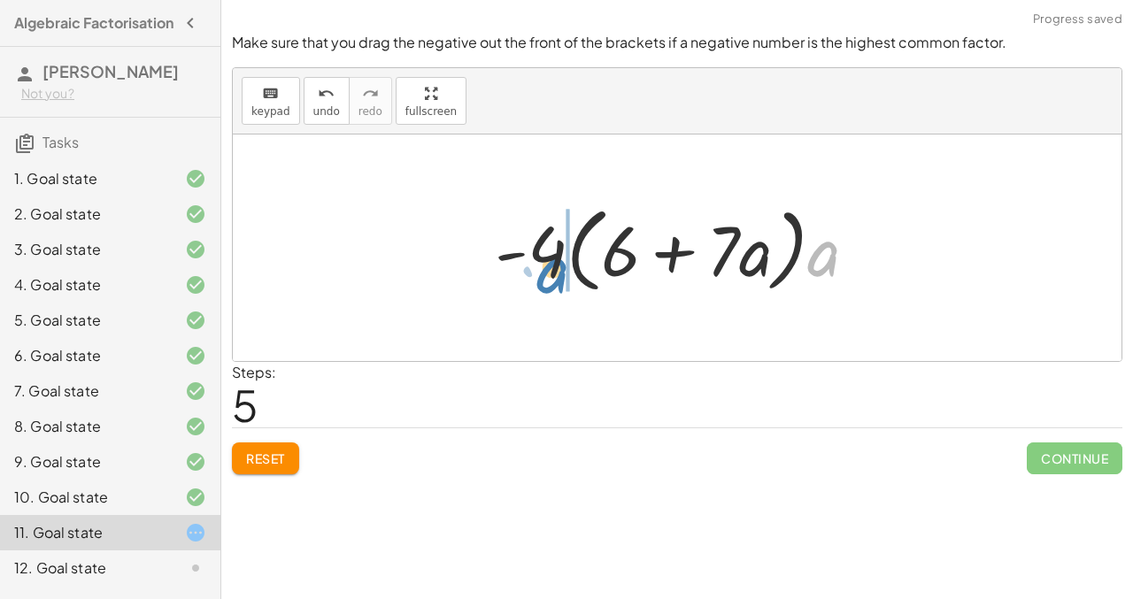
drag, startPoint x: 832, startPoint y: 259, endPoint x: 562, endPoint y: 274, distance: 270.3
click at [562, 274] on div at bounding box center [683, 248] width 395 height 102
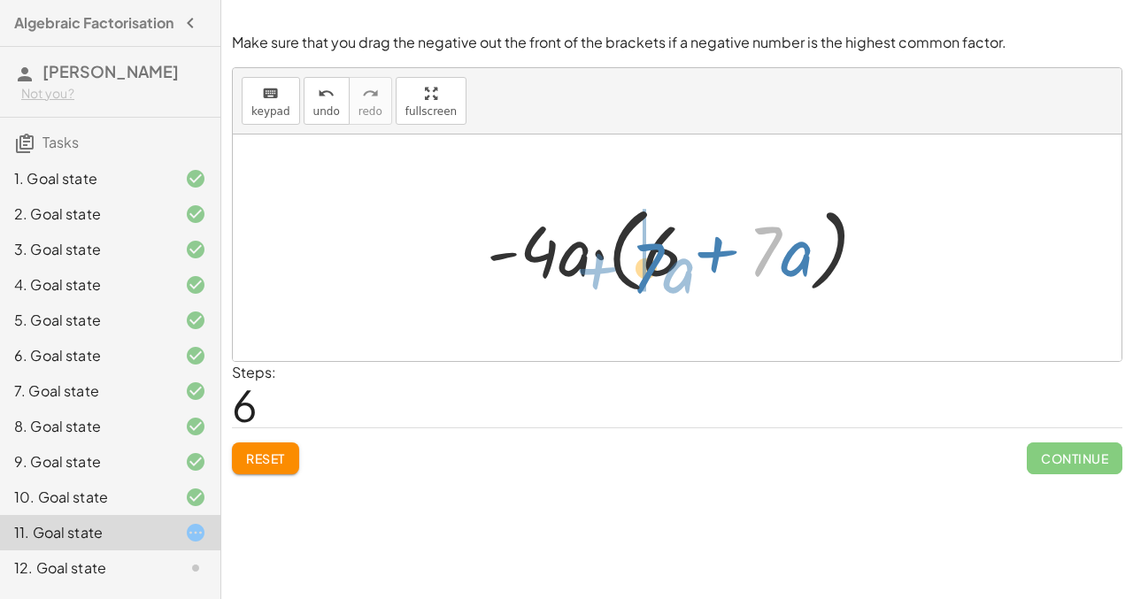
drag, startPoint x: 766, startPoint y: 252, endPoint x: 650, endPoint y: 268, distance: 117.0
click at [650, 268] on div at bounding box center [683, 248] width 411 height 102
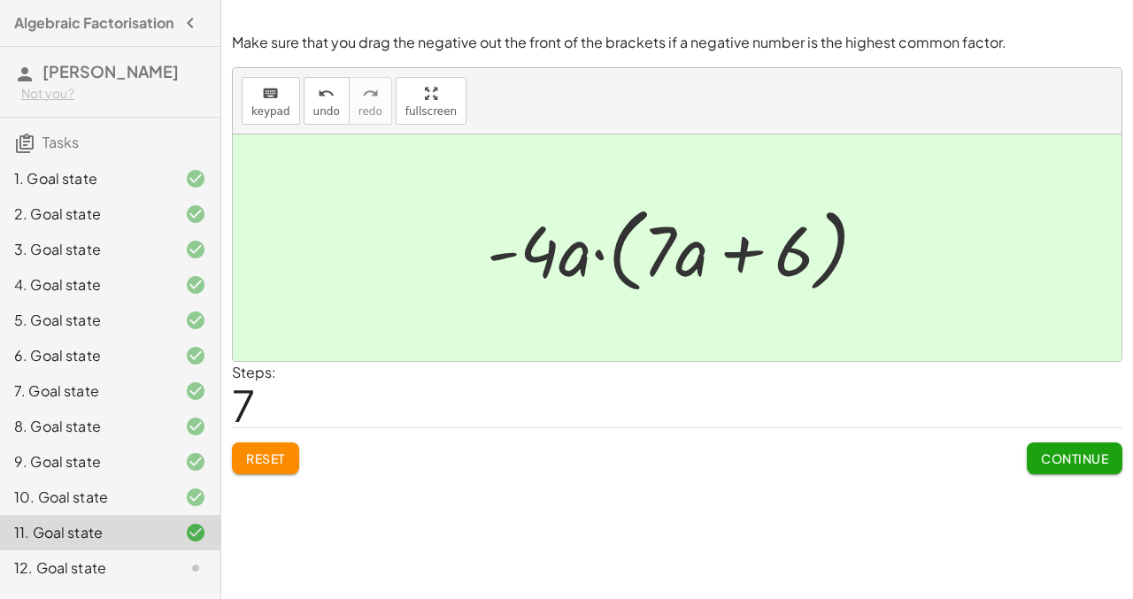
click at [140, 579] on div "12. Goal state" at bounding box center [85, 567] width 142 height 21
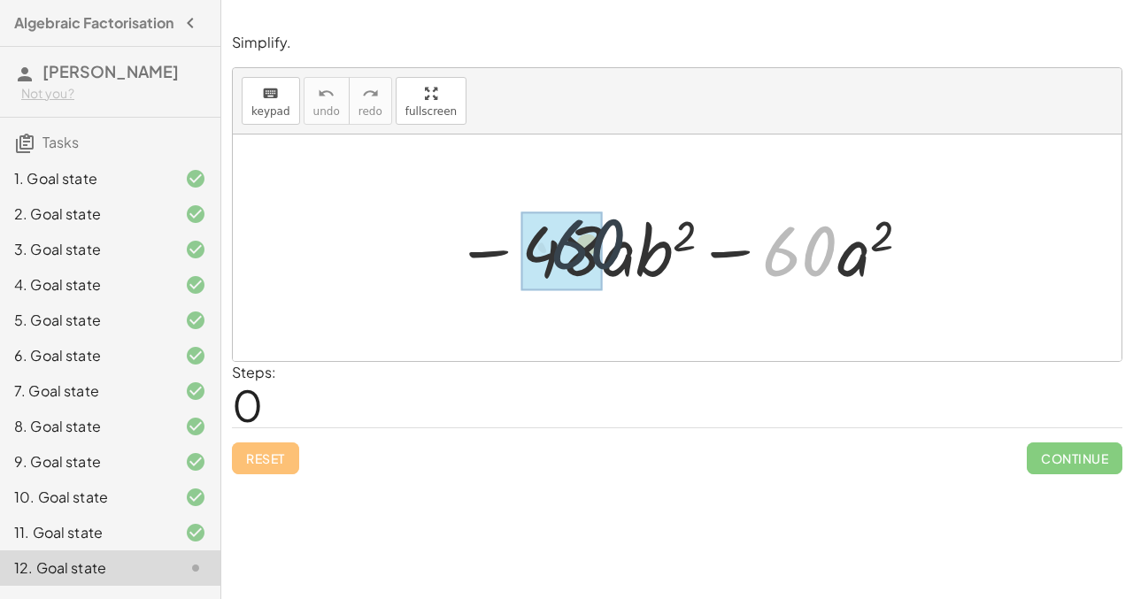
drag, startPoint x: 789, startPoint y: 255, endPoint x: 554, endPoint y: 247, distance: 235.5
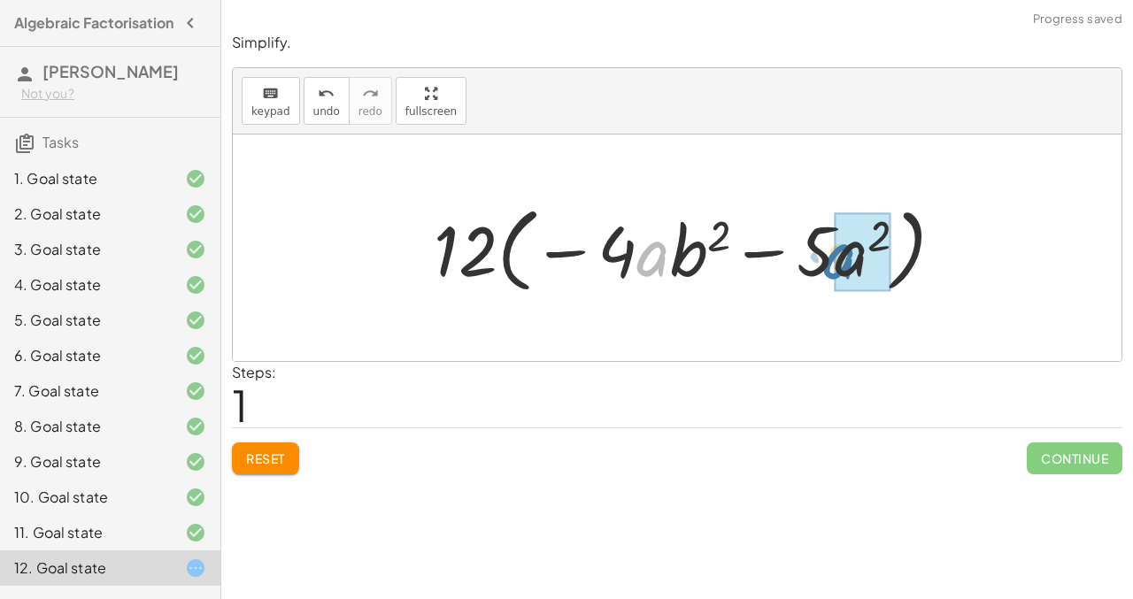
drag, startPoint x: 655, startPoint y: 258, endPoint x: 845, endPoint y: 261, distance: 190.3
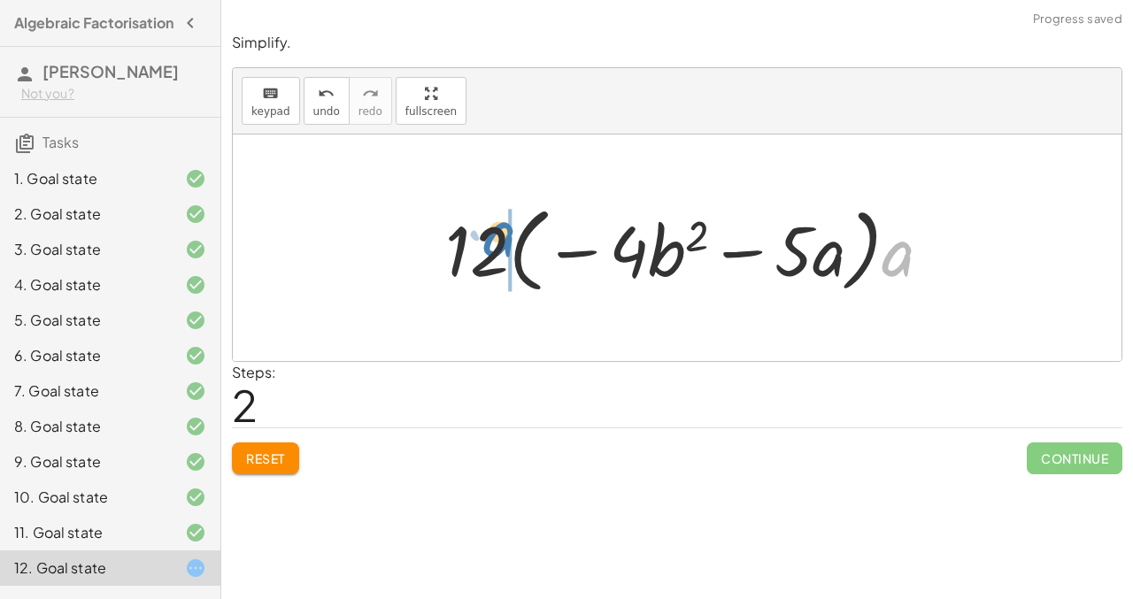
drag, startPoint x: 893, startPoint y: 255, endPoint x: 499, endPoint y: 235, distance: 394.2
click at [499, 235] on div at bounding box center [695, 248] width 519 height 102
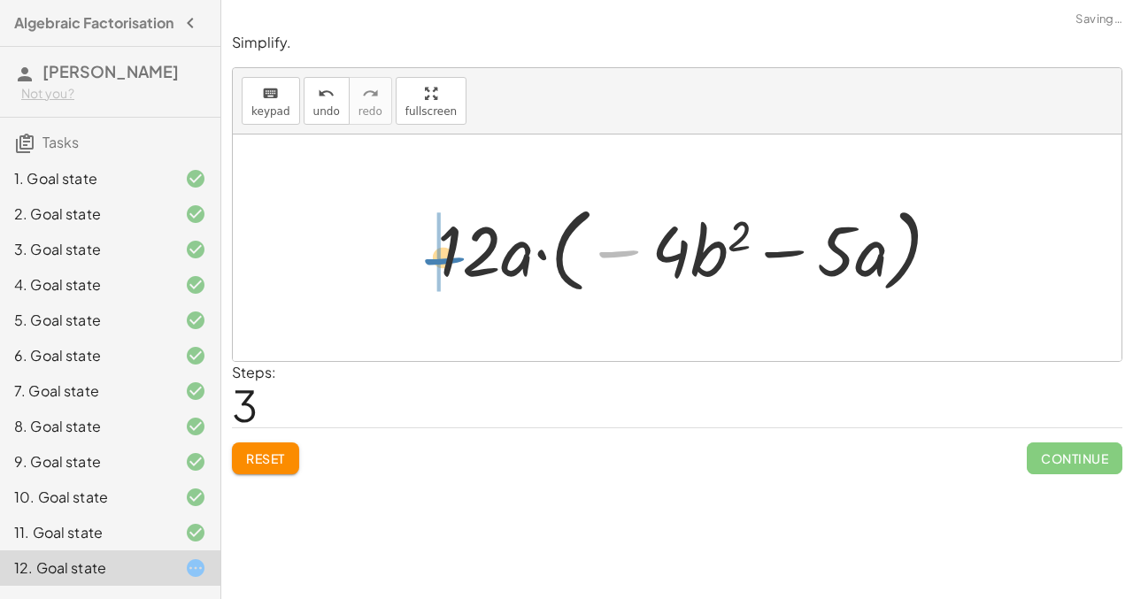
drag, startPoint x: 615, startPoint y: 248, endPoint x: 431, endPoint y: 254, distance: 184.2
click at [431, 254] on div at bounding box center [695, 248] width 534 height 102
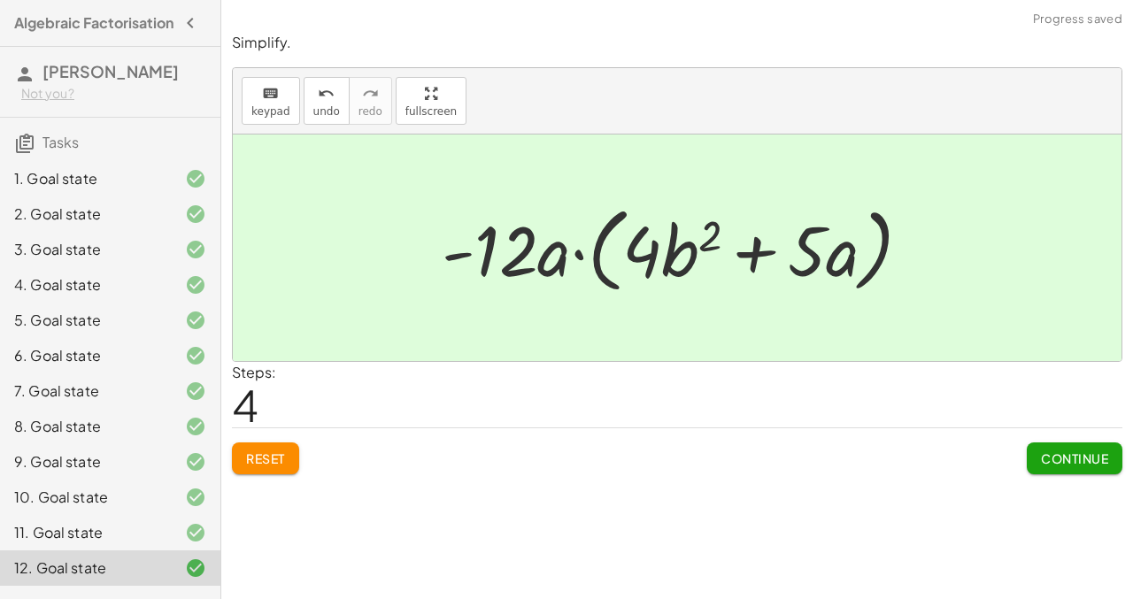
scroll to position [4, 0]
click at [1051, 463] on span "Continue" at bounding box center [1074, 458] width 67 height 16
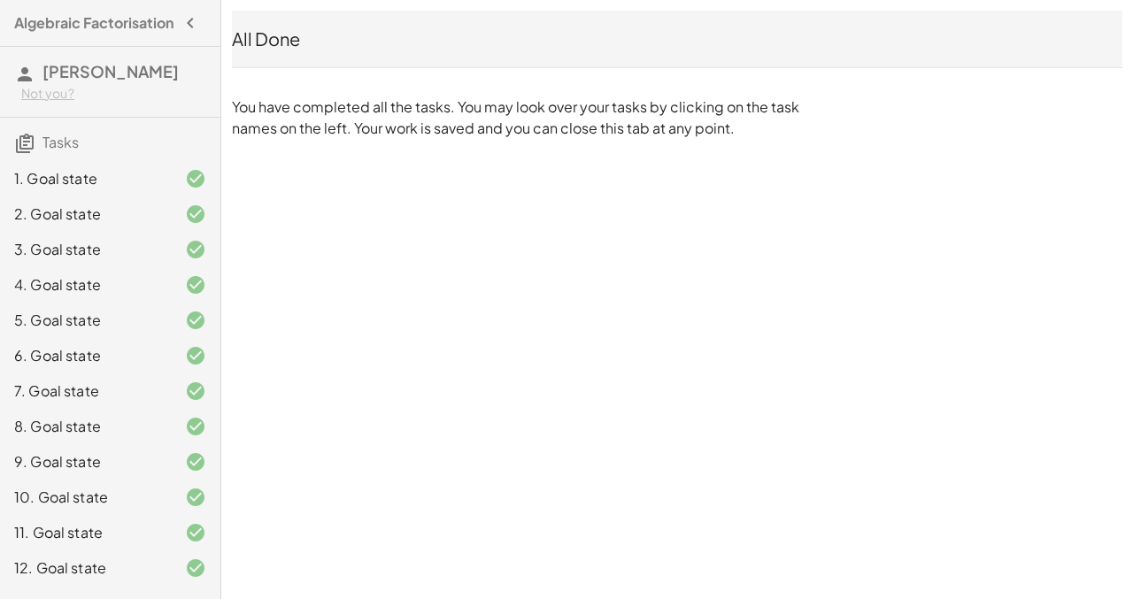
scroll to position [0, 0]
click at [184, 21] on icon "button" at bounding box center [190, 22] width 21 height 21
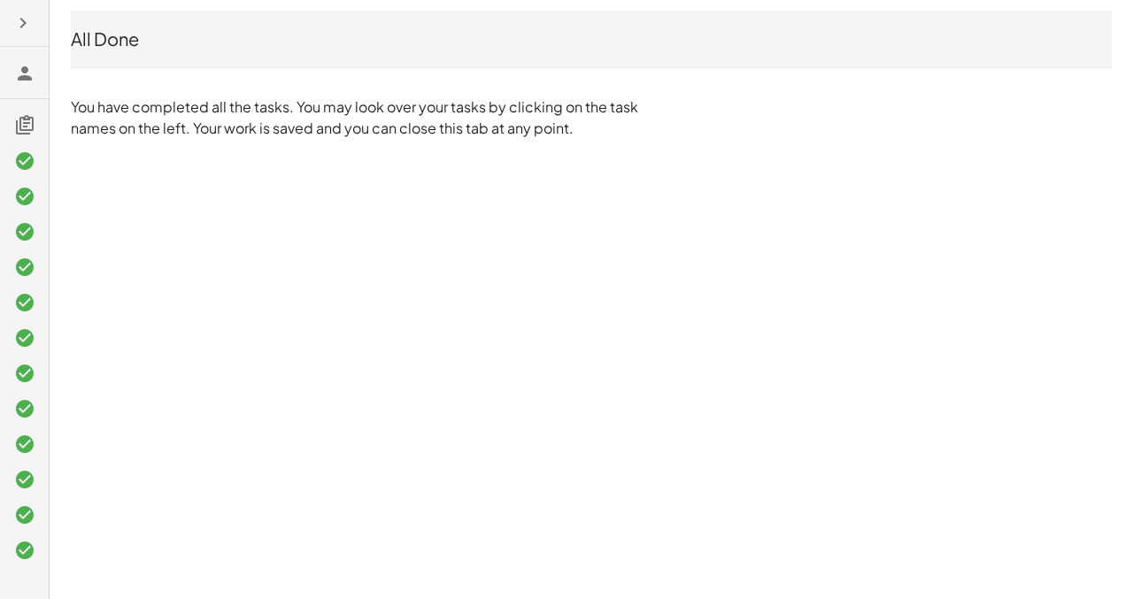
click at [23, 19] on icon "button" at bounding box center [22, 22] width 21 height 21
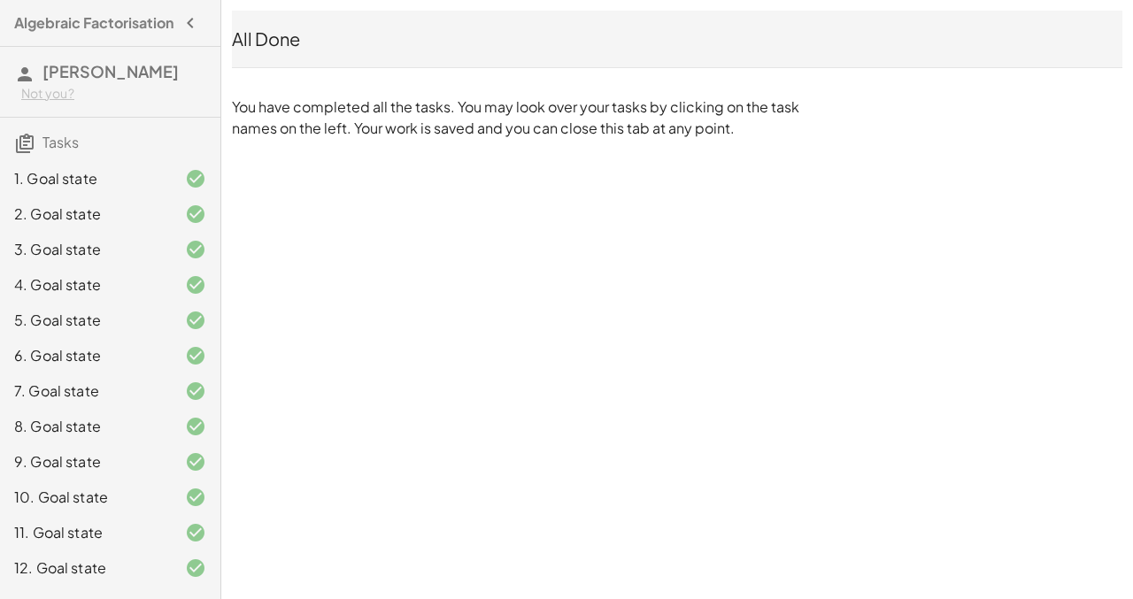
scroll to position [4, 0]
click at [111, 473] on div "9. Goal state" at bounding box center [85, 461] width 142 height 21
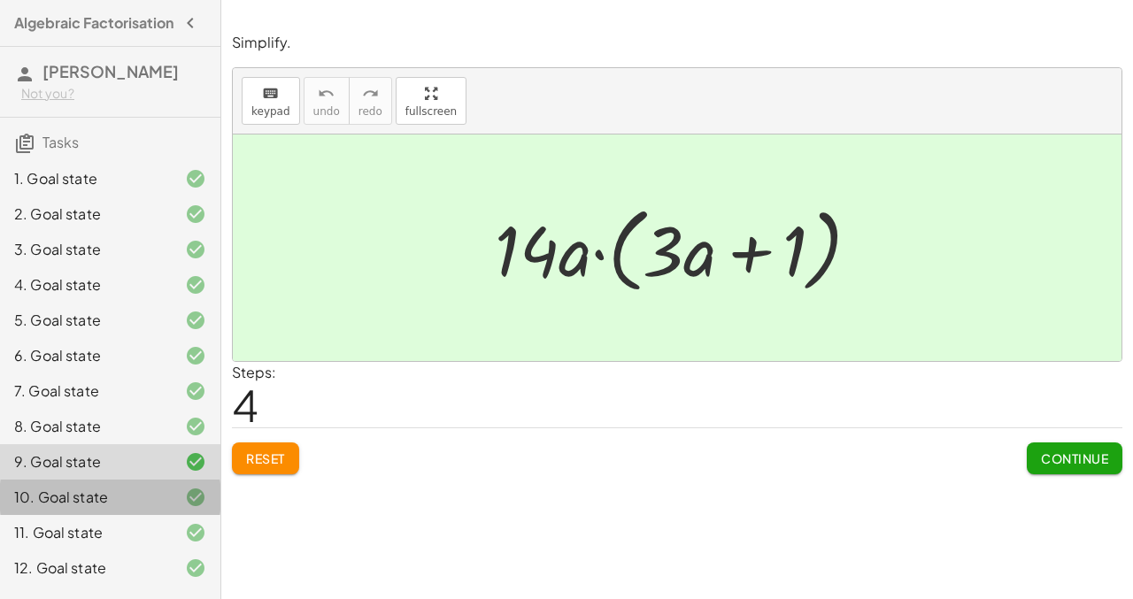
click at [104, 508] on div "10. Goal state" at bounding box center [85, 497] width 142 height 21
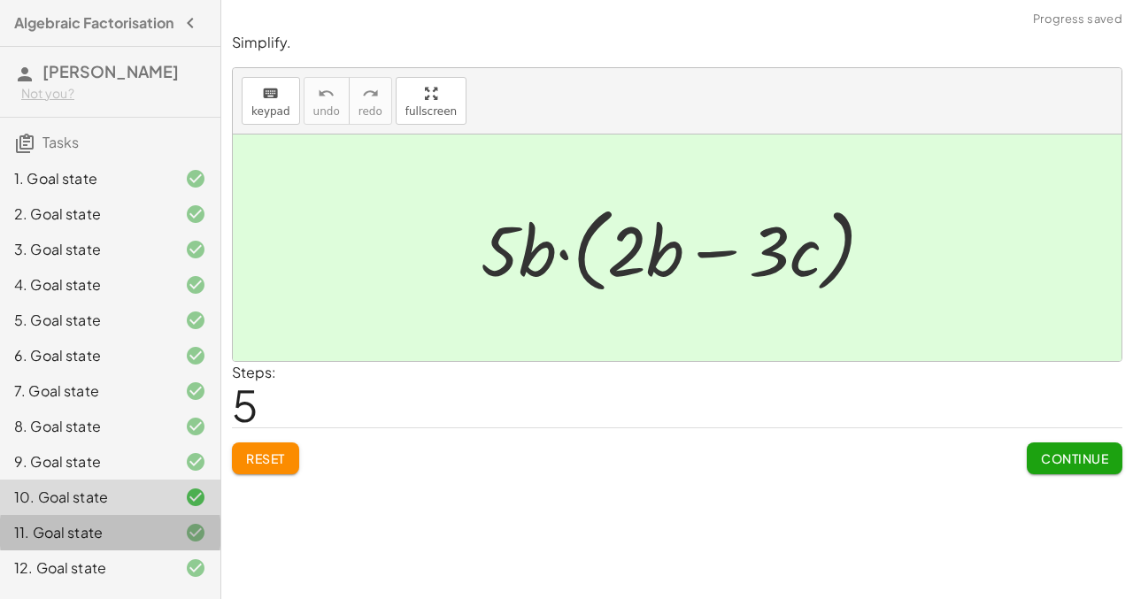
click at [103, 543] on div "11. Goal state" at bounding box center [85, 532] width 142 height 21
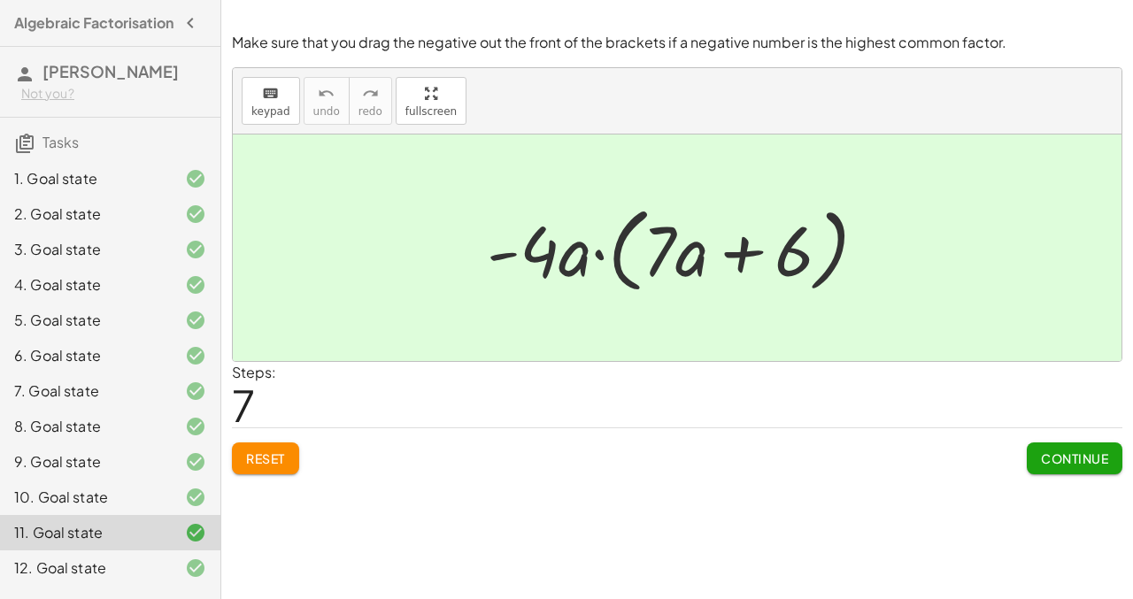
click at [112, 577] on div "12. Goal state" at bounding box center [85, 567] width 142 height 21
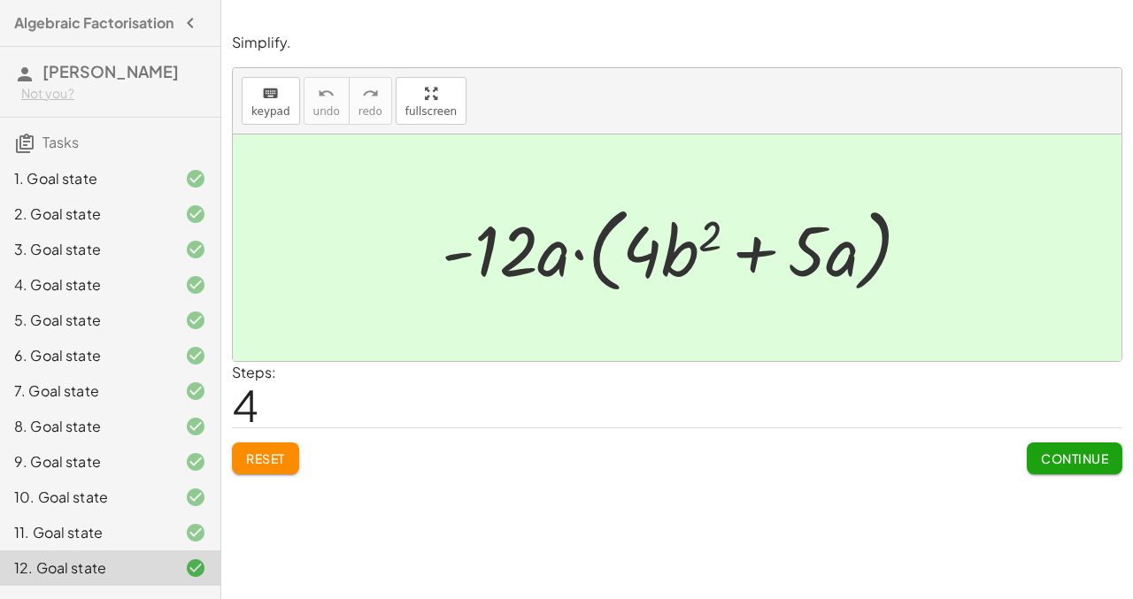
click at [288, 460] on button "Reset" at bounding box center [265, 458] width 67 height 32
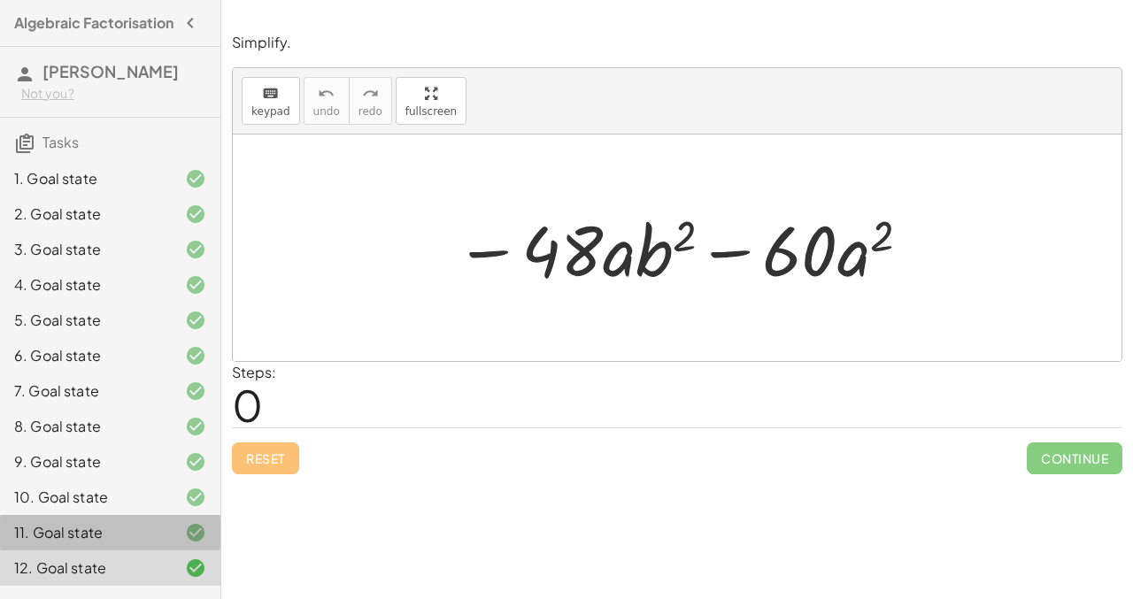
click at [160, 534] on div at bounding box center [182, 532] width 50 height 21
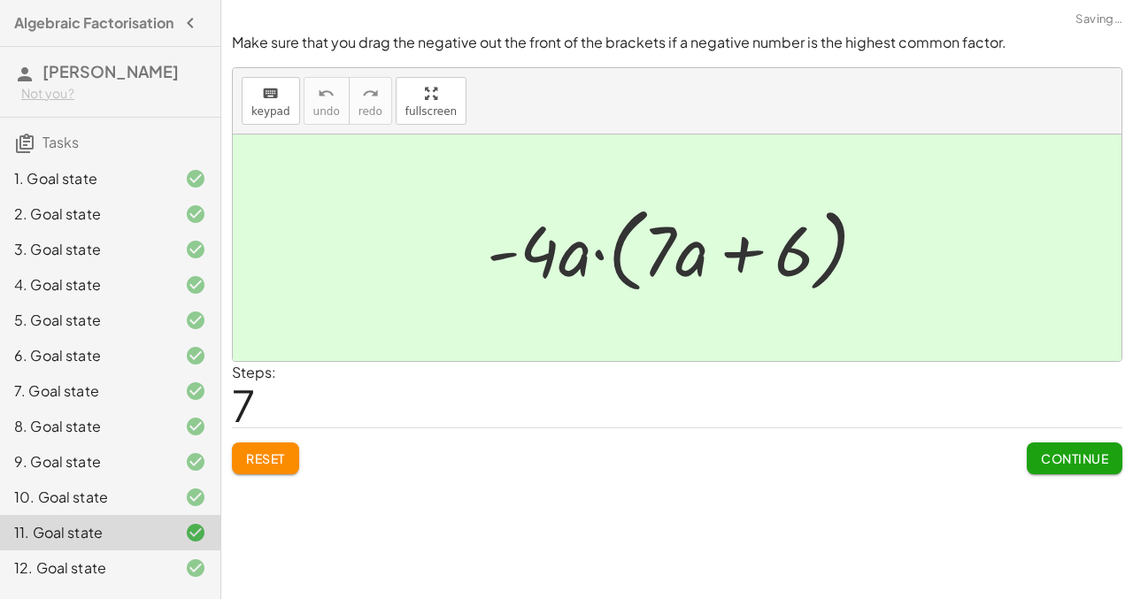
click at [267, 456] on span "Reset" at bounding box center [265, 458] width 39 height 16
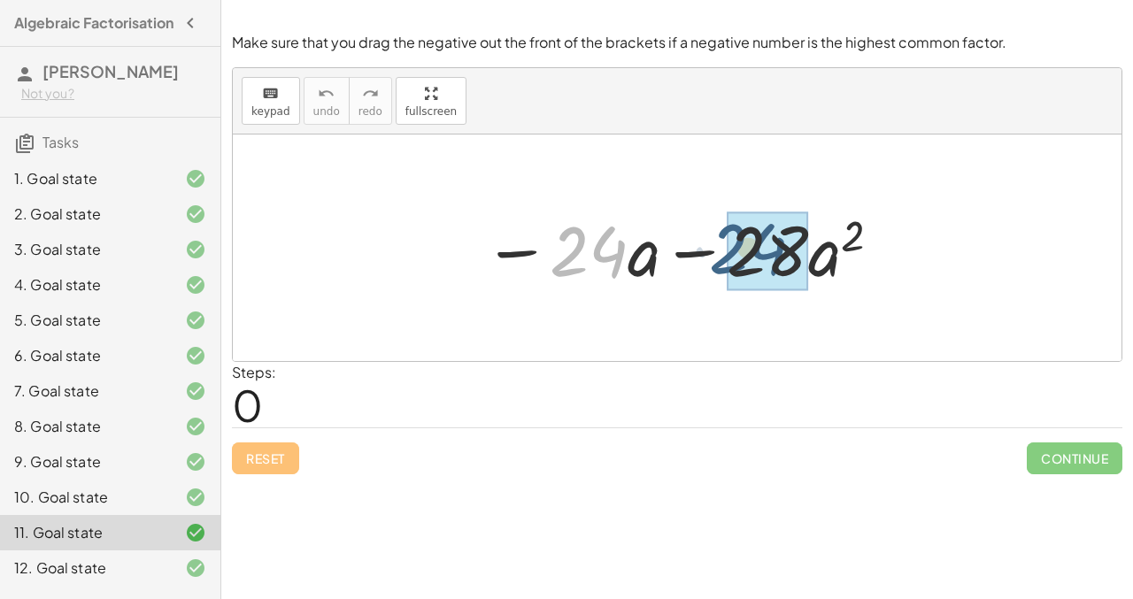
drag, startPoint x: 593, startPoint y: 254, endPoint x: 757, endPoint y: 250, distance: 163.7
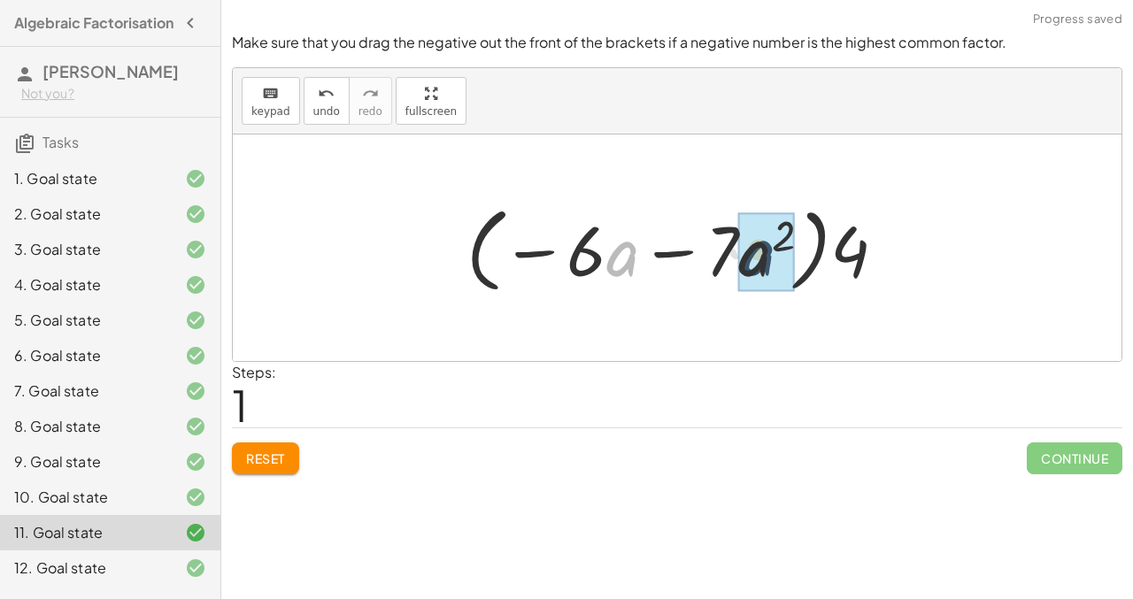
drag, startPoint x: 630, startPoint y: 258, endPoint x: 767, endPoint y: 257, distance: 137.2
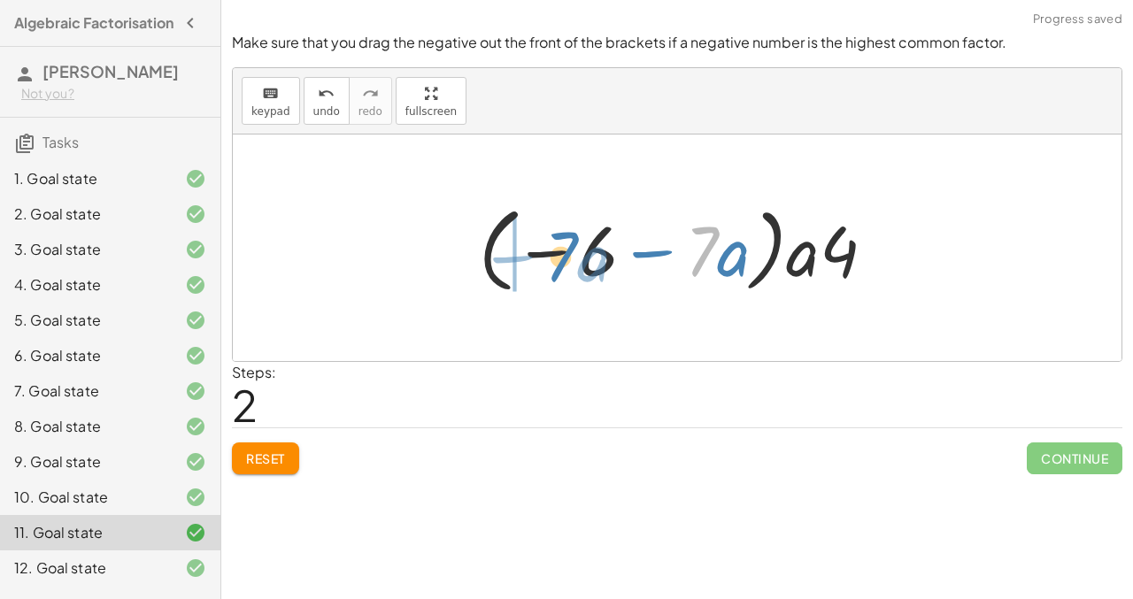
drag, startPoint x: 709, startPoint y: 247, endPoint x: 567, endPoint y: 250, distance: 141.6
click at [567, 250] on div at bounding box center [684, 248] width 428 height 102
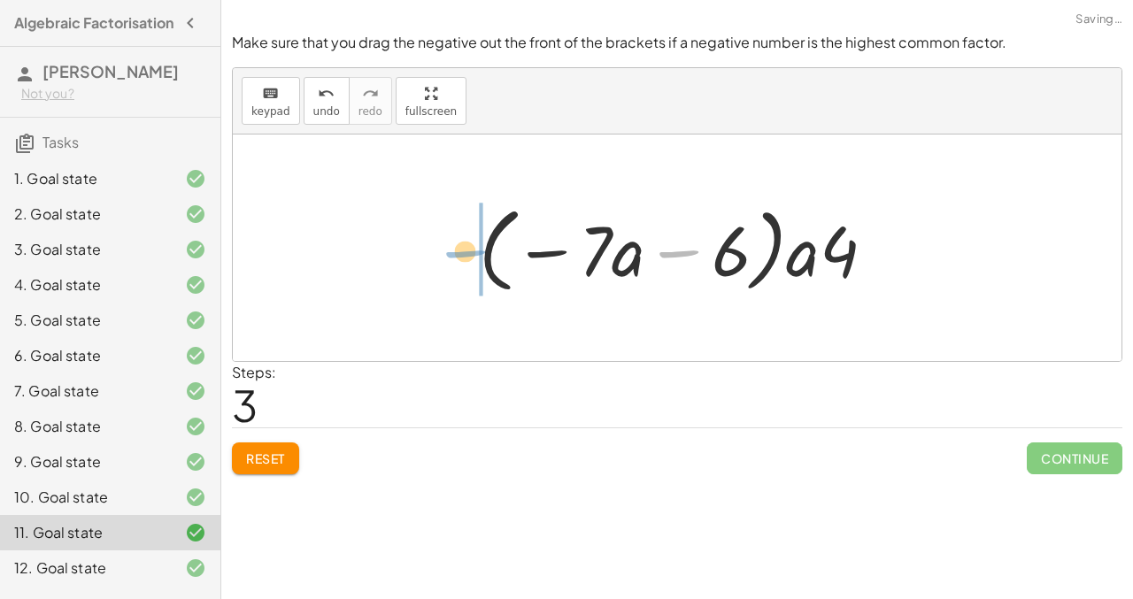
drag, startPoint x: 684, startPoint y: 251, endPoint x: 462, endPoint y: 250, distance: 222.1
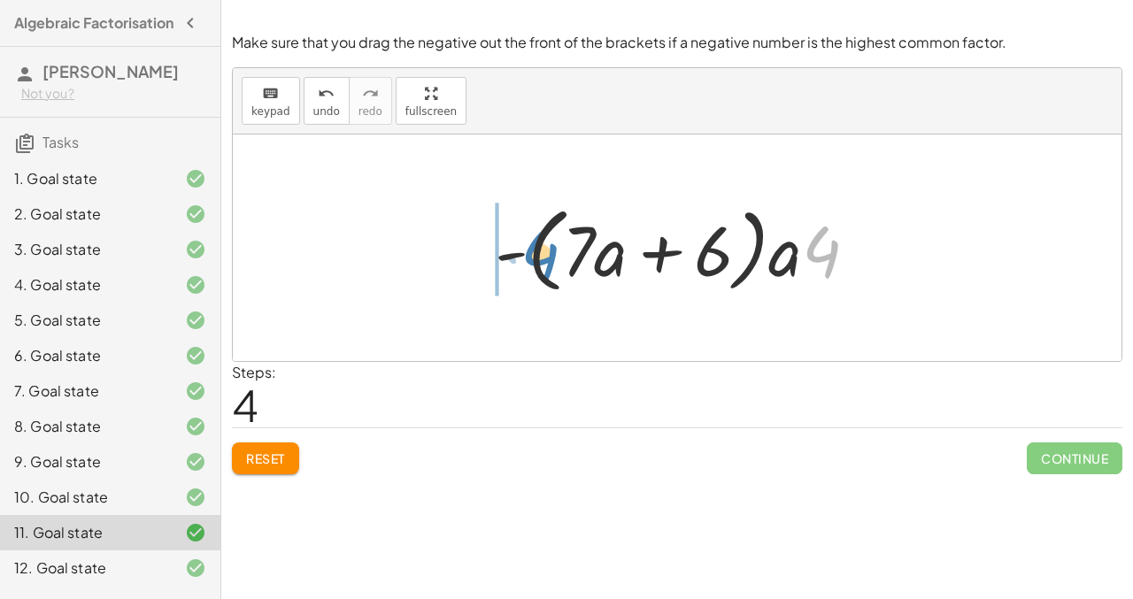
drag, startPoint x: 819, startPoint y: 255, endPoint x: 478, endPoint y: 255, distance: 341.6
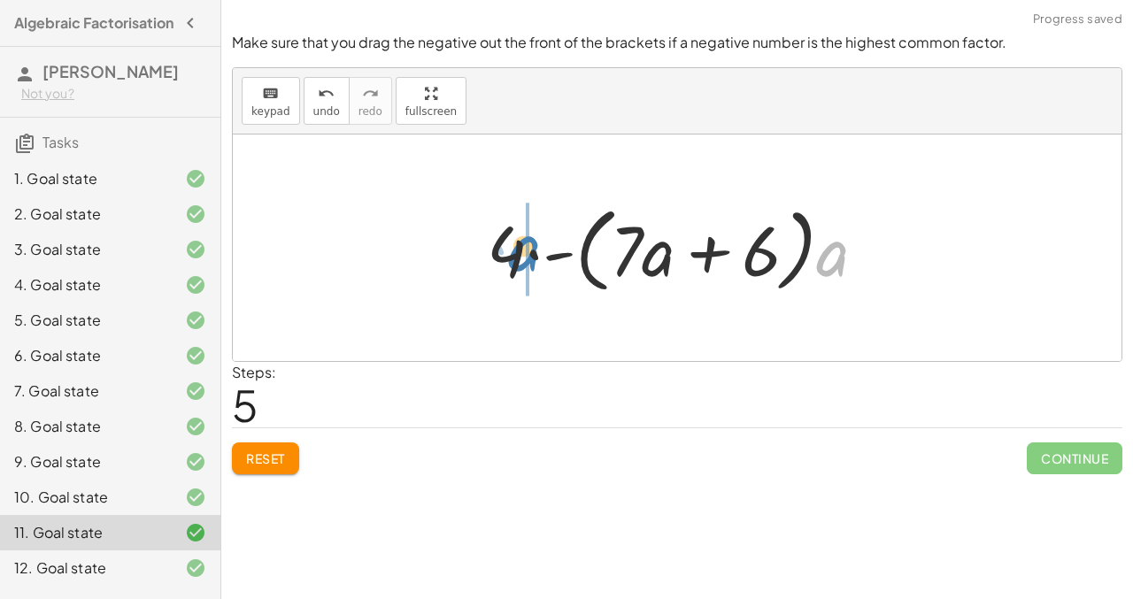
drag, startPoint x: 824, startPoint y: 264, endPoint x: 515, endPoint y: 258, distance: 308.9
click at [515, 258] on div at bounding box center [683, 248] width 411 height 102
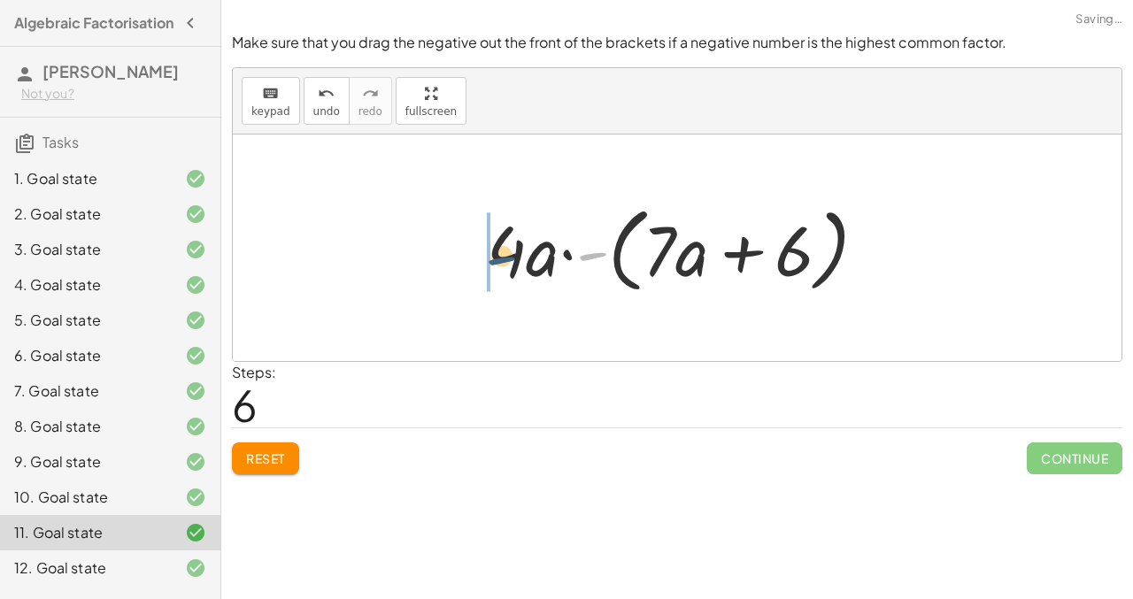
drag, startPoint x: 596, startPoint y: 257, endPoint x: 491, endPoint y: 257, distance: 104.4
click at [490, 257] on div at bounding box center [683, 248] width 411 height 102
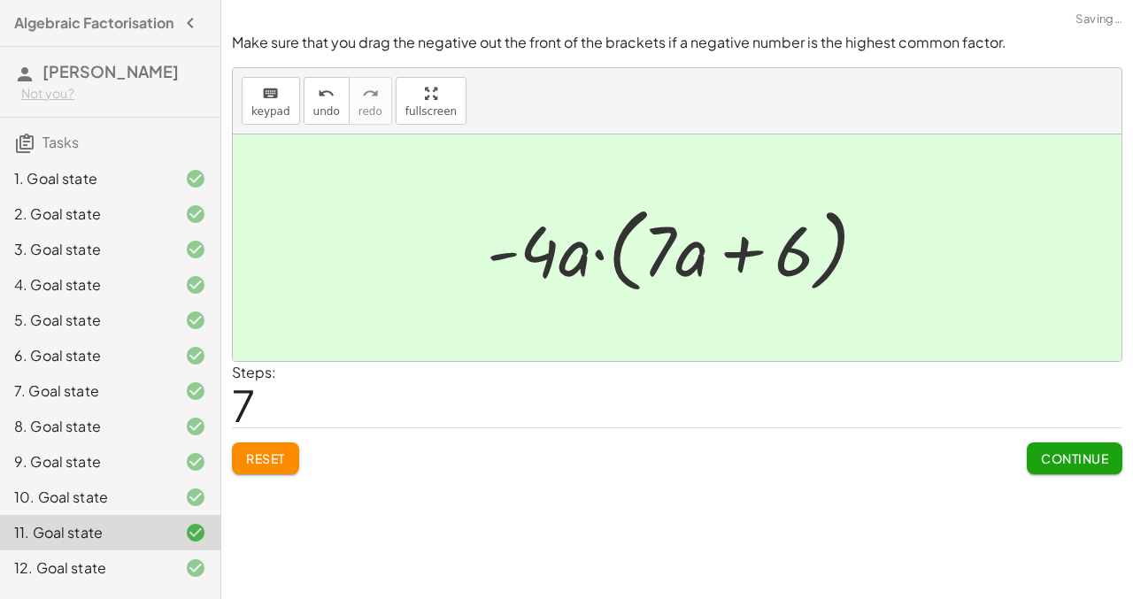
click at [88, 563] on div "12. Goal state" at bounding box center [110, 567] width 220 height 35
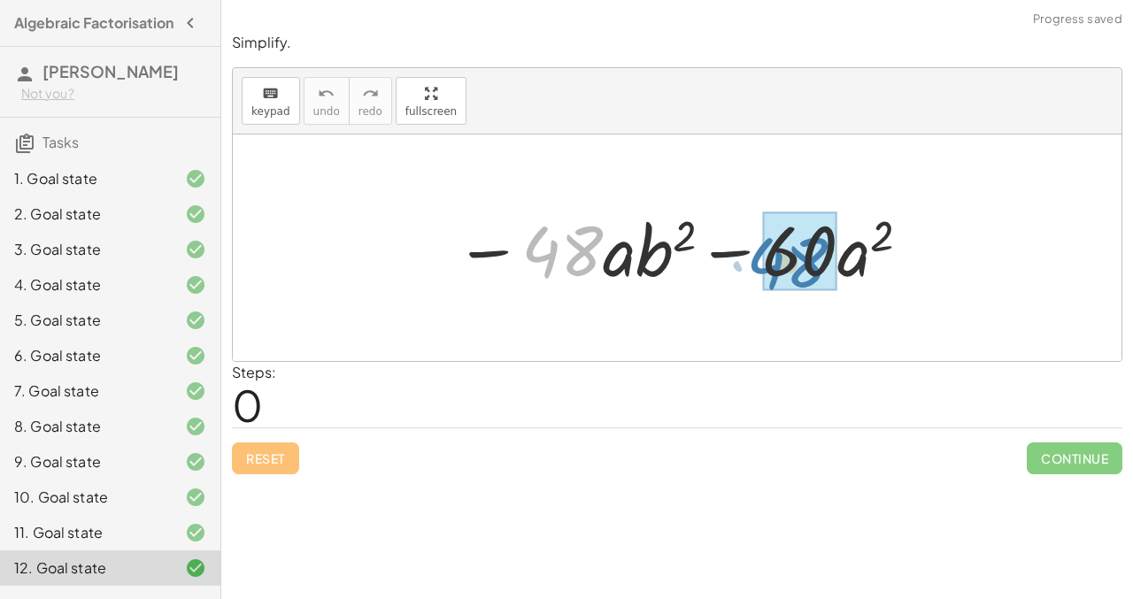
drag, startPoint x: 556, startPoint y: 239, endPoint x: 788, endPoint y: 249, distance: 232.9
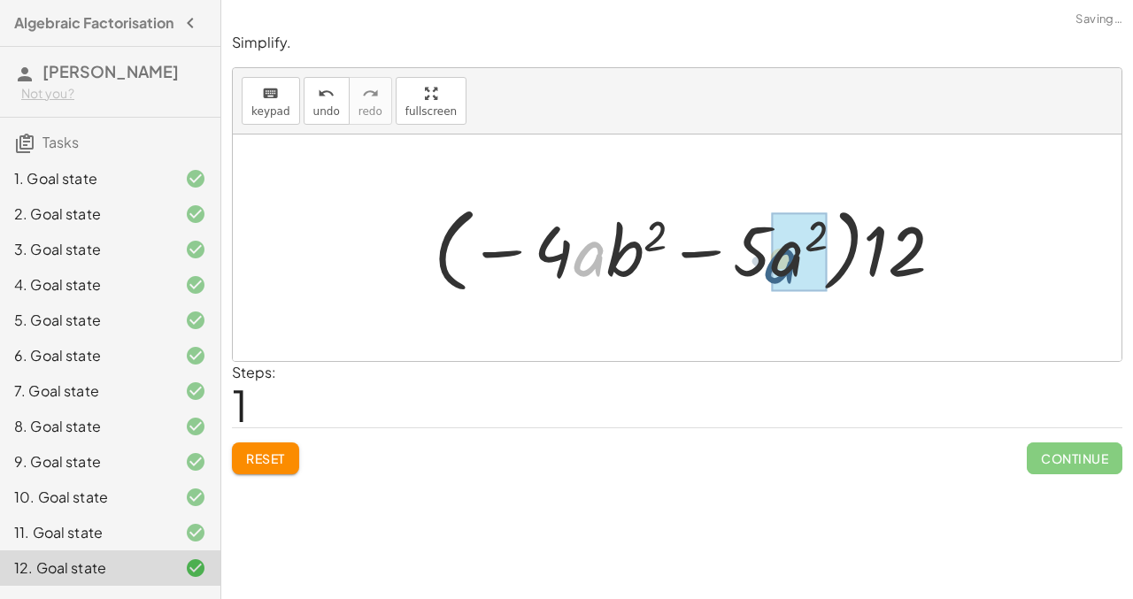
drag, startPoint x: 584, startPoint y: 249, endPoint x: 775, endPoint y: 255, distance: 191.2
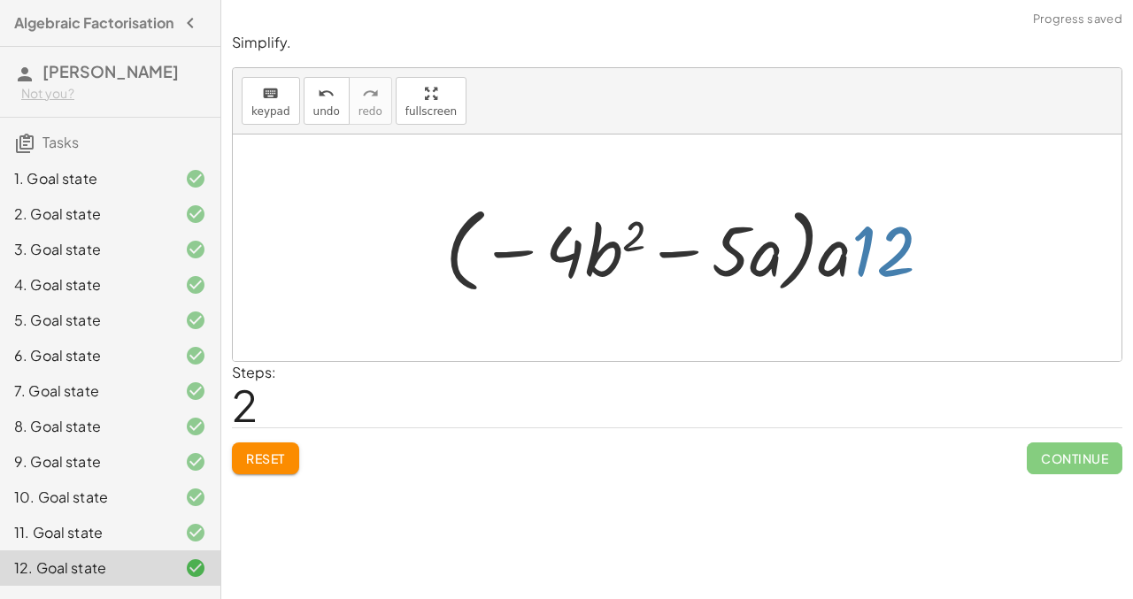
click at [872, 260] on div at bounding box center [695, 248] width 519 height 102
drag, startPoint x: 882, startPoint y: 262, endPoint x: 428, endPoint y: 261, distance: 453.9
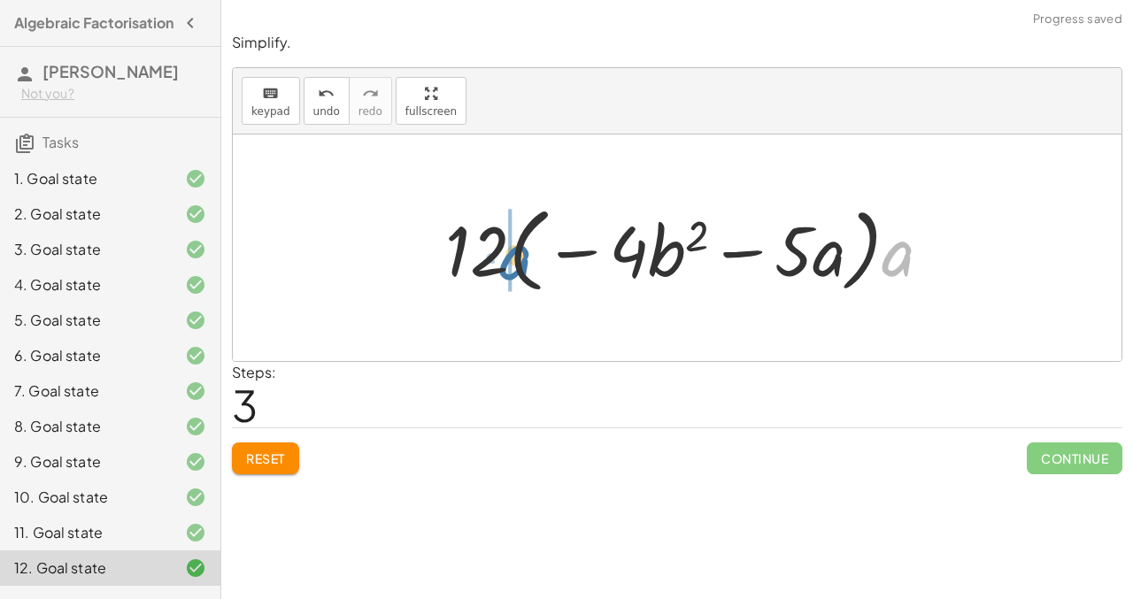
drag, startPoint x: 897, startPoint y: 266, endPoint x: 515, endPoint y: 270, distance: 382.3
click at [515, 270] on div at bounding box center [695, 248] width 519 height 102
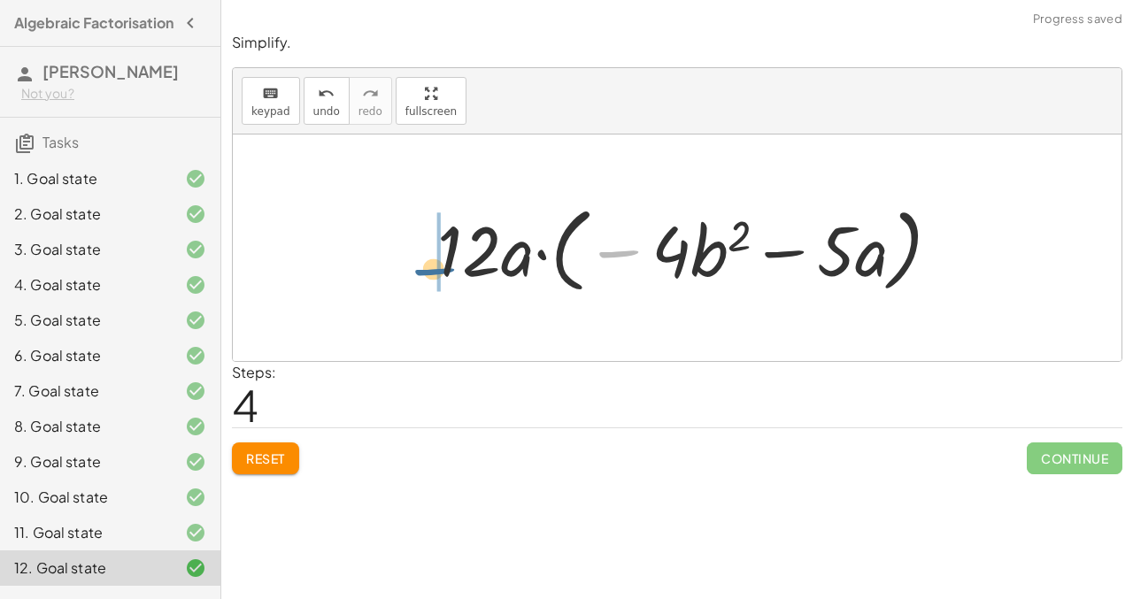
drag, startPoint x: 624, startPoint y: 250, endPoint x: 437, endPoint y: 265, distance: 187.4
